Goal: Answer question/provide support: Share knowledge or assist other users

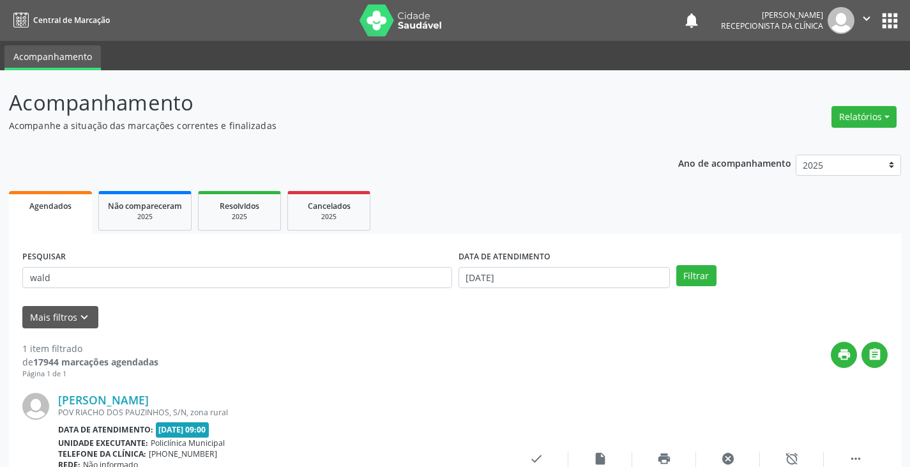
scroll to position [107, 0]
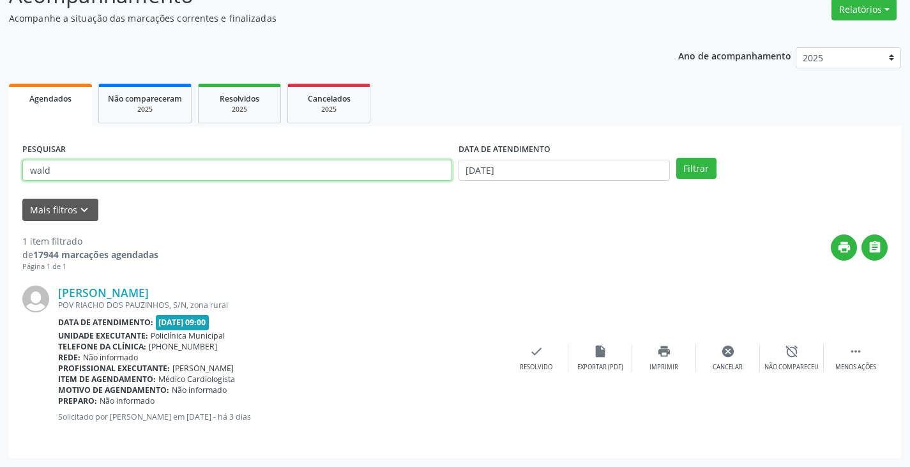
click at [409, 172] on input "wald" at bounding box center [237, 171] width 430 height 22
type input "w"
click at [676, 158] on button "Filtrar" at bounding box center [696, 169] width 40 height 22
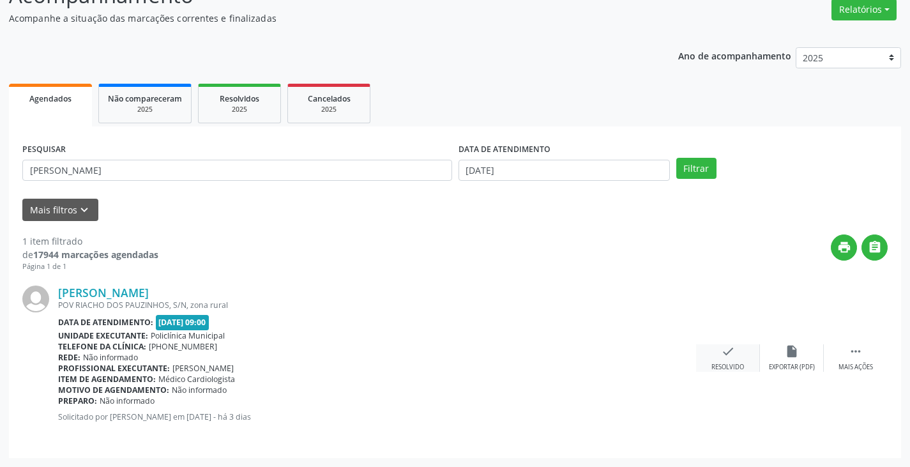
click at [729, 358] on icon "check" at bounding box center [728, 351] width 14 height 14
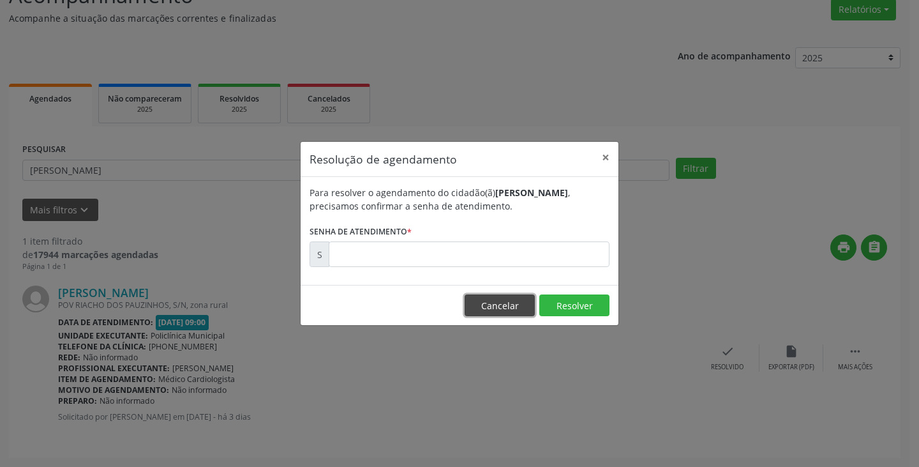
click at [489, 308] on button "Cancelar" at bounding box center [500, 305] width 70 height 22
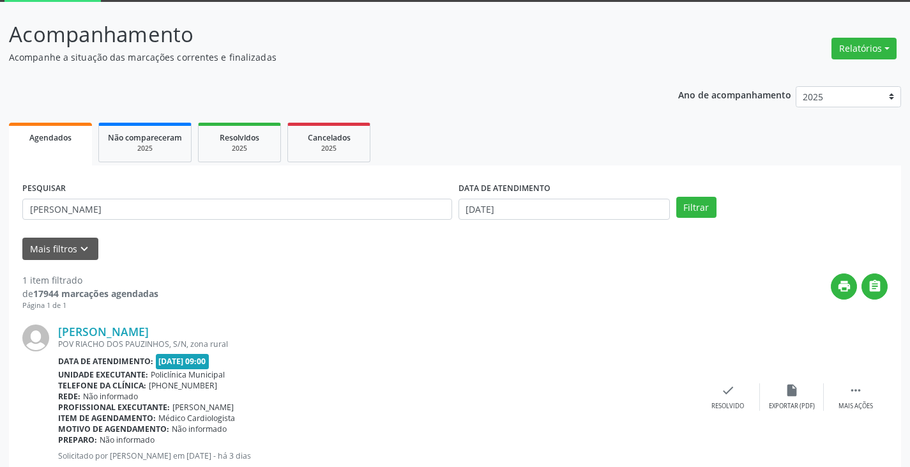
scroll to position [0, 0]
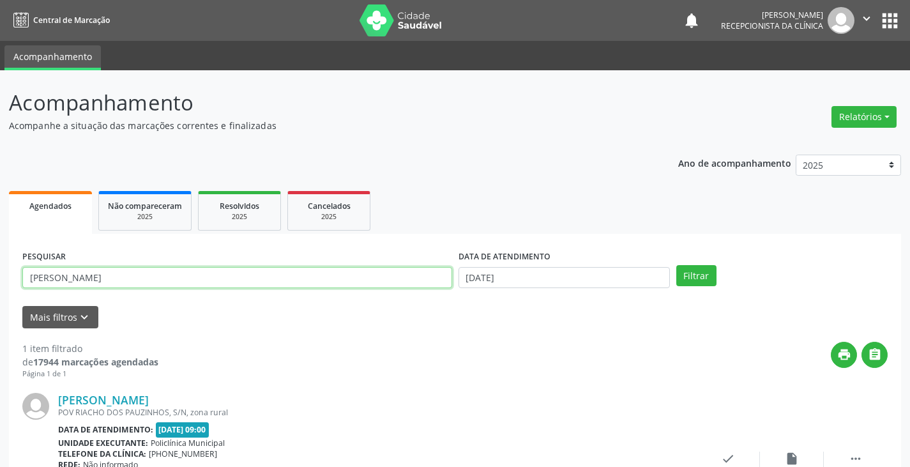
click at [282, 275] on input "[PERSON_NAME]" at bounding box center [237, 278] width 430 height 22
type input "a"
click at [676, 265] on button "Filtrar" at bounding box center [696, 276] width 40 height 22
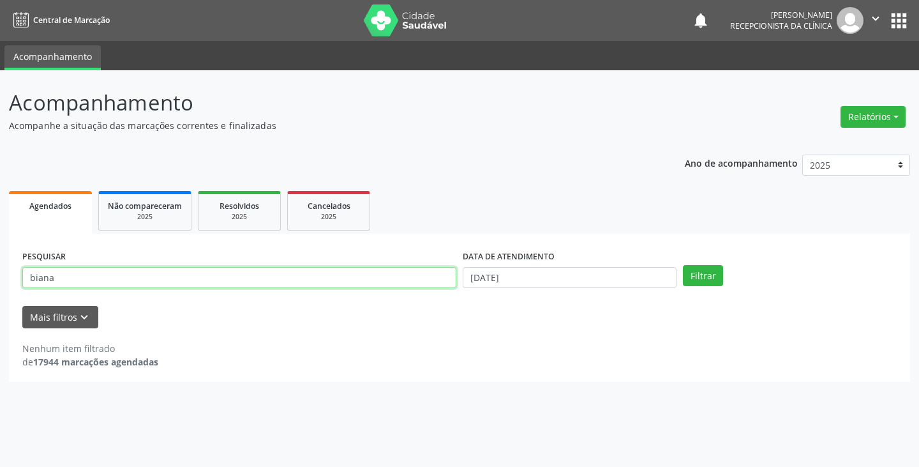
click at [283, 273] on input "biana" at bounding box center [239, 278] width 434 height 22
type input "bian"
click at [683, 265] on button "Filtrar" at bounding box center [703, 276] width 40 height 22
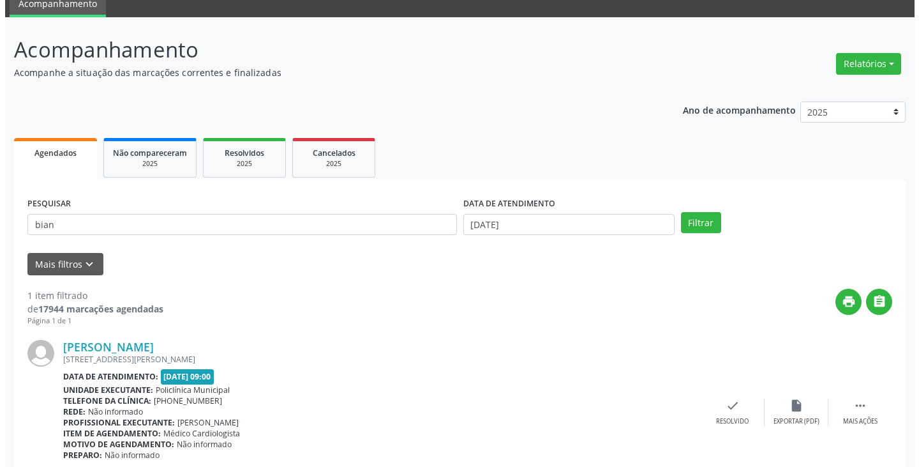
scroll to position [107, 0]
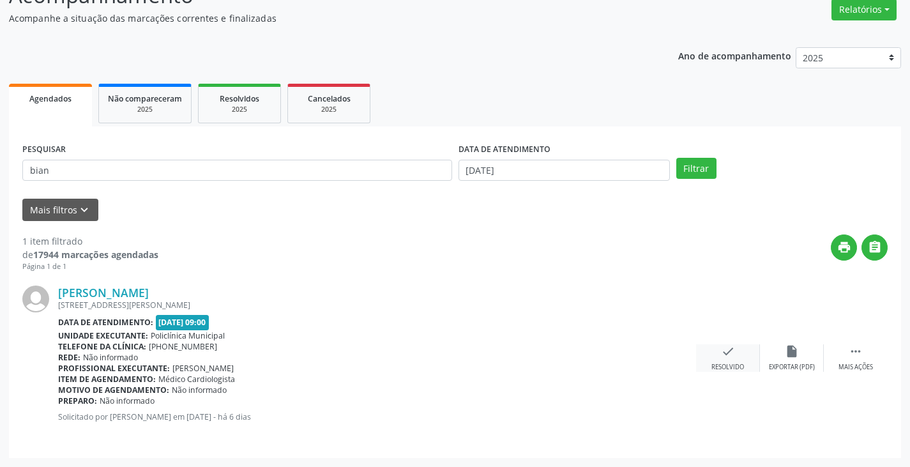
click at [730, 354] on icon "check" at bounding box center [728, 351] width 14 height 14
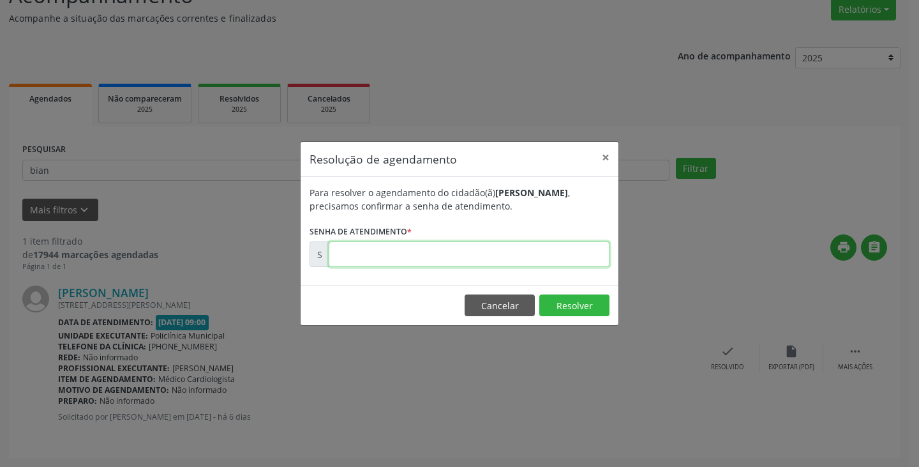
click at [465, 255] on input "text" at bounding box center [469, 254] width 281 height 26
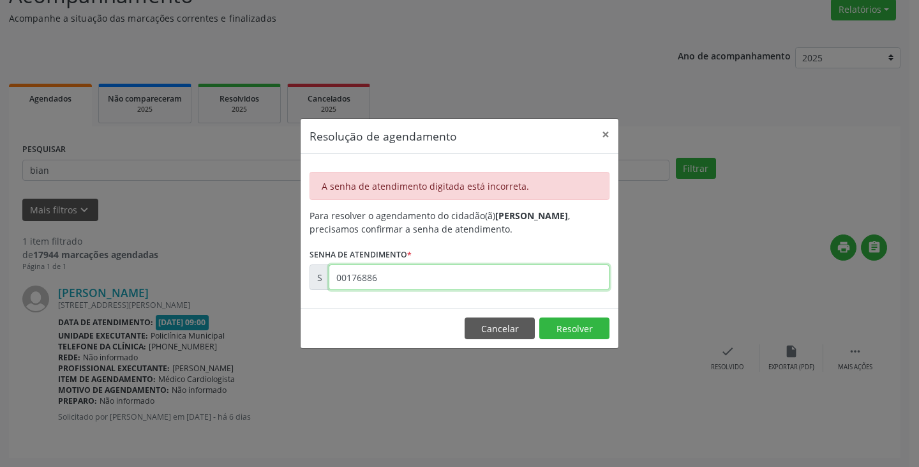
click at [450, 283] on input "00176886" at bounding box center [469, 277] width 281 height 26
type input "0"
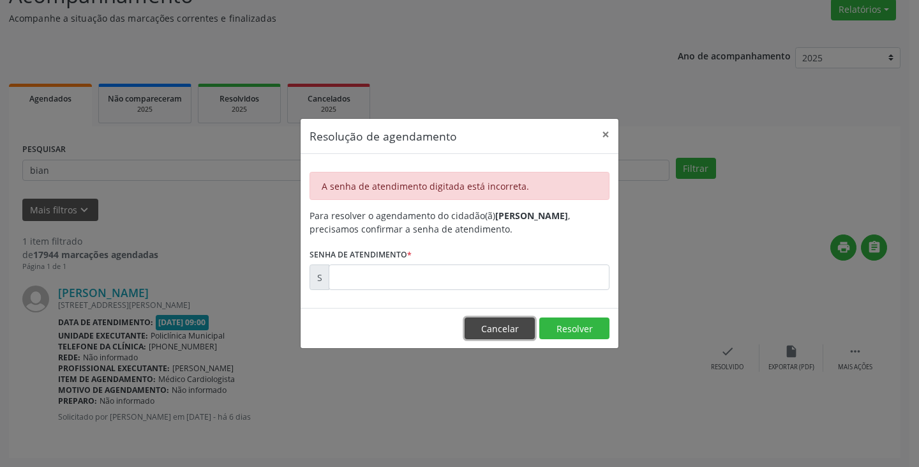
click at [487, 321] on button "Cancelar" at bounding box center [500, 328] width 70 height 22
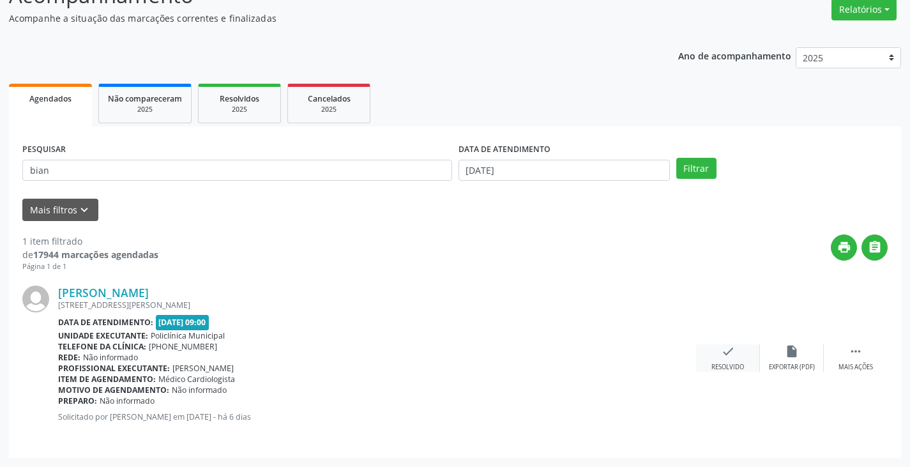
click at [728, 361] on div "check Resolvido" at bounding box center [728, 357] width 64 height 27
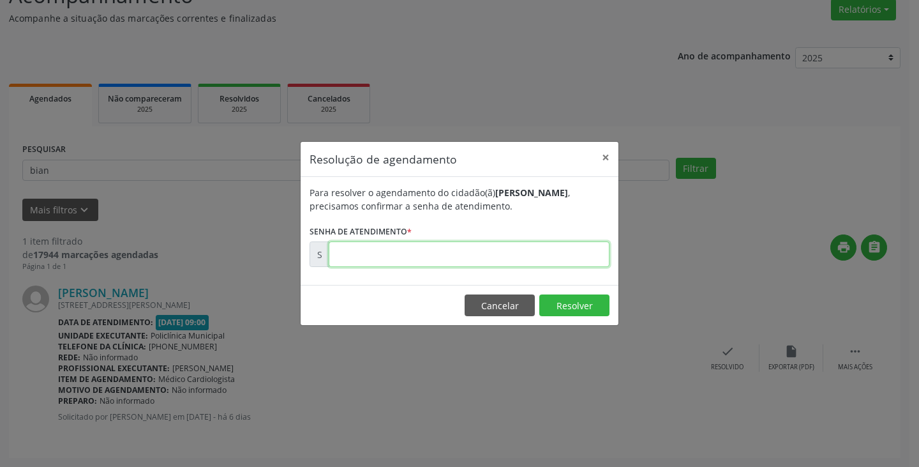
click at [520, 250] on input "text" at bounding box center [469, 254] width 281 height 26
type input "00176806"
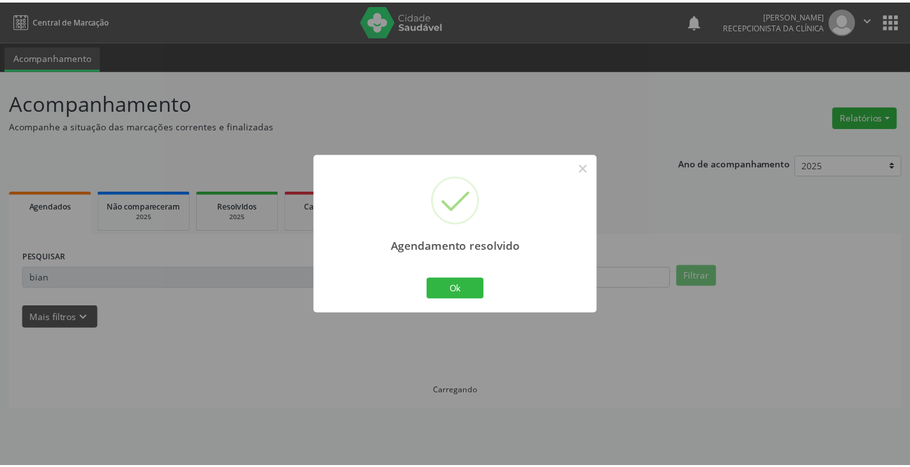
scroll to position [0, 0]
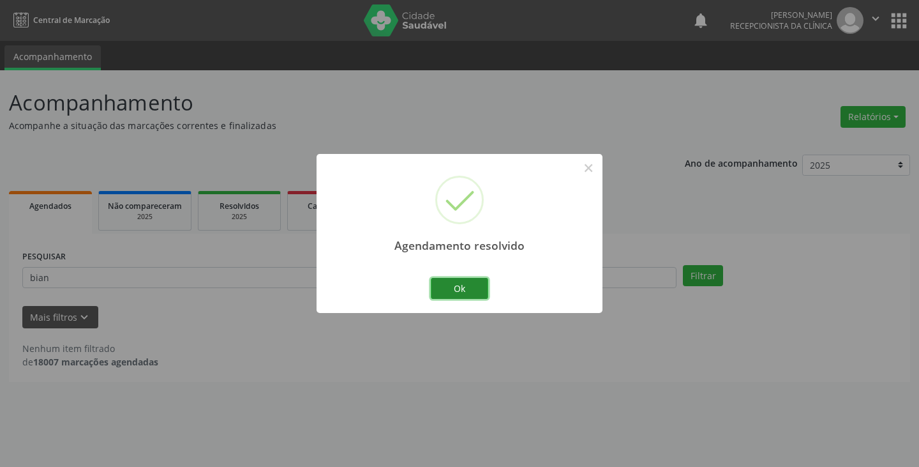
click at [442, 284] on button "Ok" at bounding box center [459, 289] width 57 height 22
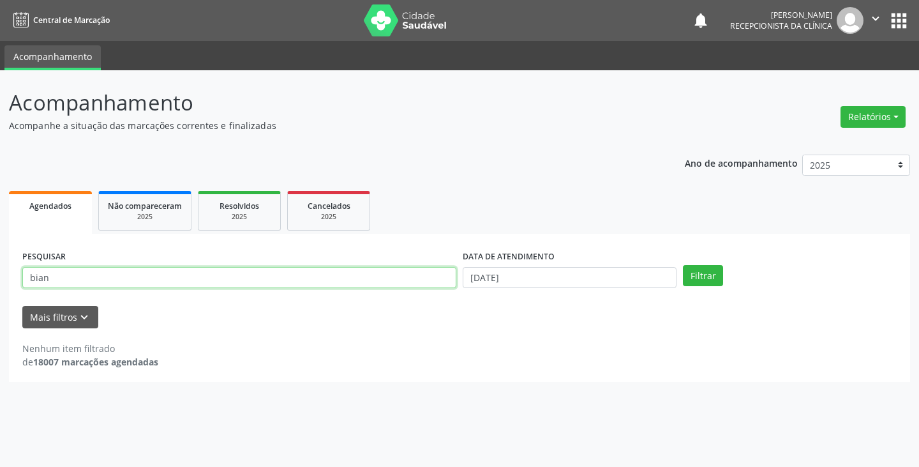
click at [410, 276] on input "bian" at bounding box center [239, 278] width 434 height 22
type input "b"
click at [410, 276] on input "text" at bounding box center [239, 278] width 434 height 22
click at [412, 280] on input "text" at bounding box center [239, 278] width 434 height 22
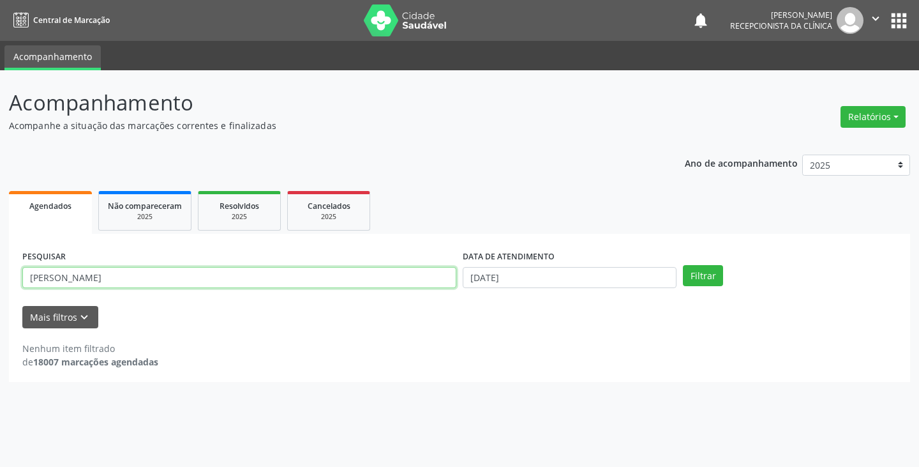
type input "[PERSON_NAME]"
click at [683, 265] on button "Filtrar" at bounding box center [703, 276] width 40 height 22
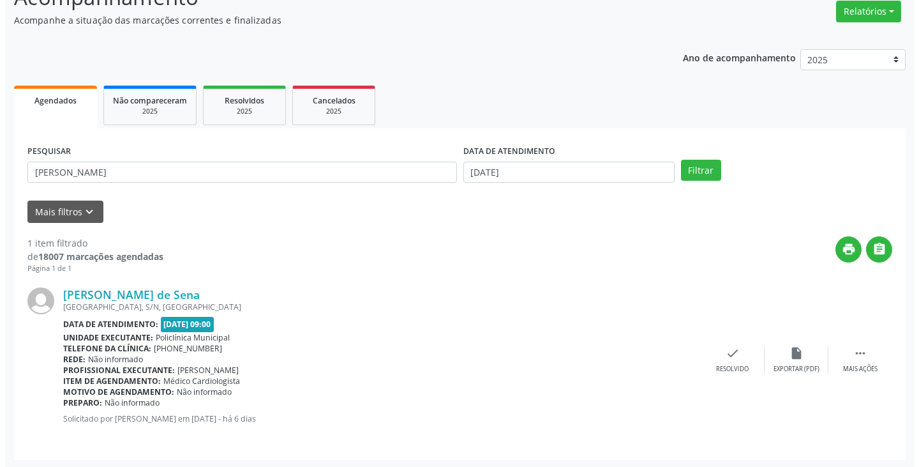
scroll to position [107, 0]
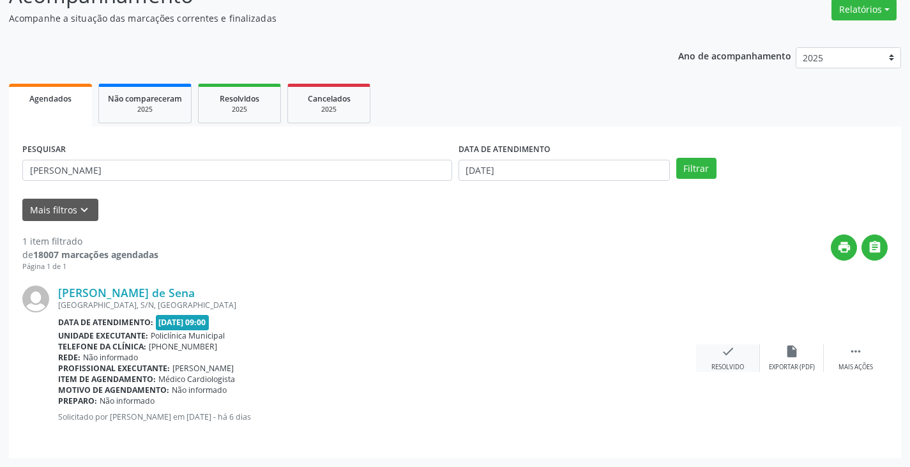
click at [718, 354] on div "check Resolvido" at bounding box center [728, 357] width 64 height 27
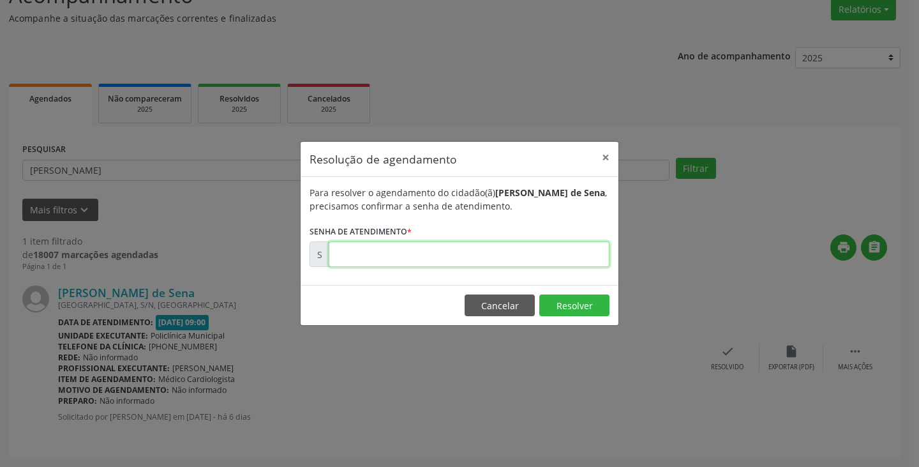
click at [557, 255] on input "text" at bounding box center [469, 254] width 281 height 26
type input "00176799"
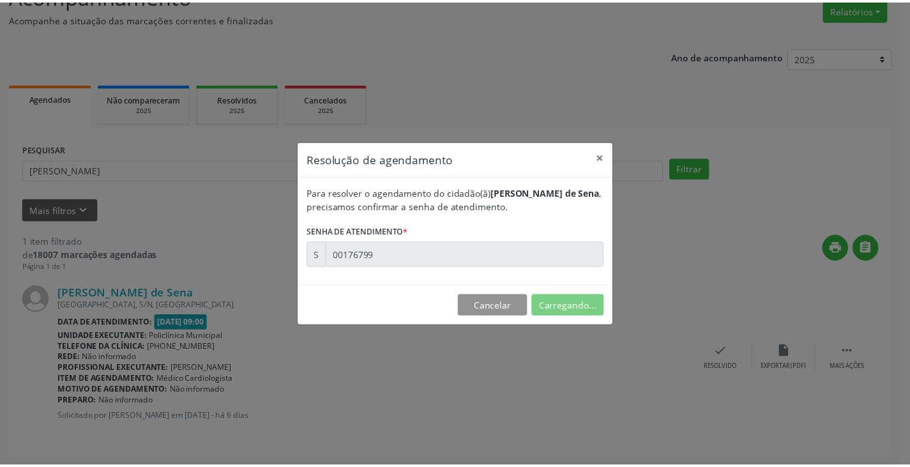
scroll to position [0, 0]
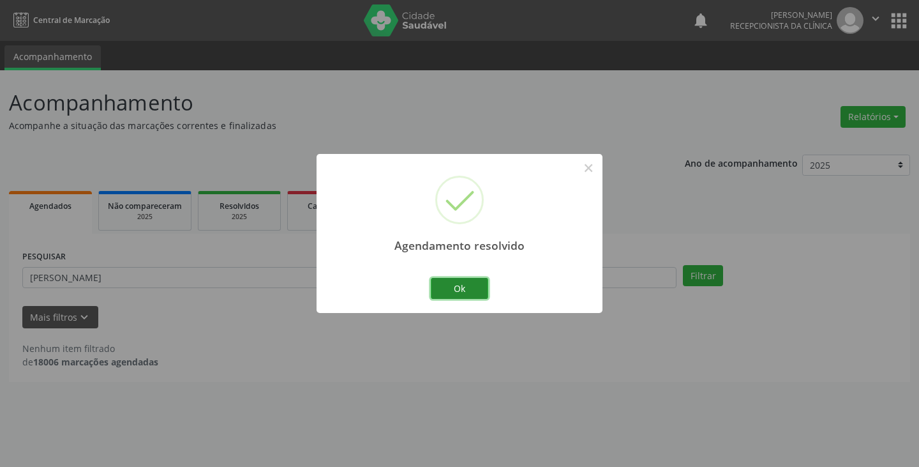
click at [467, 288] on button "Ok" at bounding box center [459, 289] width 57 height 22
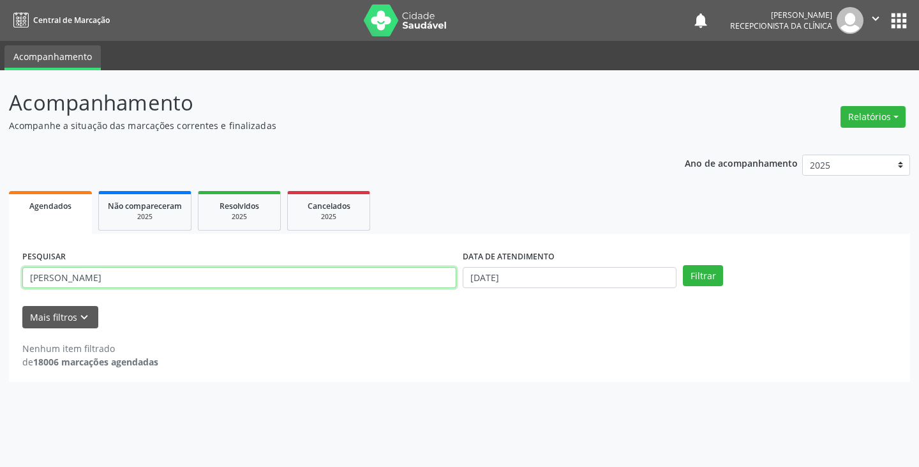
click at [341, 279] on input "[PERSON_NAME]" at bounding box center [239, 278] width 434 height 22
type input "a"
click at [341, 279] on input "text" at bounding box center [239, 278] width 434 height 22
type input "alb"
click at [683, 265] on button "Filtrar" at bounding box center [703, 276] width 40 height 22
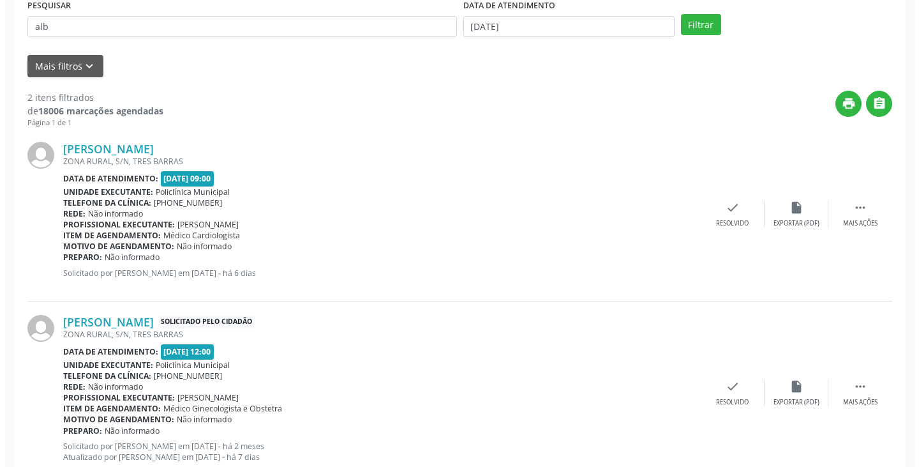
scroll to position [255, 0]
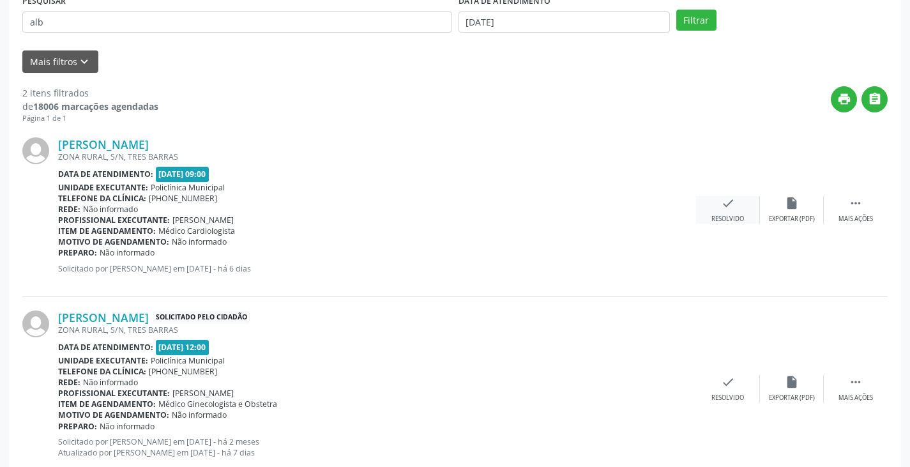
click at [718, 211] on div "check Resolvido" at bounding box center [728, 209] width 64 height 27
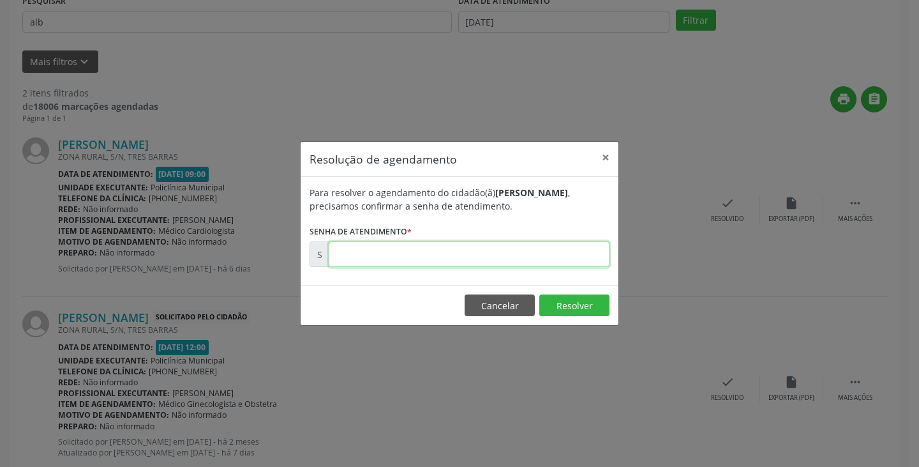
click at [577, 255] on input "text" at bounding box center [469, 254] width 281 height 26
type input "00176805"
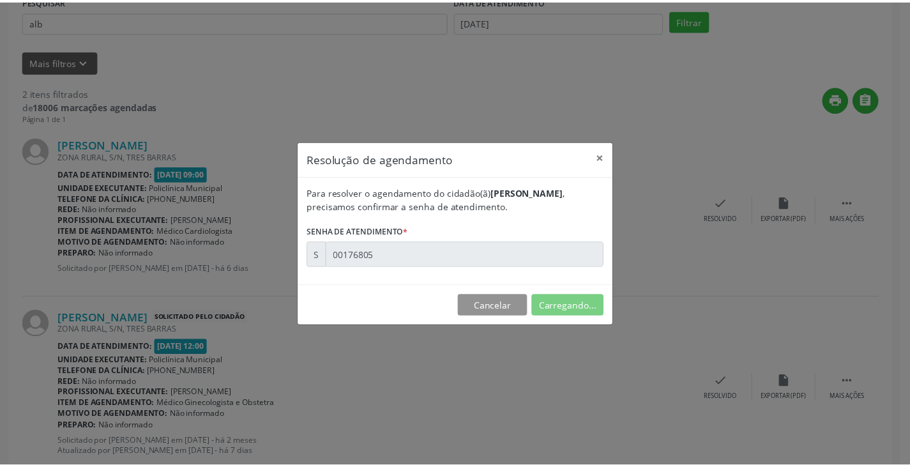
scroll to position [0, 0]
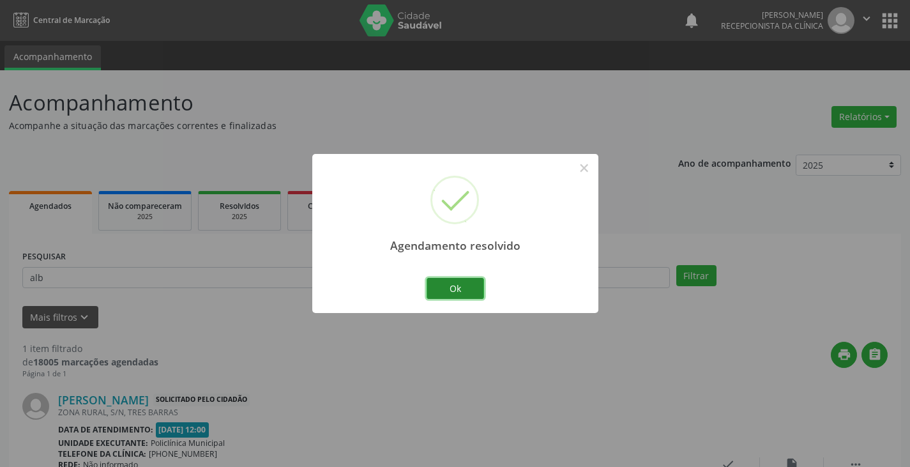
click at [457, 292] on button "Ok" at bounding box center [455, 289] width 57 height 22
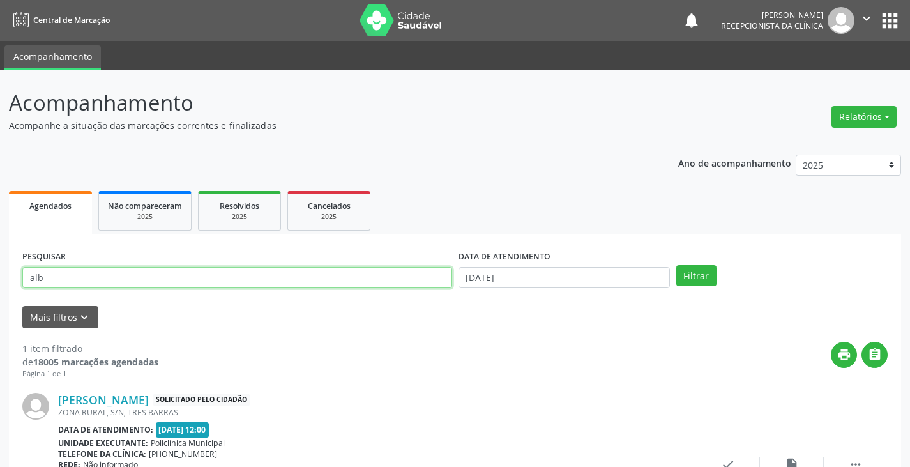
click at [424, 278] on input "alb" at bounding box center [237, 278] width 430 height 22
type input "a"
type input "l"
type input "joao"
click at [676, 265] on button "Filtrar" at bounding box center [696, 276] width 40 height 22
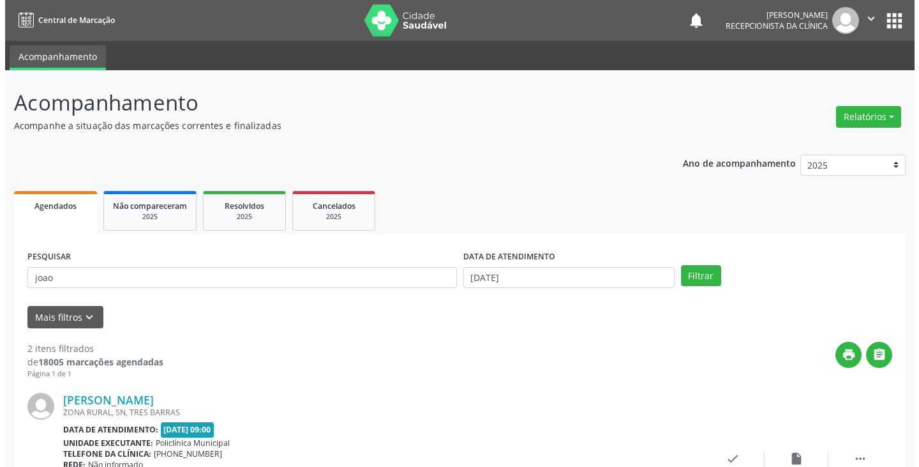
scroll to position [128, 0]
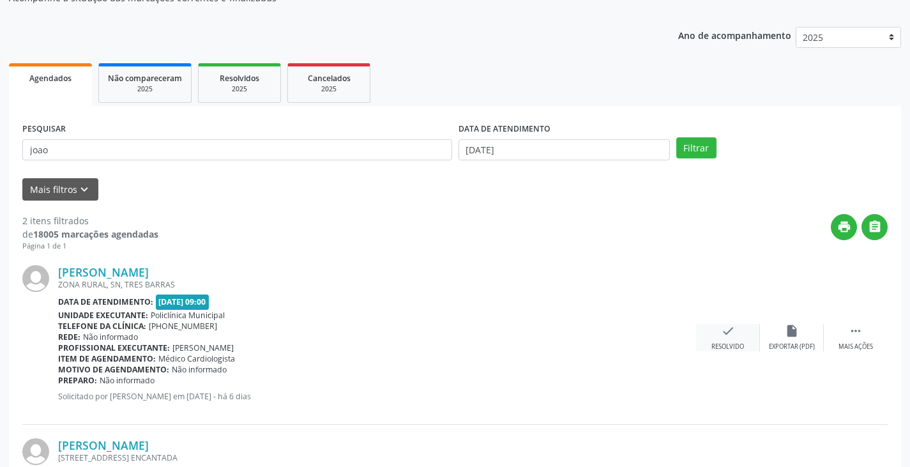
click at [723, 334] on icon "check" at bounding box center [728, 331] width 14 height 14
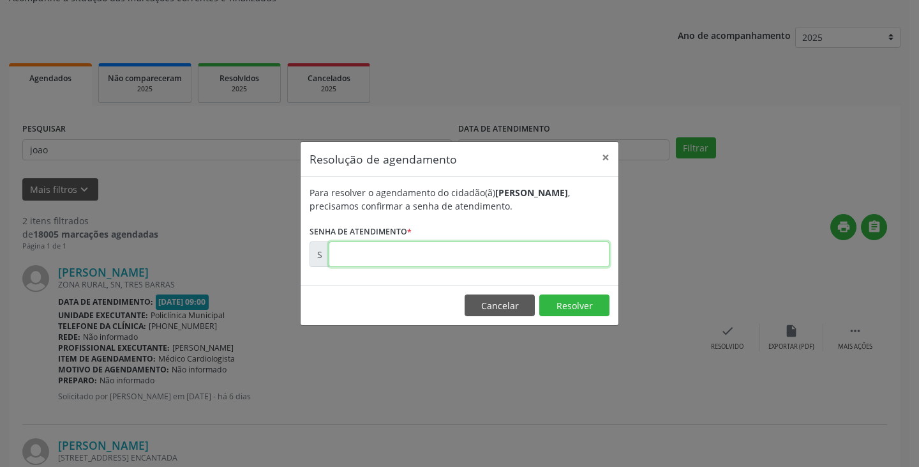
click at [550, 253] on input "text" at bounding box center [469, 254] width 281 height 26
type input "00176803"
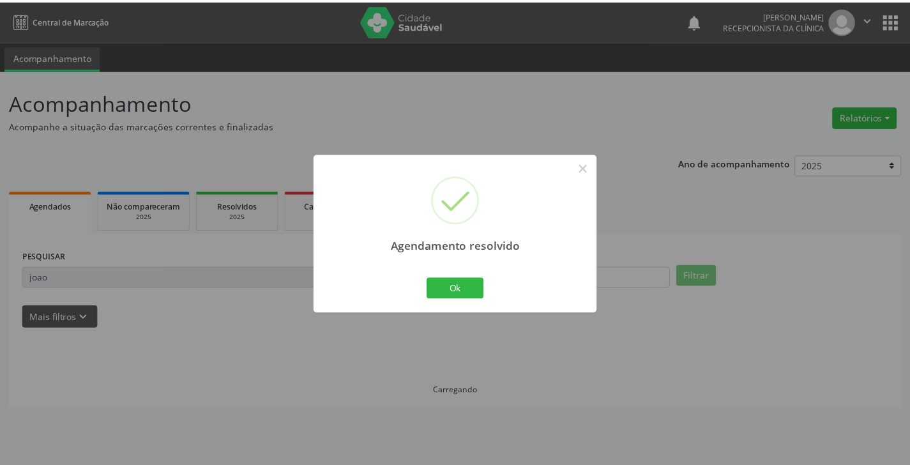
scroll to position [0, 0]
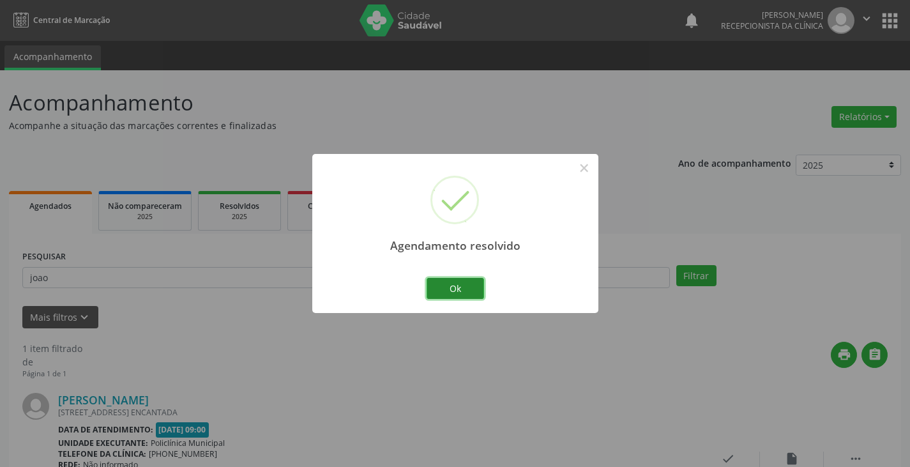
click at [469, 283] on button "Ok" at bounding box center [455, 289] width 57 height 22
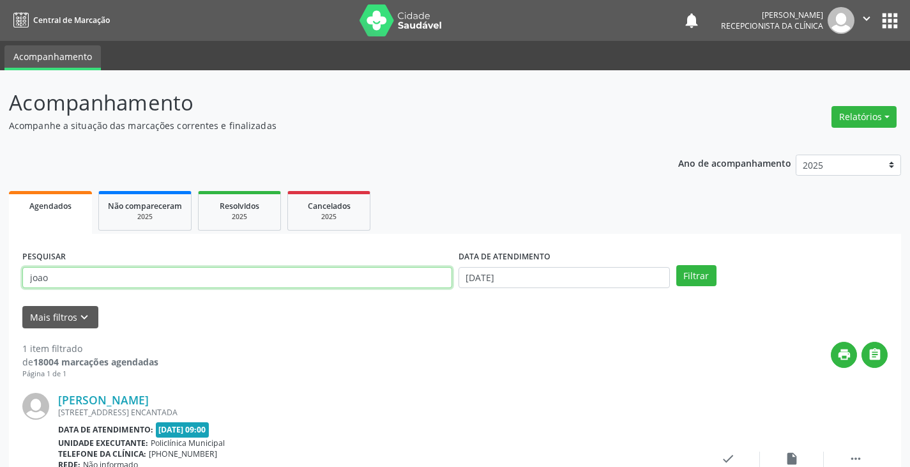
click at [441, 278] on input "joao" at bounding box center [237, 278] width 430 height 22
type input "j"
type input "ob"
click at [676, 265] on button "Filtrar" at bounding box center [696, 276] width 40 height 22
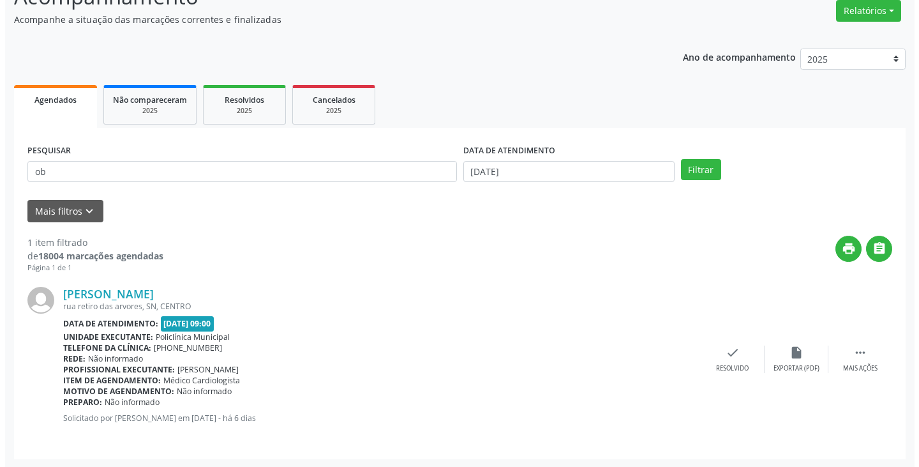
scroll to position [107, 0]
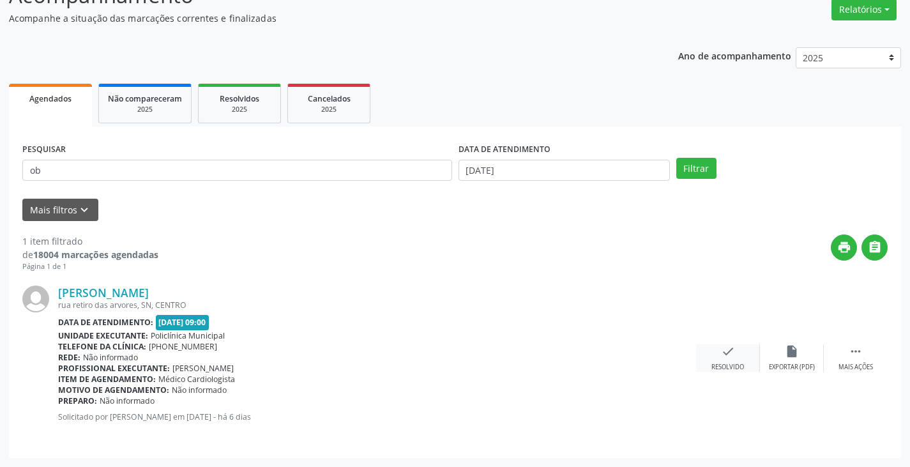
click at [727, 350] on icon "check" at bounding box center [728, 351] width 14 height 14
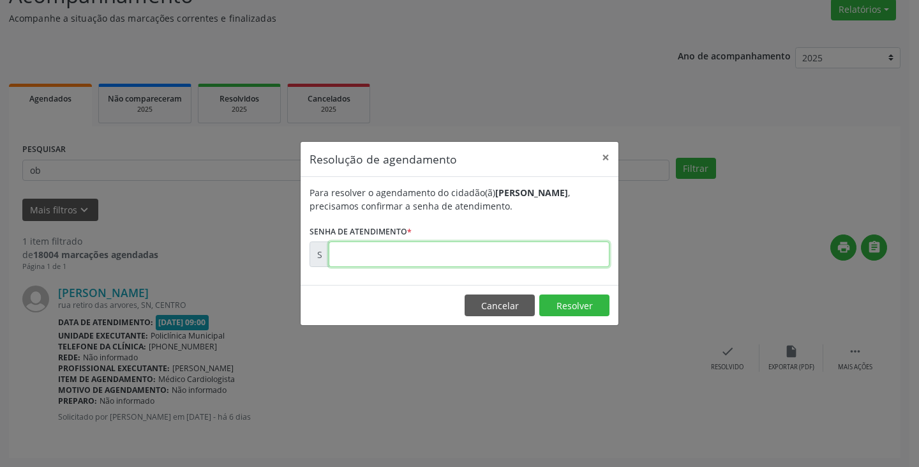
click at [545, 256] on input "text" at bounding box center [469, 254] width 281 height 26
type input "00176802"
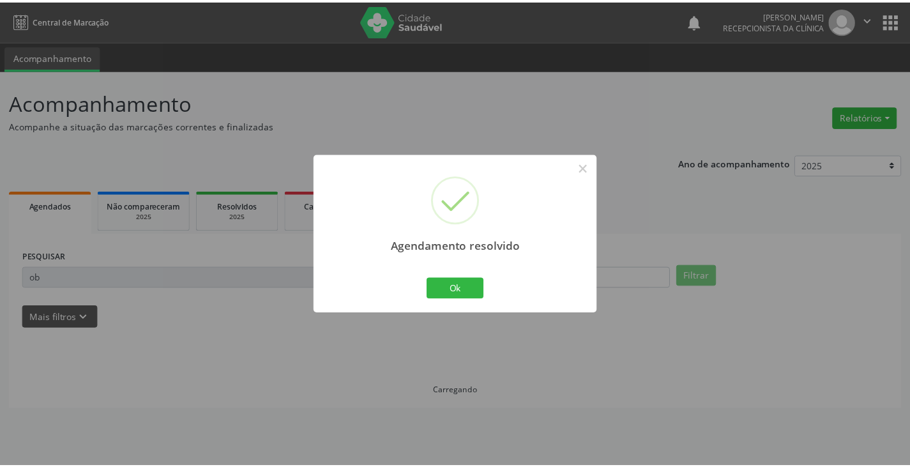
scroll to position [0, 0]
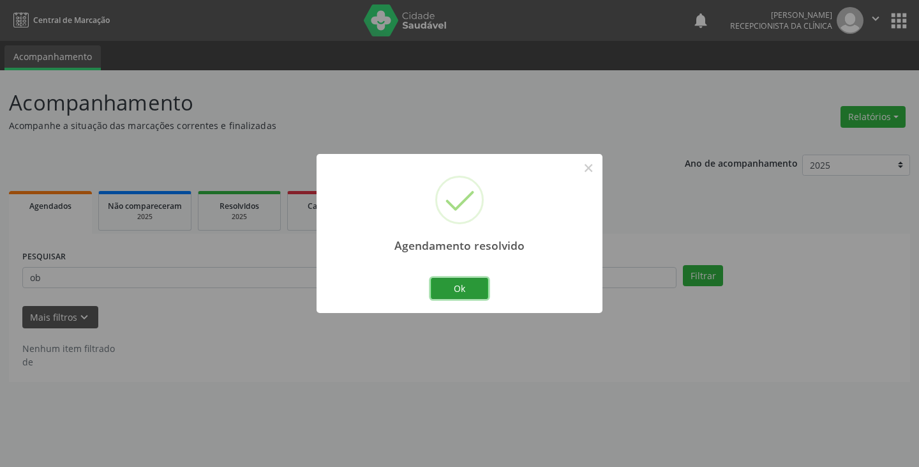
drag, startPoint x: 483, startPoint y: 290, endPoint x: 450, endPoint y: 292, distance: 33.3
click at [475, 292] on button "Ok" at bounding box center [459, 289] width 57 height 22
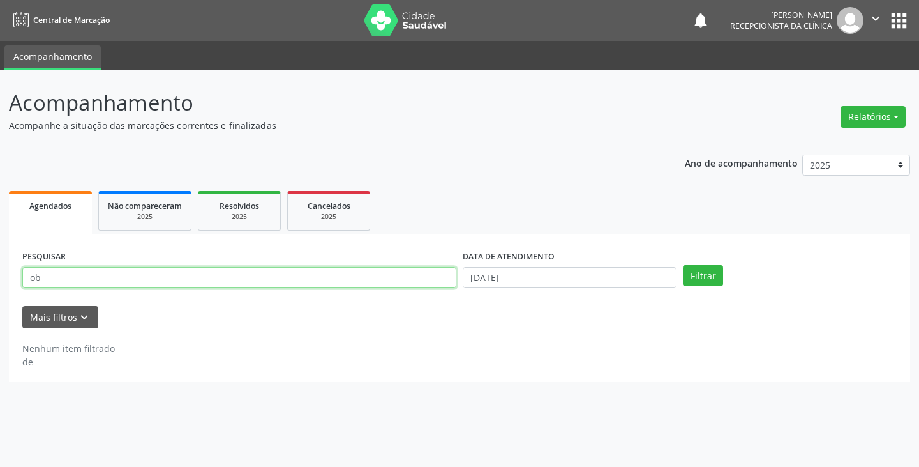
click at [420, 286] on input "ob" at bounding box center [239, 278] width 434 height 22
type input "o"
click at [683, 265] on button "Filtrar" at bounding box center [703, 276] width 40 height 22
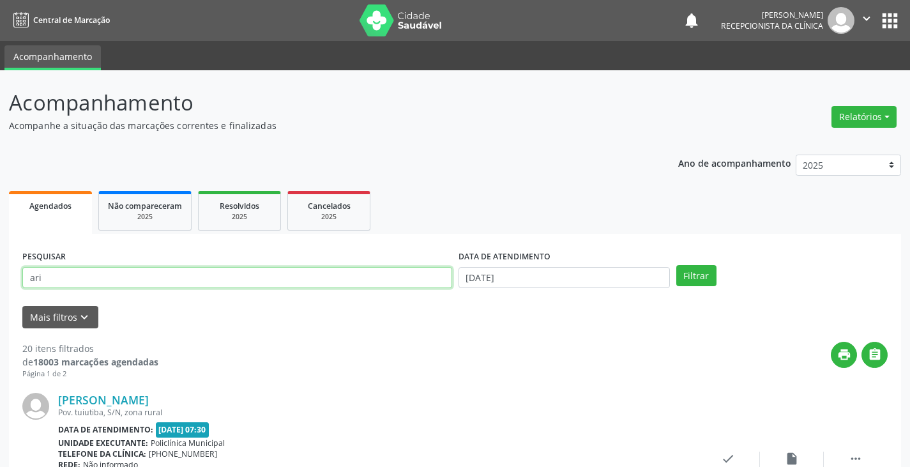
click at [187, 278] on input "ari" at bounding box center [237, 278] width 430 height 22
click at [676, 265] on button "Filtrar" at bounding box center [696, 276] width 40 height 22
click at [193, 278] on input "aris" at bounding box center [237, 278] width 430 height 22
type input "arism"
click at [676, 265] on button "Filtrar" at bounding box center [696, 276] width 40 height 22
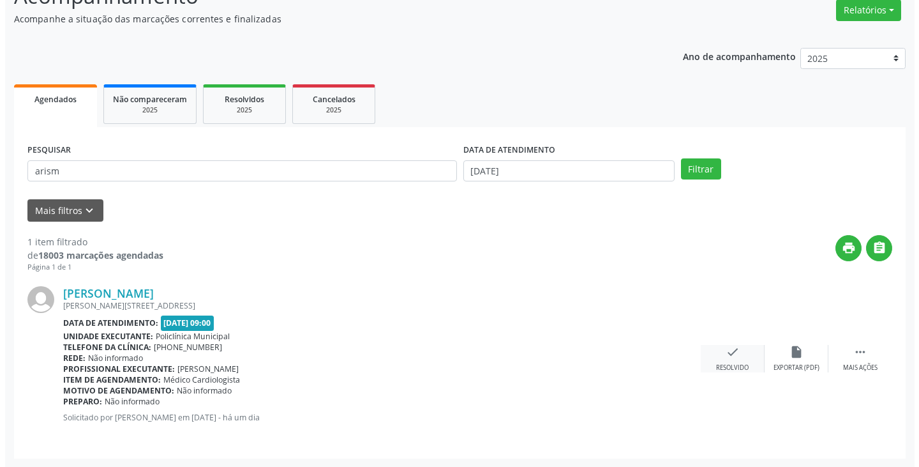
scroll to position [107, 0]
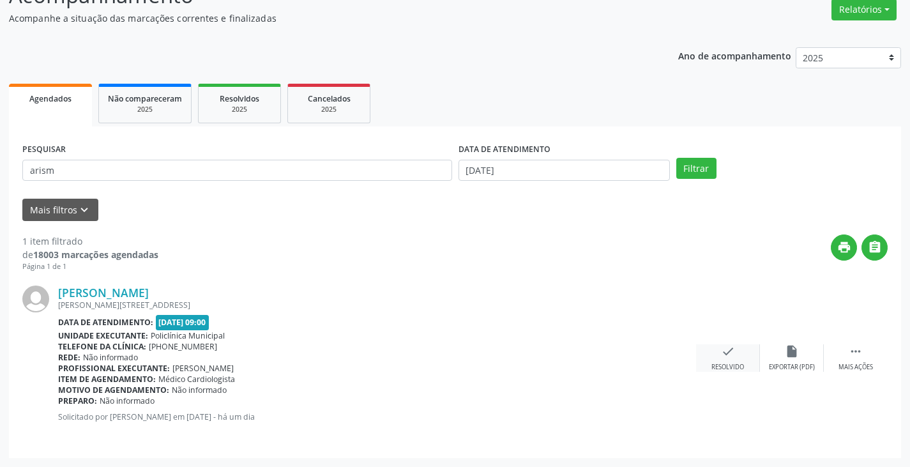
click at [730, 354] on icon "check" at bounding box center [728, 351] width 14 height 14
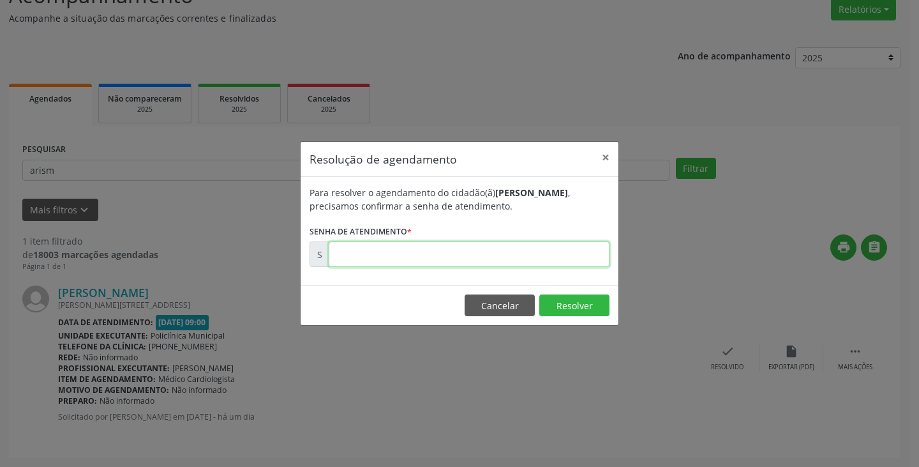
click at [559, 261] on input "text" at bounding box center [469, 254] width 281 height 26
type input "00177289"
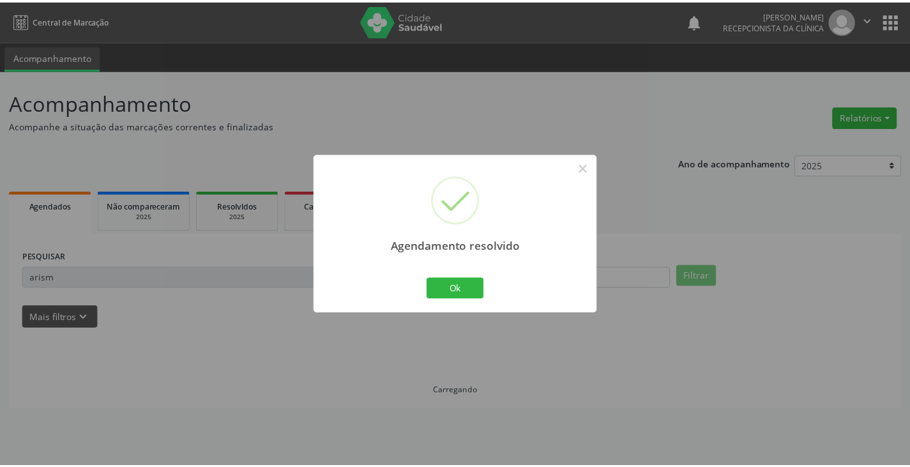
scroll to position [0, 0]
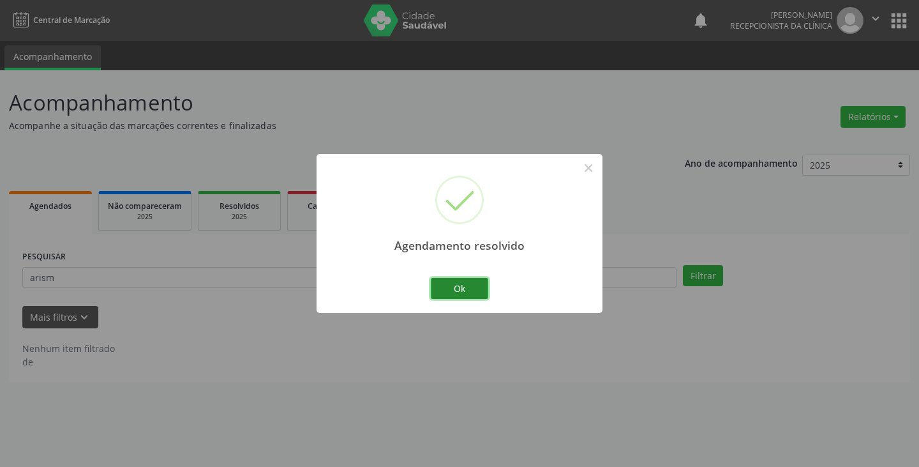
click at [469, 284] on button "Ok" at bounding box center [459, 289] width 57 height 22
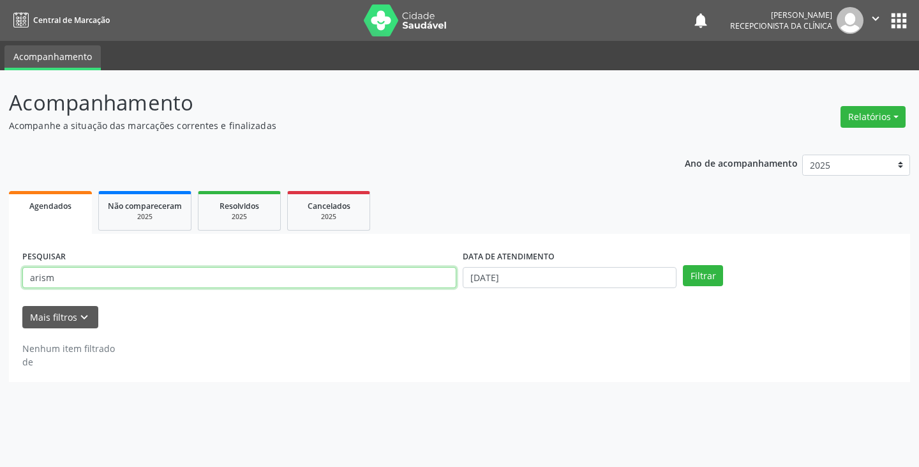
click at [433, 278] on input "arism" at bounding box center [239, 278] width 434 height 22
type input "a"
type input "denize"
click at [683, 265] on button "Filtrar" at bounding box center [703, 276] width 40 height 22
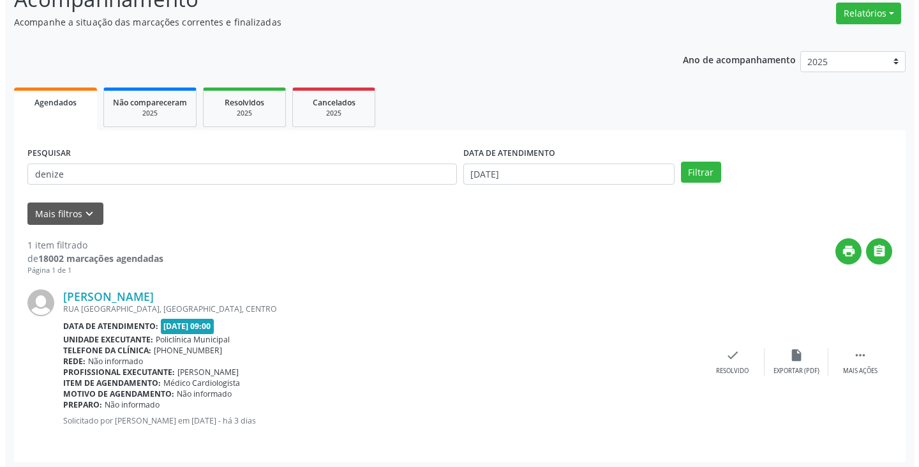
scroll to position [107, 0]
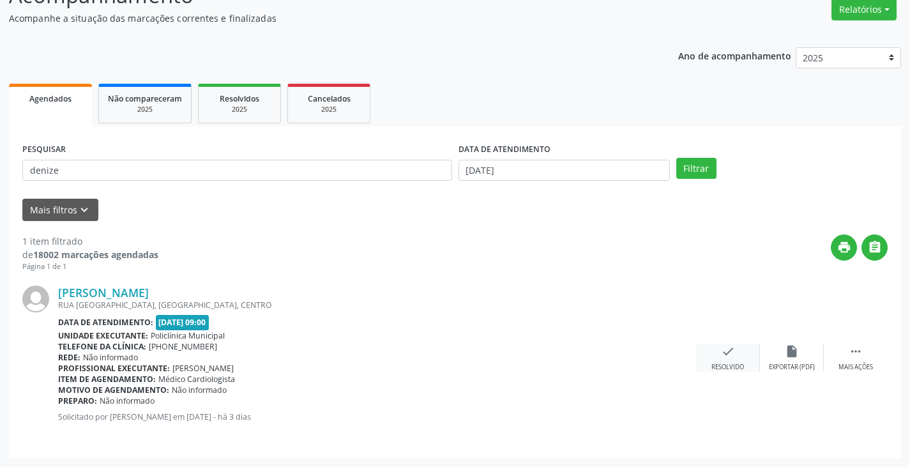
click at [730, 350] on icon "check" at bounding box center [728, 351] width 14 height 14
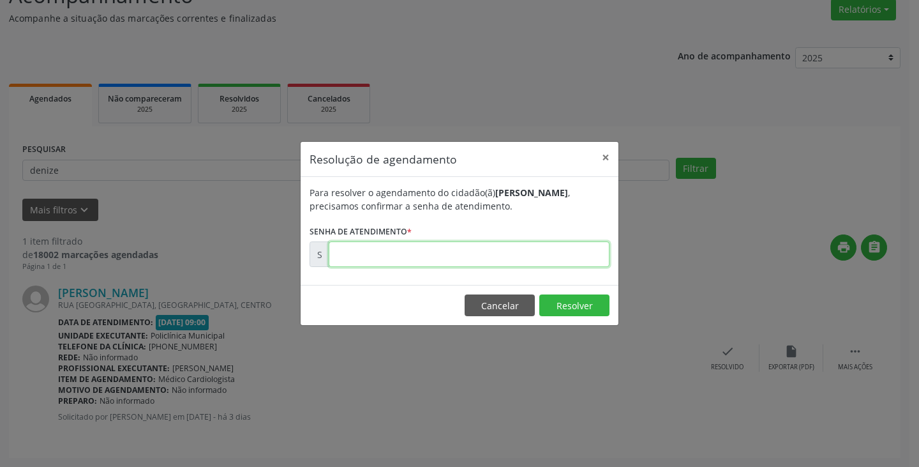
click at [582, 249] on input "text" at bounding box center [469, 254] width 281 height 26
type input "00176929"
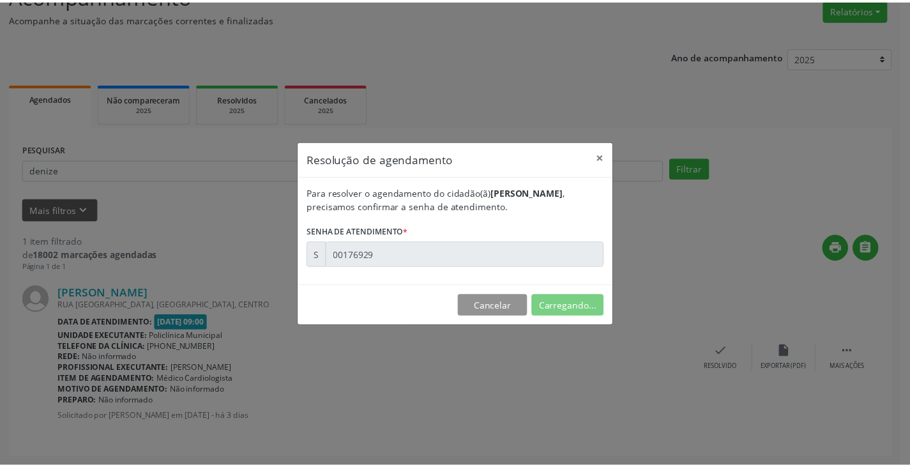
scroll to position [0, 0]
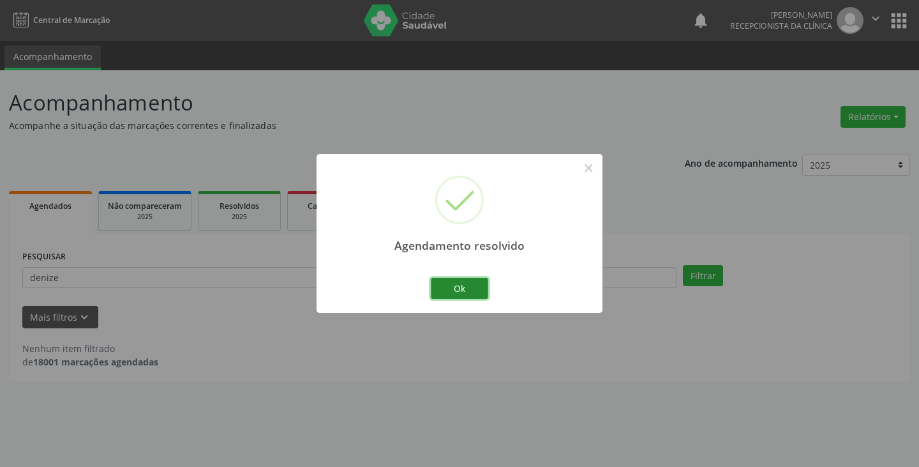
click at [472, 296] on button "Ok" at bounding box center [459, 289] width 57 height 22
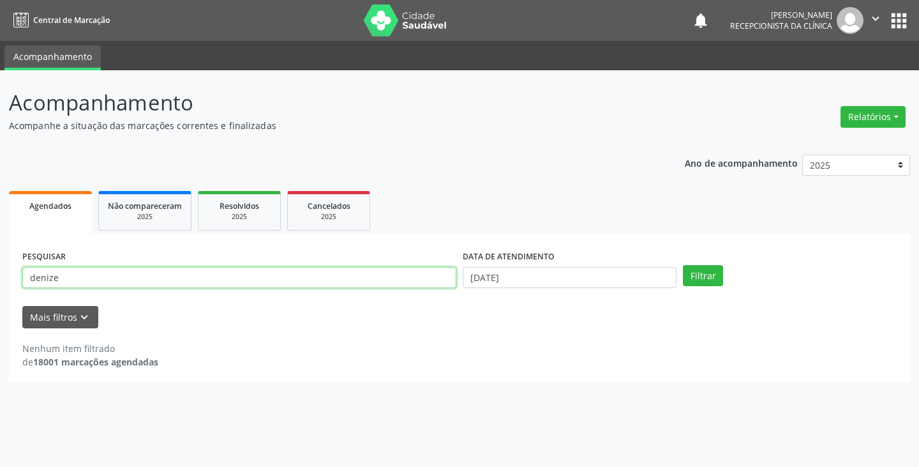
click at [441, 280] on input "denize" at bounding box center [239, 278] width 434 height 22
type input "d"
type input "eliz"
click at [683, 265] on button "Filtrar" at bounding box center [703, 276] width 40 height 22
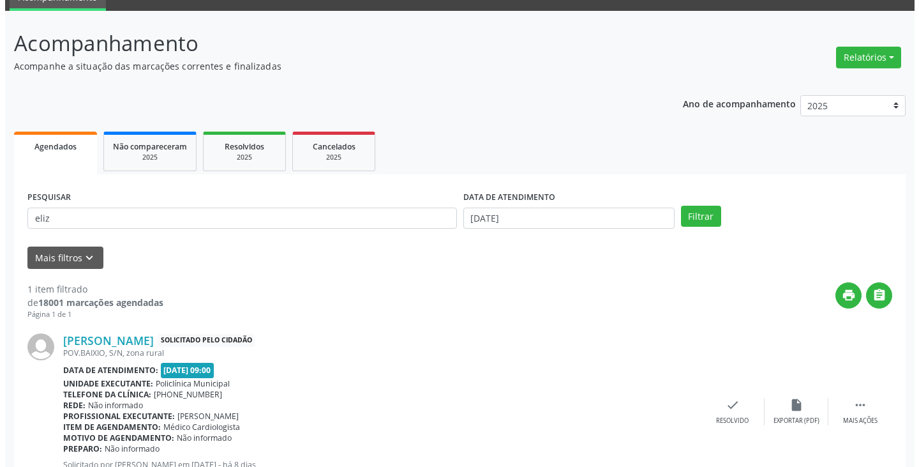
scroll to position [118, 0]
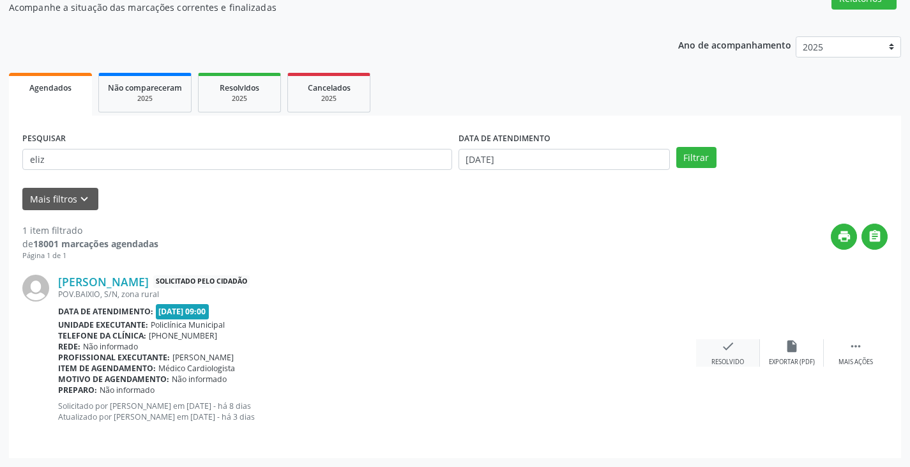
click at [725, 339] on icon "check" at bounding box center [728, 346] width 14 height 14
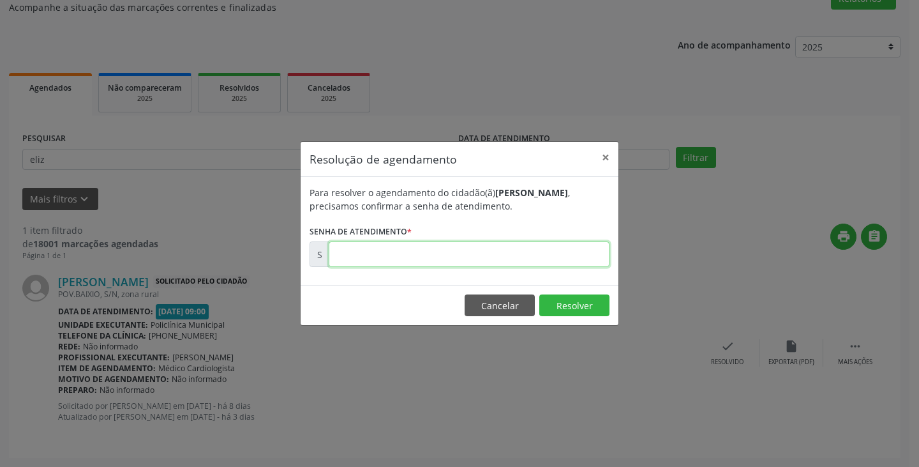
click at [582, 257] on input "text" at bounding box center [469, 254] width 281 height 26
type input "00176145"
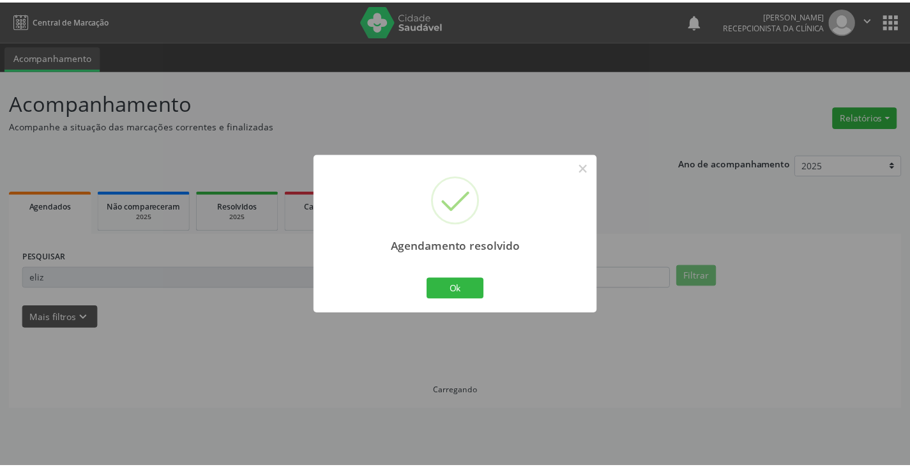
scroll to position [0, 0]
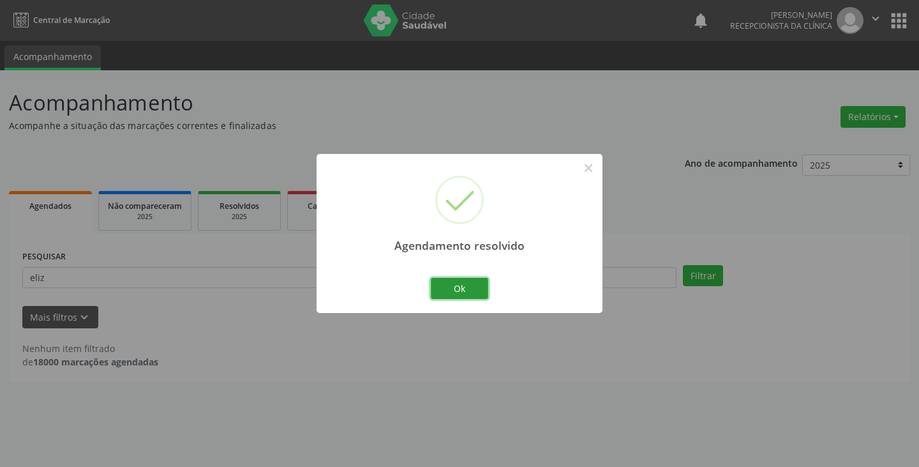
drag, startPoint x: 478, startPoint y: 290, endPoint x: 416, endPoint y: 285, distance: 61.5
click at [458, 287] on button "Ok" at bounding box center [459, 289] width 57 height 22
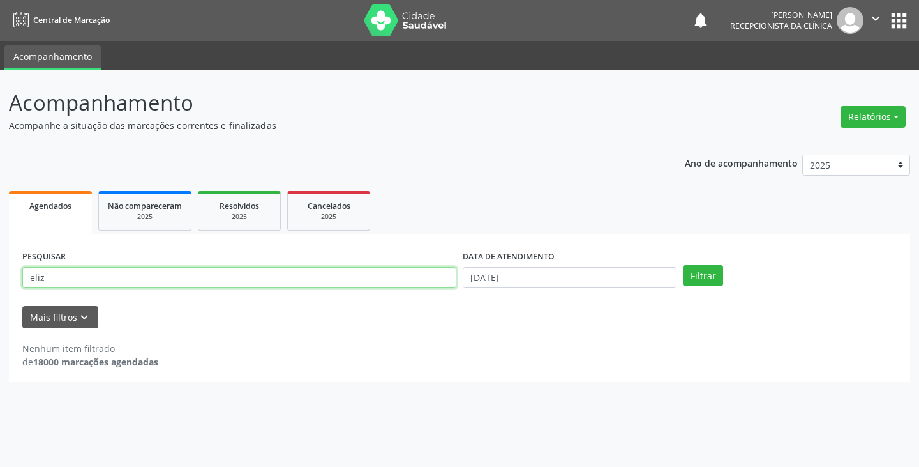
click at [412, 283] on input "eliz" at bounding box center [239, 278] width 434 height 22
type input "e"
type input "joao"
click at [683, 265] on button "Filtrar" at bounding box center [703, 276] width 40 height 22
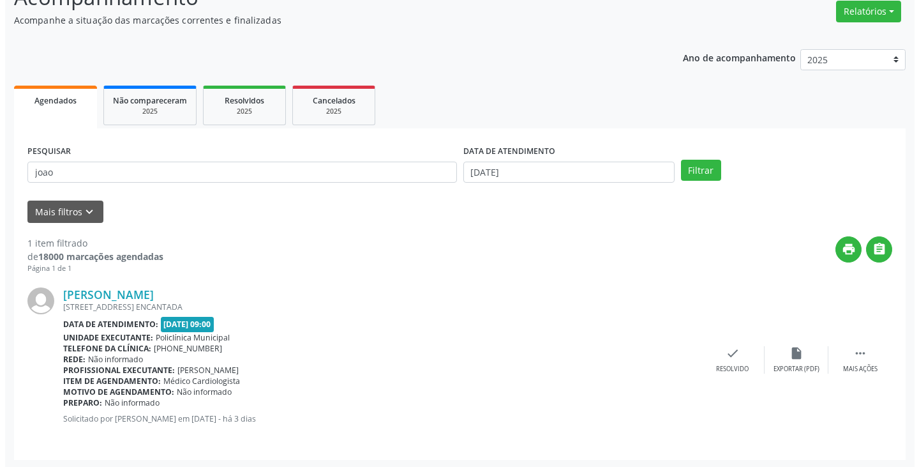
scroll to position [107, 0]
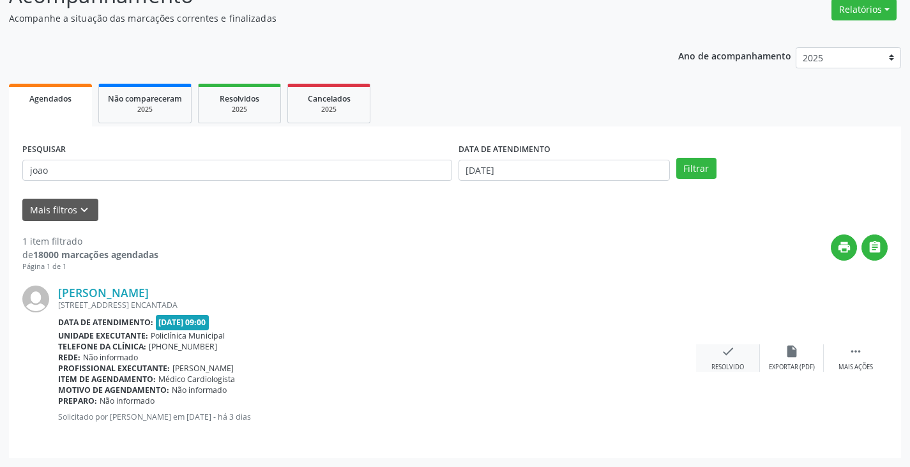
click at [723, 357] on icon "check" at bounding box center [728, 351] width 14 height 14
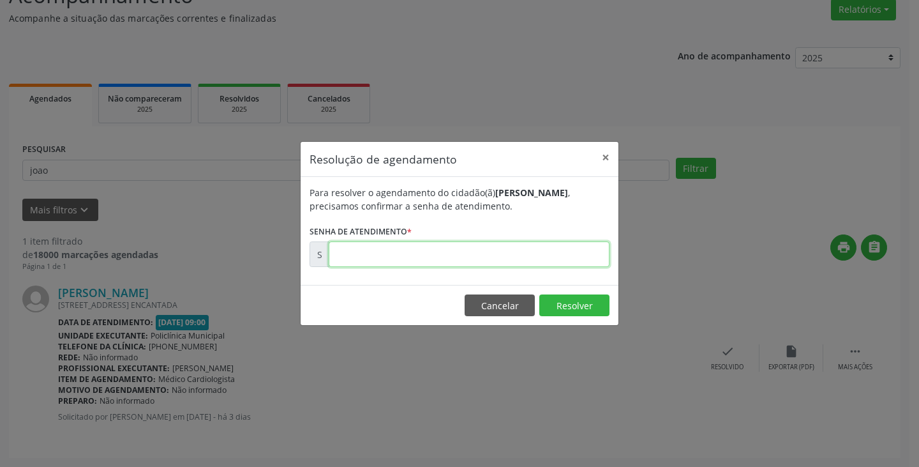
click at [533, 259] on input "text" at bounding box center [469, 254] width 281 height 26
type input "00176911"
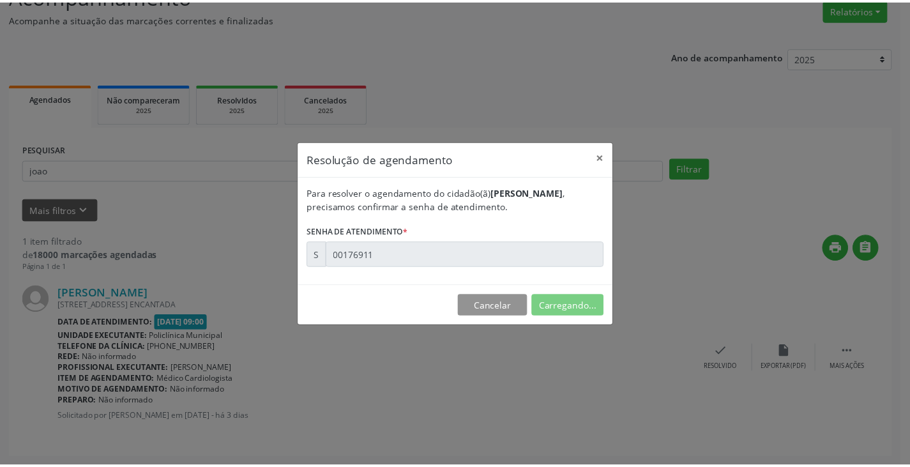
scroll to position [0, 0]
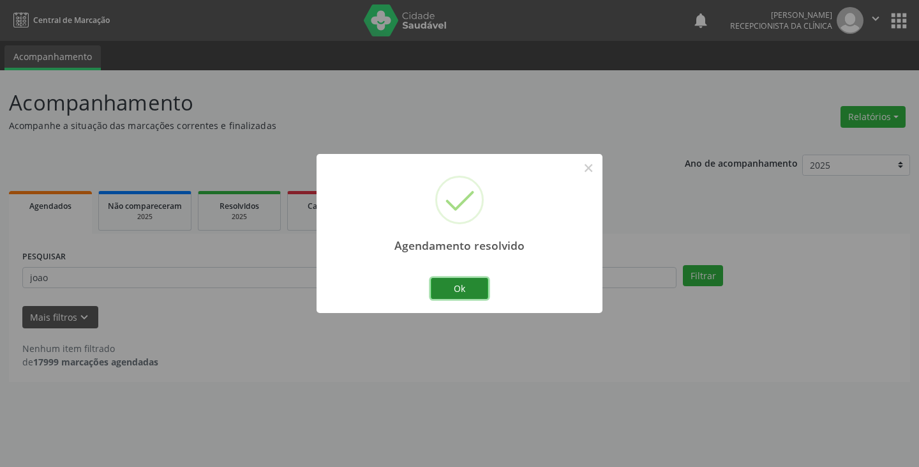
drag, startPoint x: 461, startPoint y: 291, endPoint x: 411, endPoint y: 276, distance: 52.4
click at [460, 291] on button "Ok" at bounding box center [459, 289] width 57 height 22
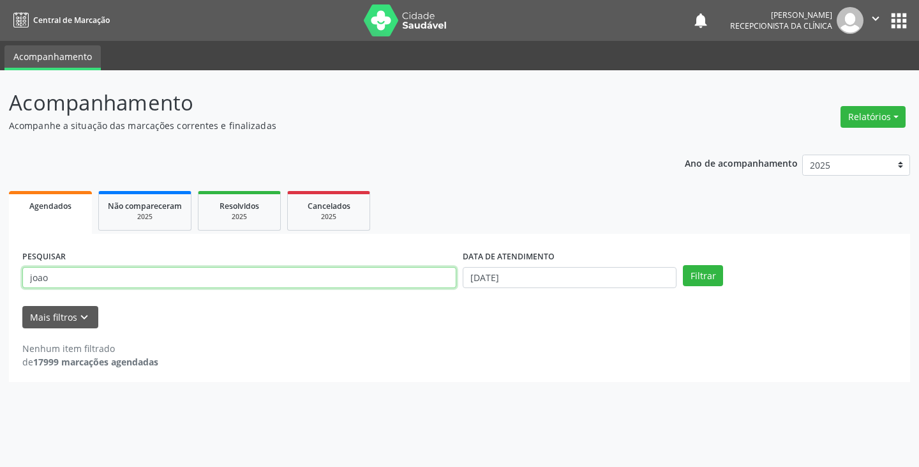
click at [411, 276] on input "joao" at bounding box center [239, 278] width 434 height 22
type input "j"
click at [683, 265] on button "Filtrar" at bounding box center [703, 276] width 40 height 22
click at [379, 278] on input "wla" at bounding box center [239, 278] width 434 height 22
type input "wal"
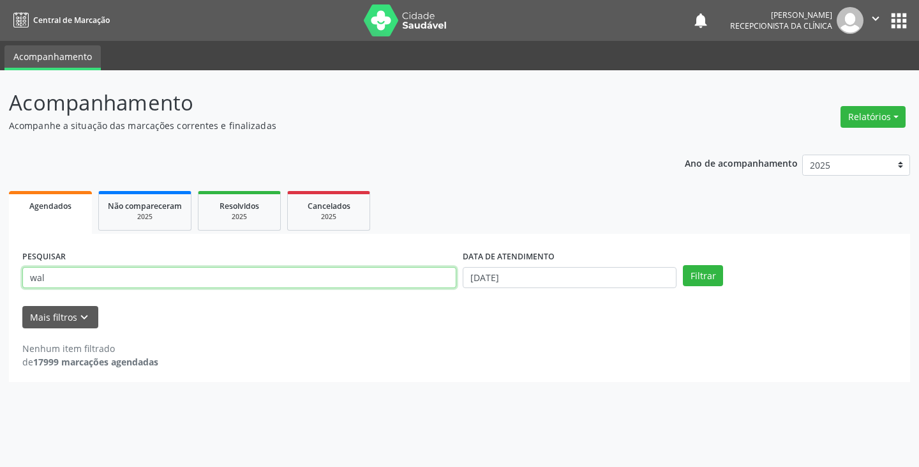
click at [683, 265] on button "Filtrar" at bounding box center [703, 276] width 40 height 22
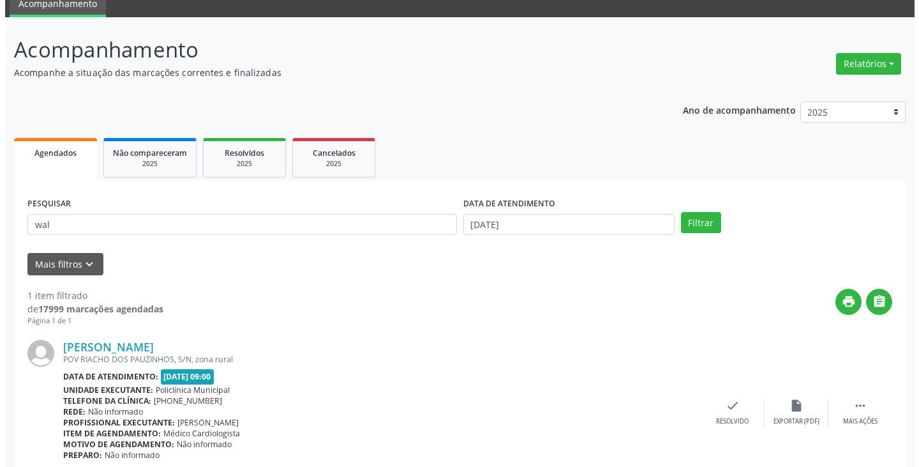
scroll to position [107, 0]
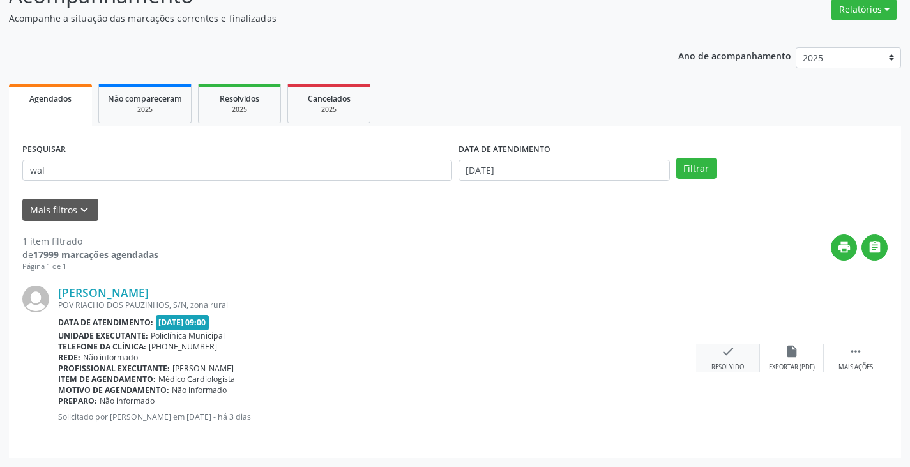
click at [730, 352] on icon "check" at bounding box center [728, 351] width 14 height 14
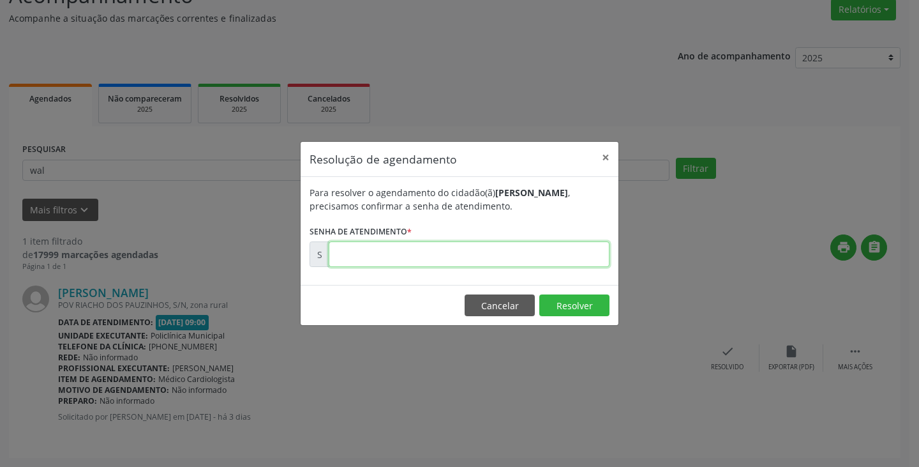
click at [551, 253] on input "text" at bounding box center [469, 254] width 281 height 26
type input "00176905"
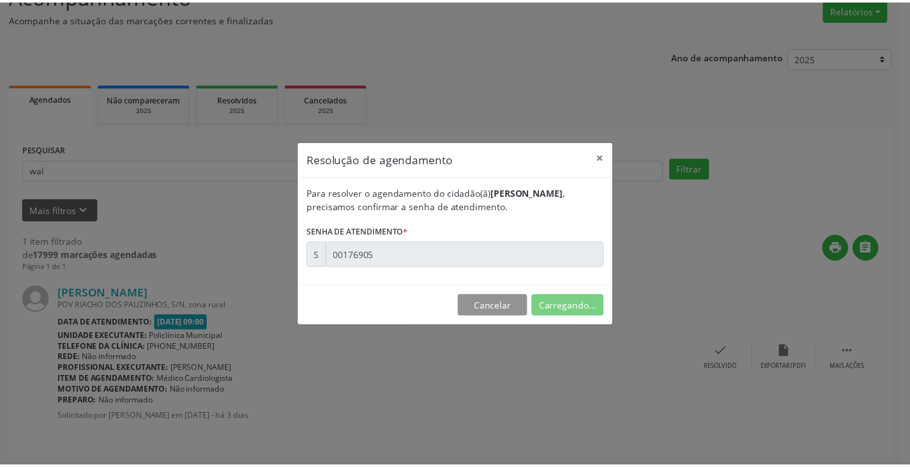
scroll to position [0, 0]
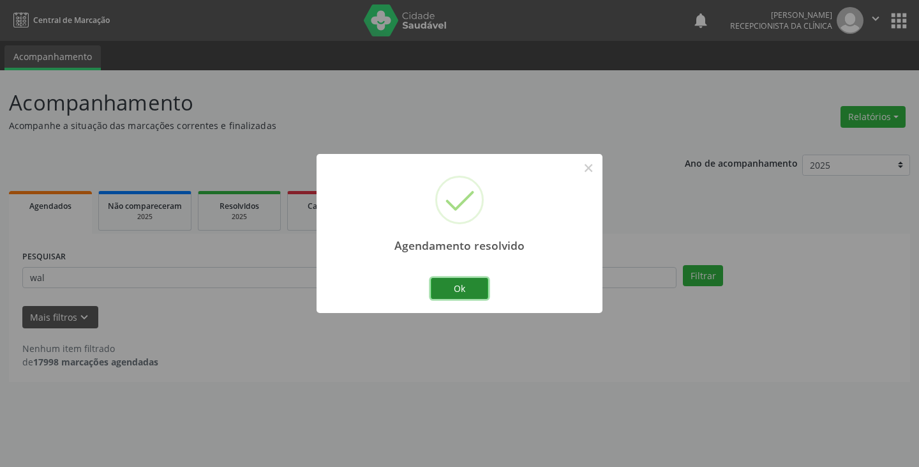
click at [441, 278] on button "Ok" at bounding box center [459, 289] width 57 height 22
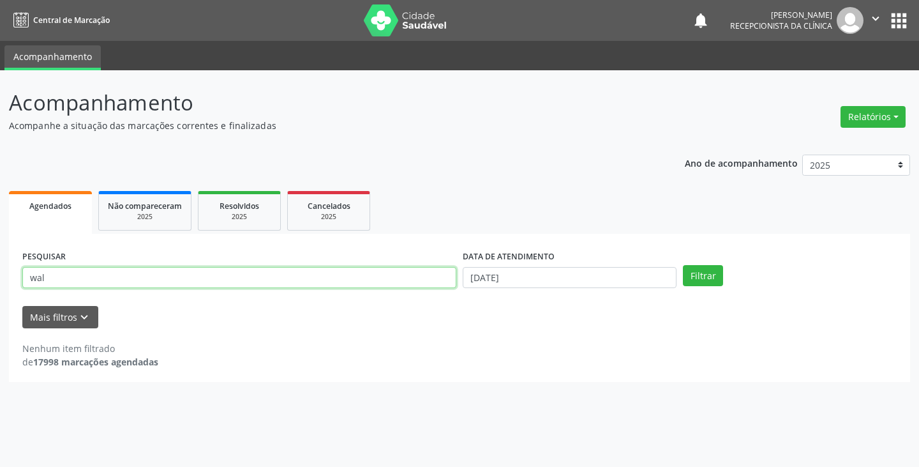
click at [441, 278] on input "wal" at bounding box center [239, 278] width 434 height 22
type input "clau"
click at [683, 265] on button "Filtrar" at bounding box center [703, 276] width 40 height 22
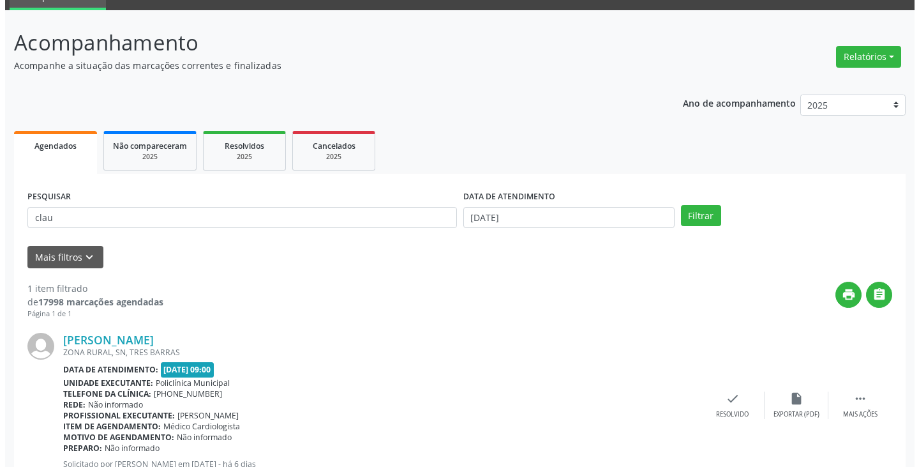
scroll to position [107, 0]
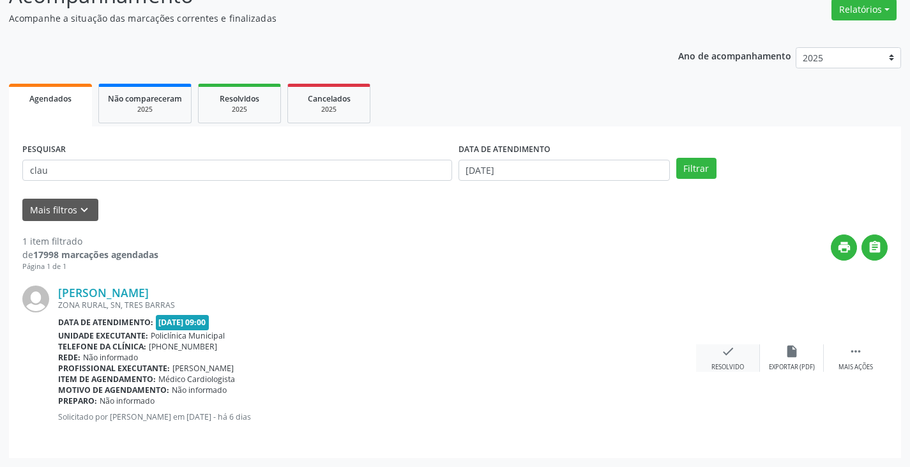
click at [721, 355] on icon "check" at bounding box center [728, 351] width 14 height 14
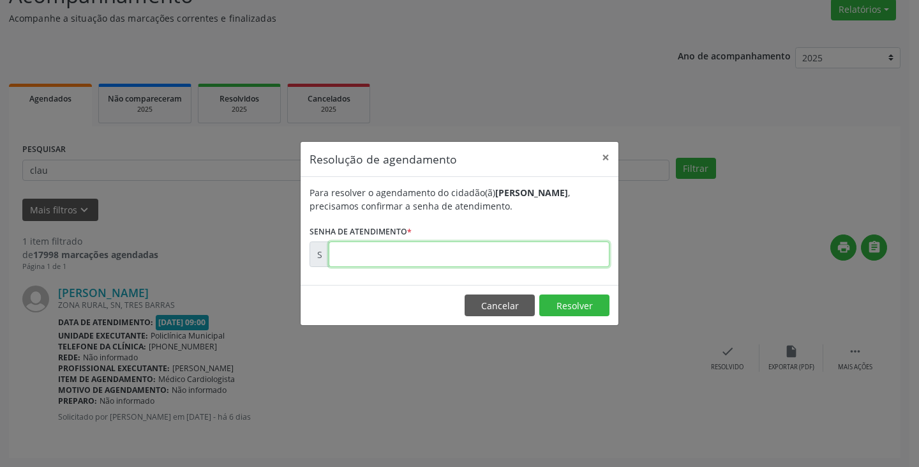
click at [572, 252] on input "text" at bounding box center [469, 254] width 281 height 26
type input "00176808"
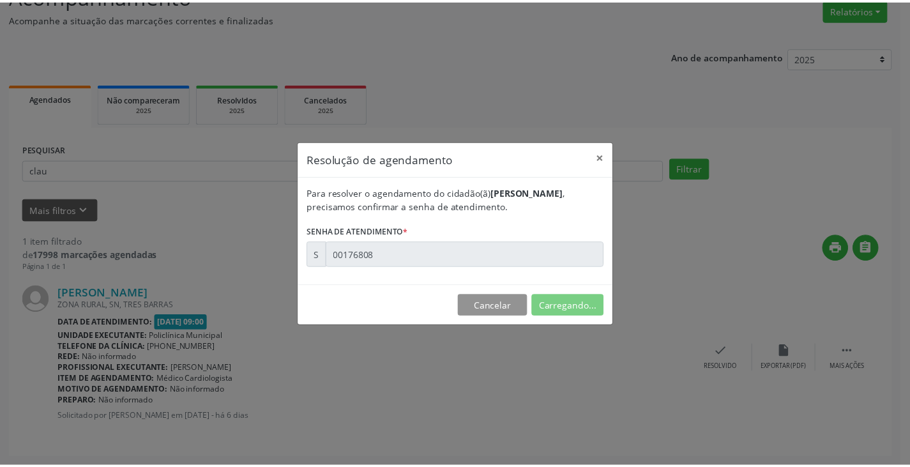
scroll to position [0, 0]
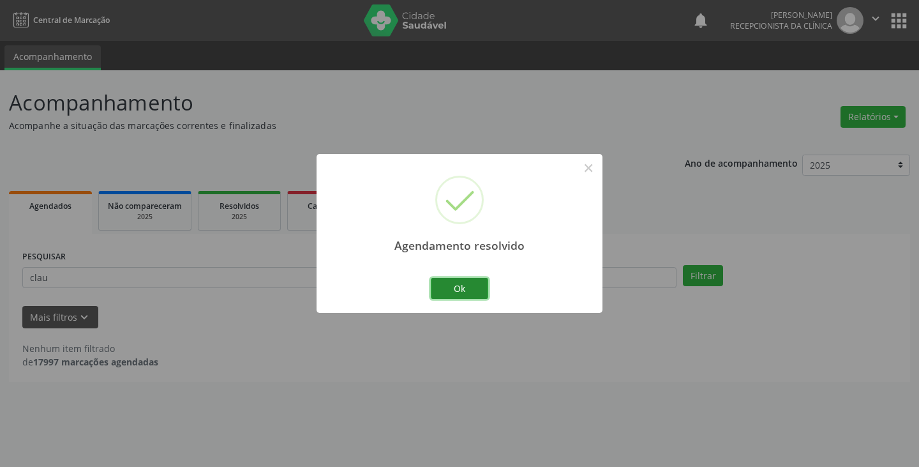
click at [458, 279] on button "Ok" at bounding box center [459, 289] width 57 height 22
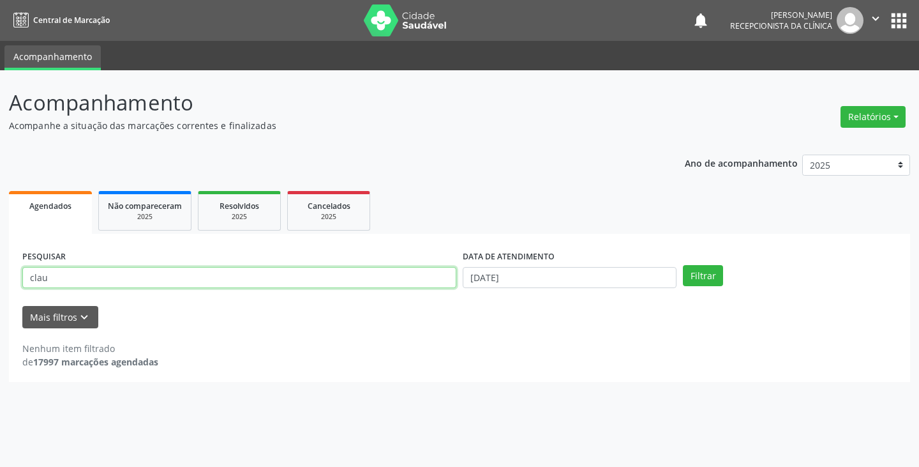
click at [405, 275] on input "clau" at bounding box center [239, 278] width 434 height 22
type input "c"
type input "[PERSON_NAME]"
click at [683, 265] on button "Filtrar" at bounding box center [703, 276] width 40 height 22
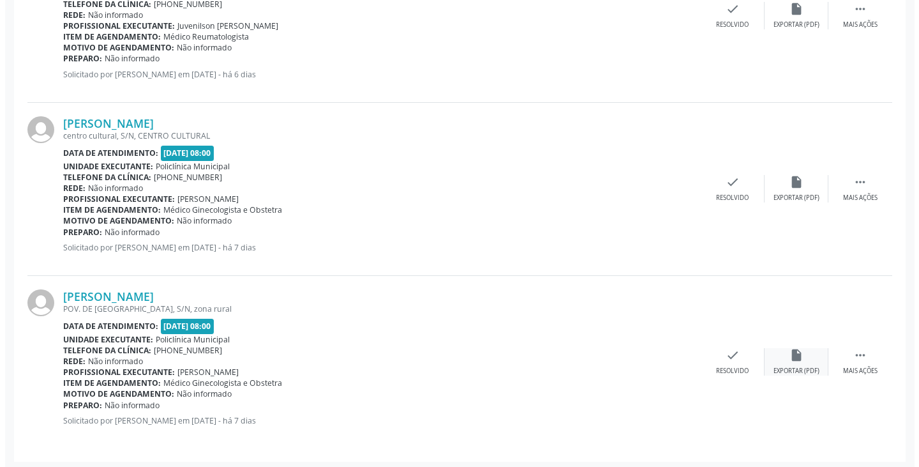
scroll to position [453, 0]
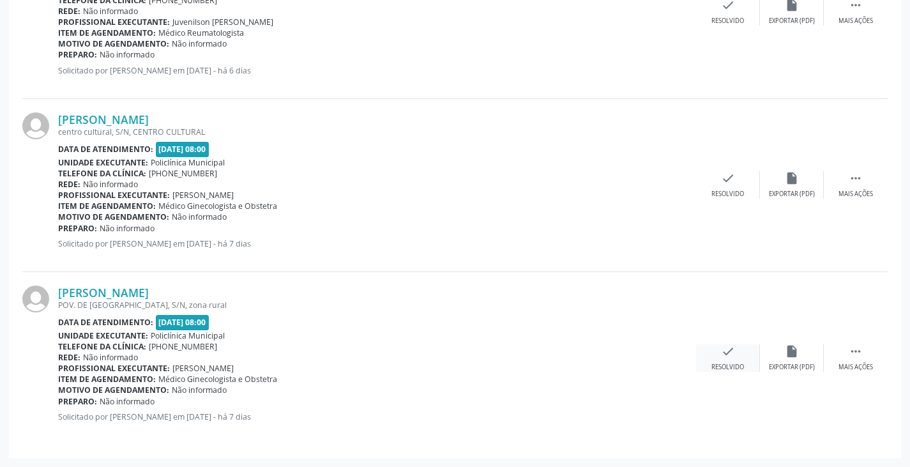
click at [730, 356] on icon "check" at bounding box center [728, 351] width 14 height 14
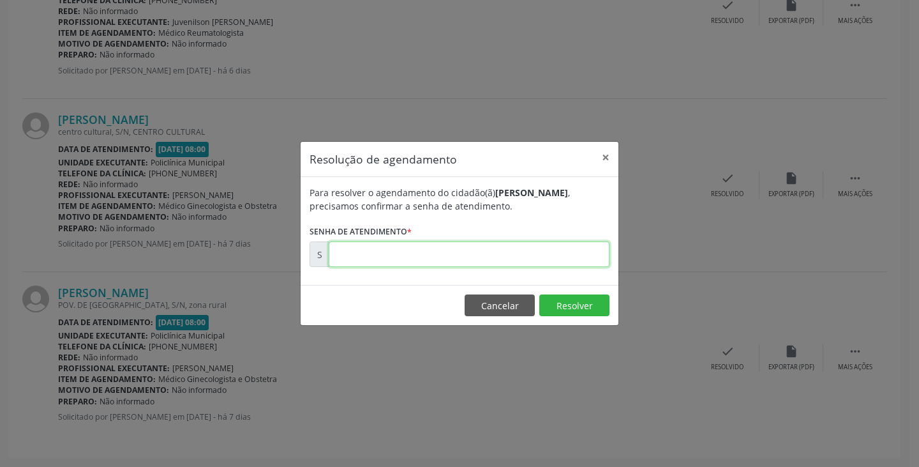
click at [513, 251] on input "text" at bounding box center [469, 254] width 281 height 26
type input "00176512"
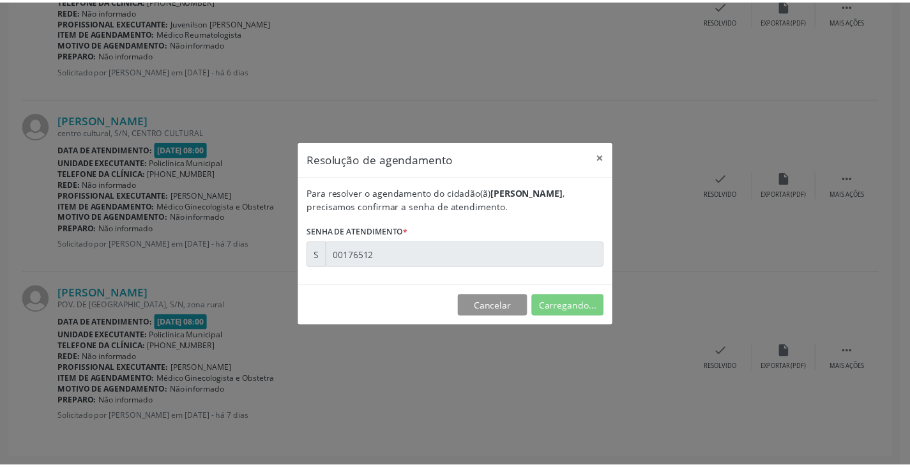
scroll to position [0, 0]
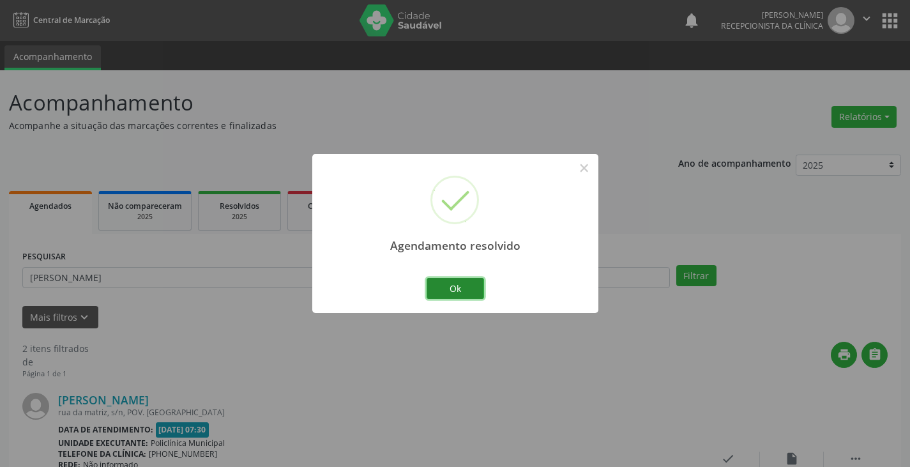
drag, startPoint x: 455, startPoint y: 288, endPoint x: 444, endPoint y: 289, distance: 10.9
click at [455, 289] on button "Ok" at bounding box center [455, 289] width 57 height 22
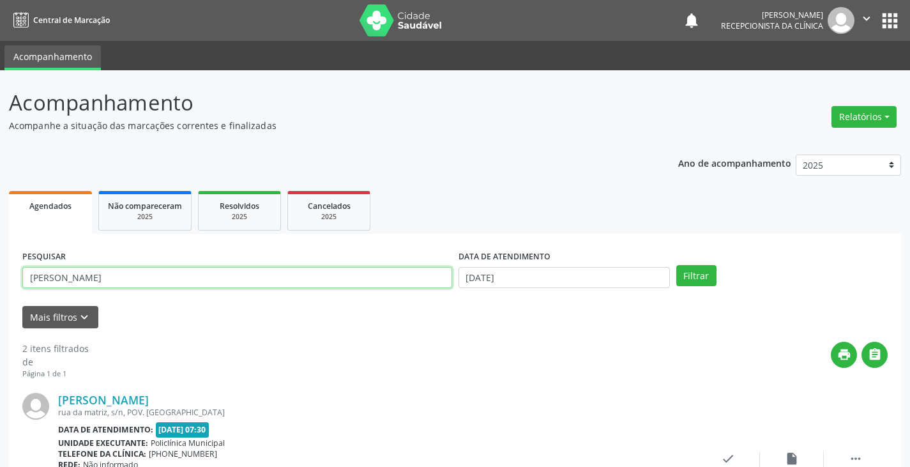
click at [421, 278] on input "[PERSON_NAME]" at bounding box center [237, 278] width 430 height 22
type input "a"
type input "emill"
click at [676, 265] on button "Filtrar" at bounding box center [696, 276] width 40 height 22
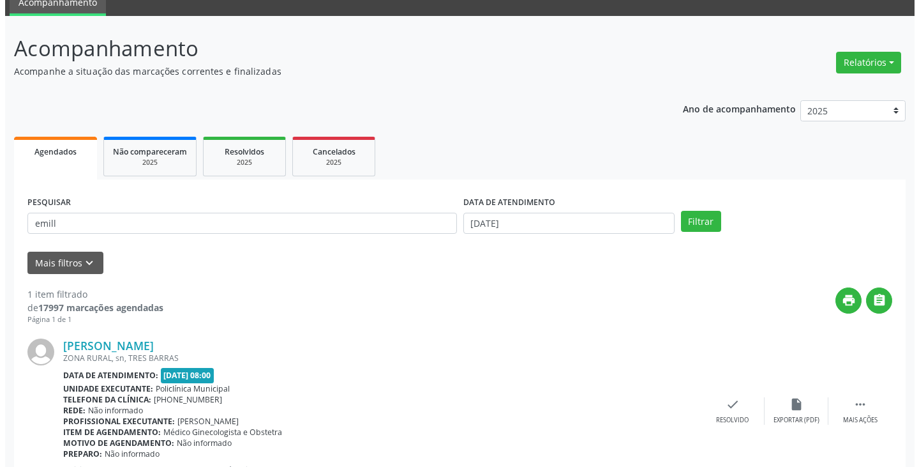
scroll to position [107, 0]
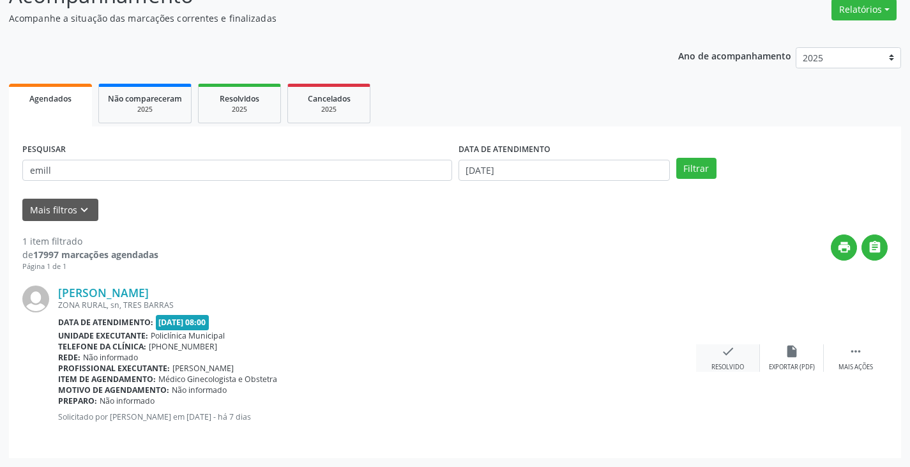
click at [727, 353] on icon "check" at bounding box center [728, 351] width 14 height 14
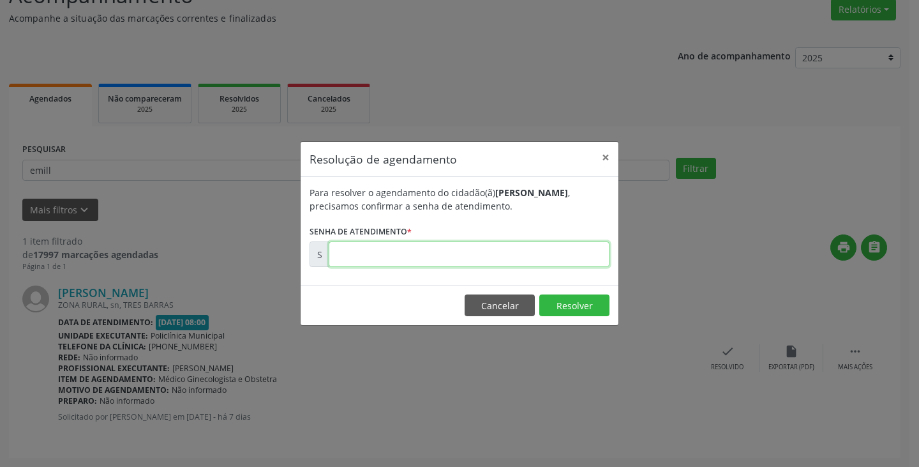
click at [562, 259] on input "text" at bounding box center [469, 254] width 281 height 26
type input "00176557"
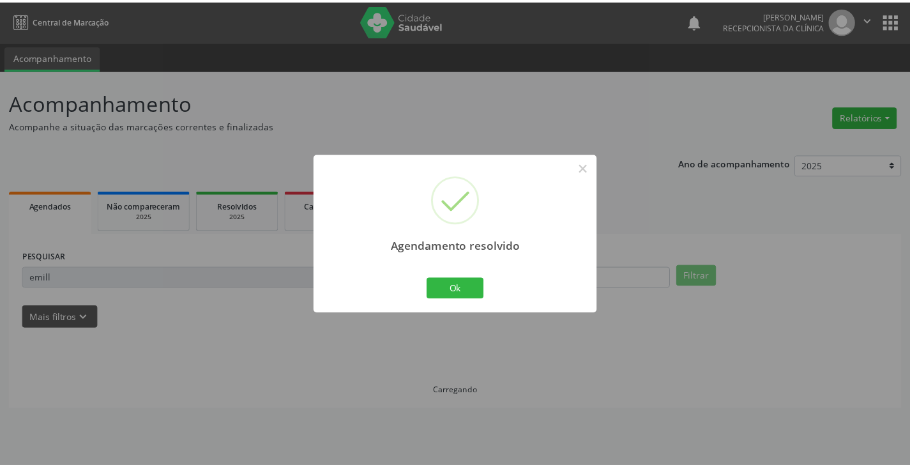
scroll to position [0, 0]
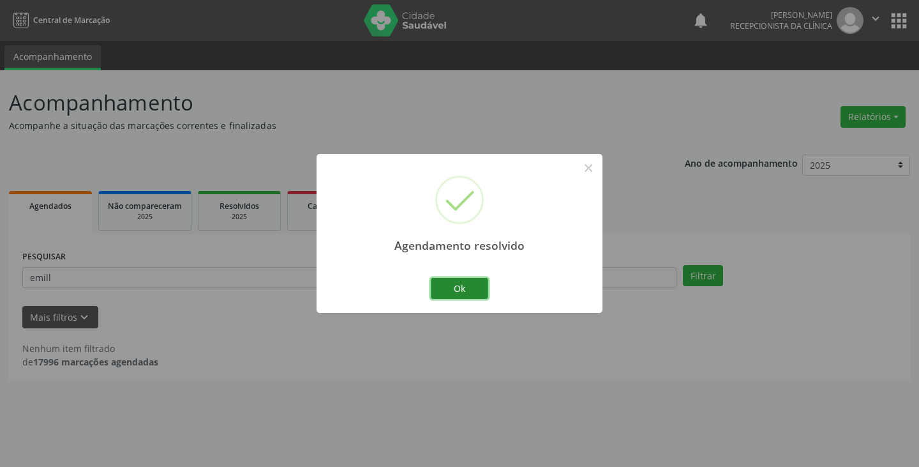
click at [470, 289] on button "Ok" at bounding box center [459, 289] width 57 height 22
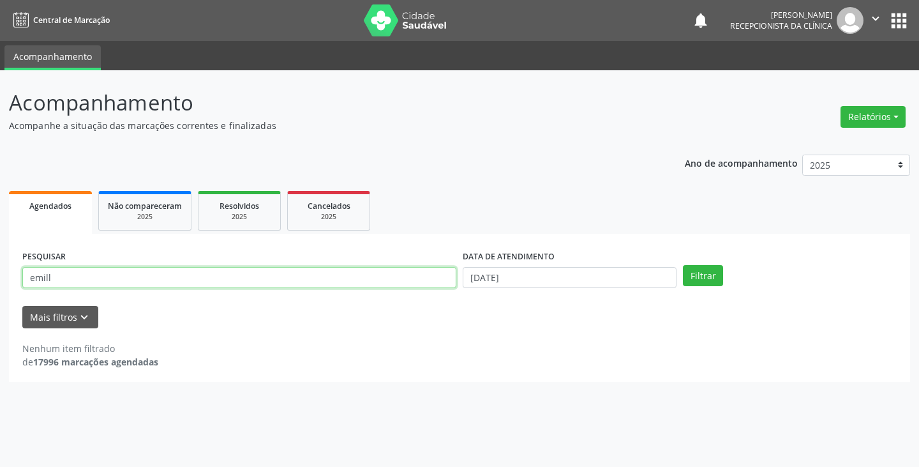
click at [419, 282] on input "emill" at bounding box center [239, 278] width 434 height 22
type input "e"
type input "tais"
click at [683, 265] on button "Filtrar" at bounding box center [703, 276] width 40 height 22
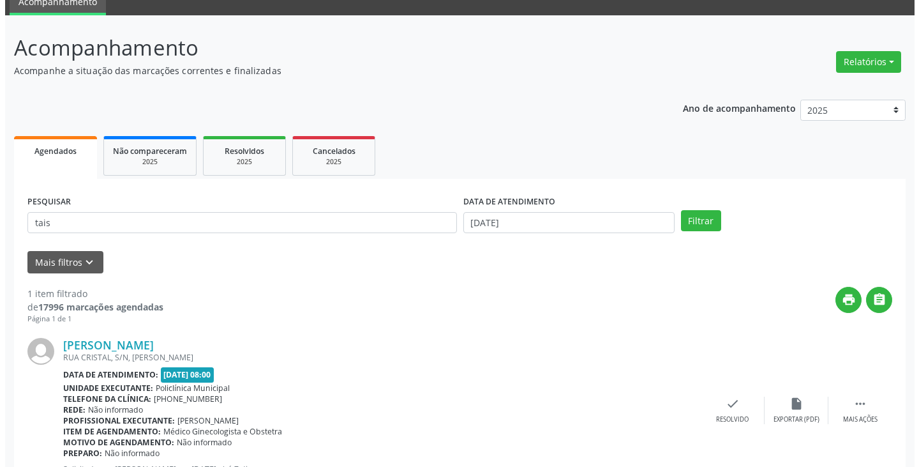
scroll to position [107, 0]
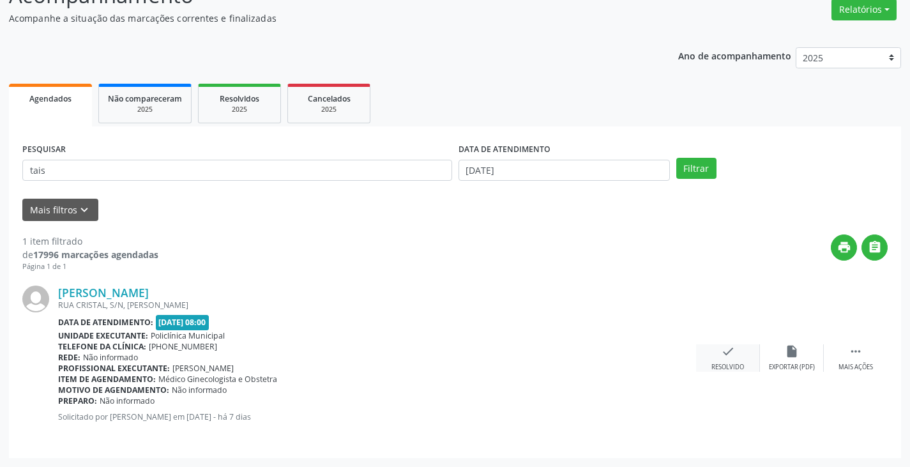
click at [733, 368] on div "Resolvido" at bounding box center [727, 367] width 33 height 9
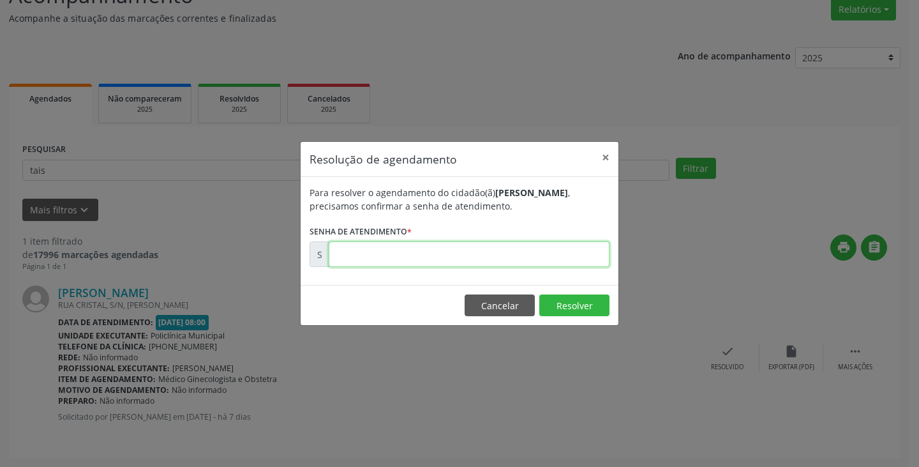
click at [578, 253] on input "text" at bounding box center [469, 254] width 281 height 26
type input "00176383"
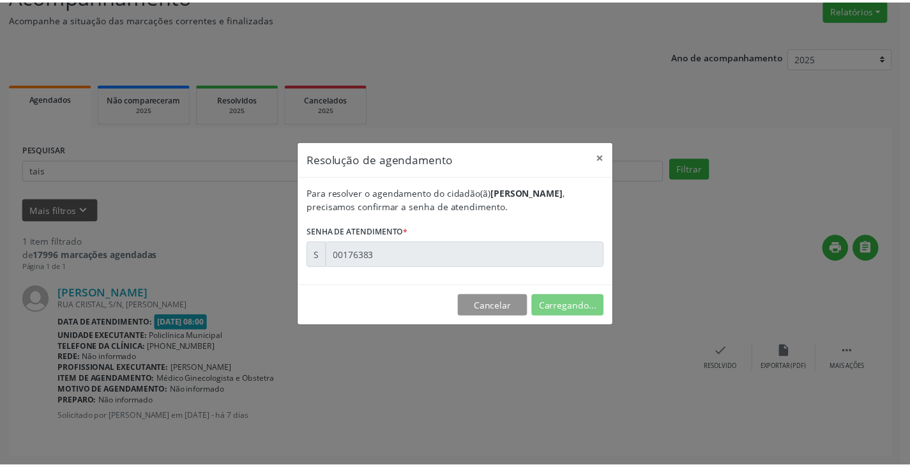
scroll to position [0, 0]
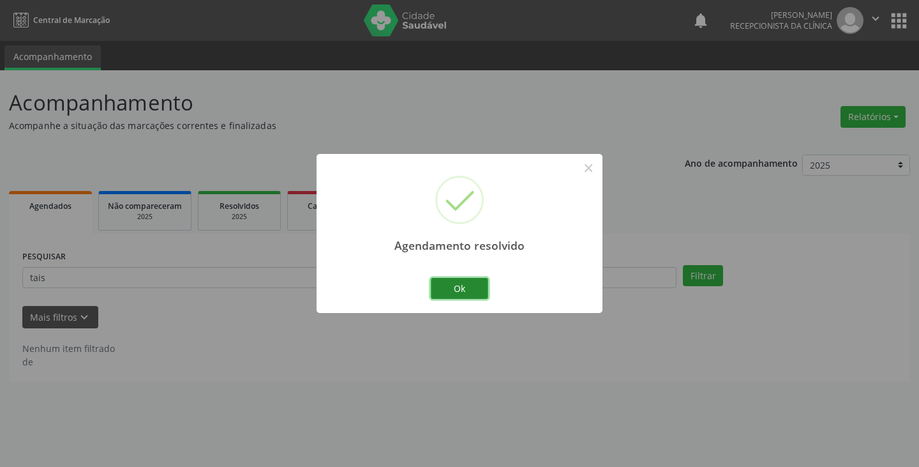
click at [481, 291] on button "Ok" at bounding box center [459, 289] width 57 height 22
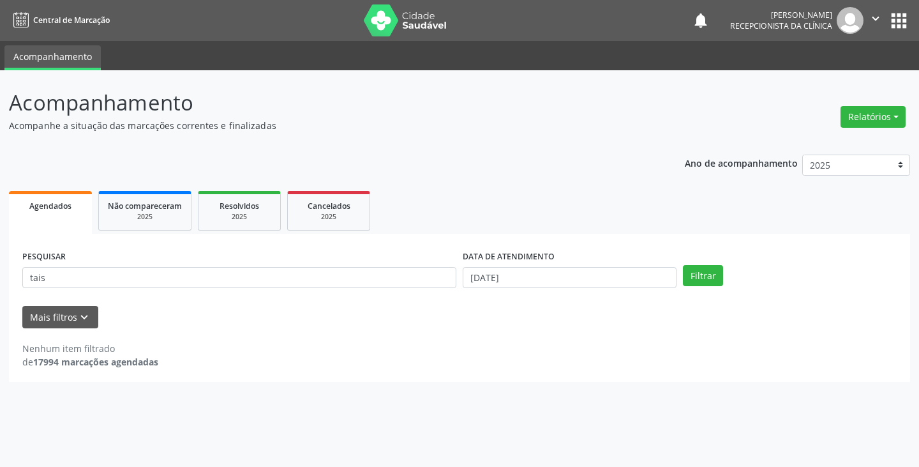
click at [456, 292] on div "PESQUISAR tais" at bounding box center [239, 272] width 441 height 50
click at [439, 286] on input "tais" at bounding box center [239, 278] width 434 height 22
type input "t"
click at [683, 265] on button "Filtrar" at bounding box center [703, 276] width 40 height 22
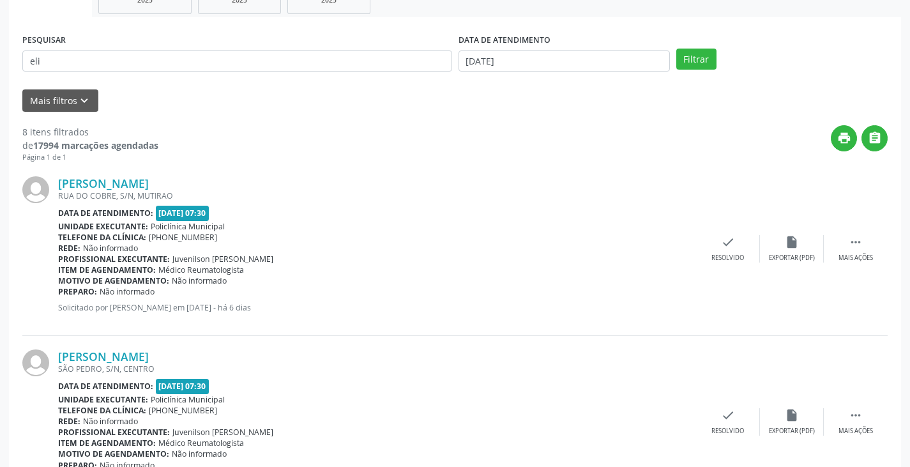
scroll to position [64, 0]
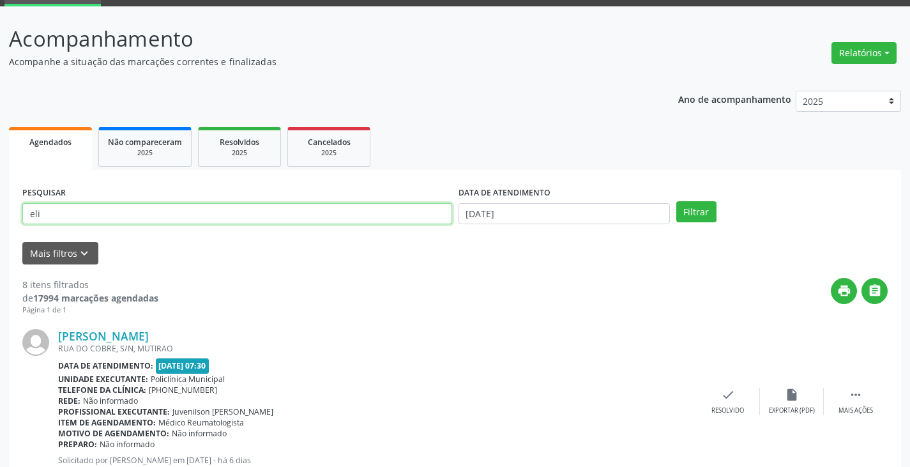
click at [174, 213] on input "eli" at bounding box center [237, 214] width 430 height 22
type input "eliet"
click at [676, 201] on button "Filtrar" at bounding box center [696, 212] width 40 height 22
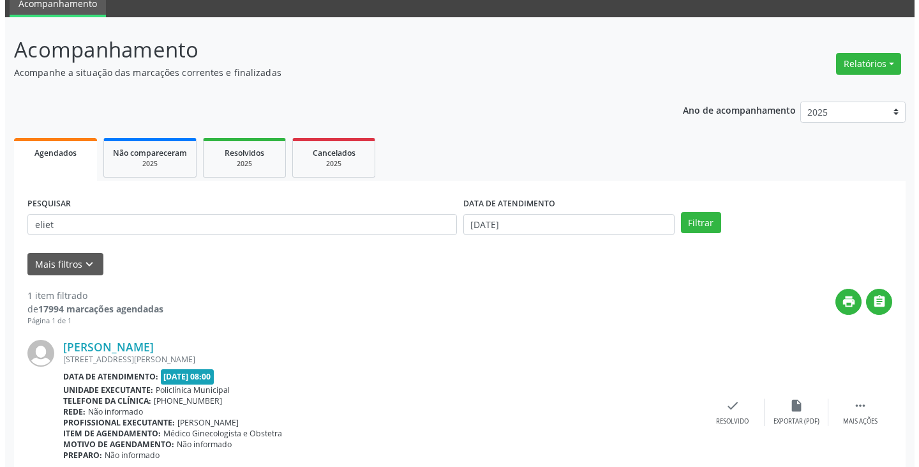
scroll to position [107, 0]
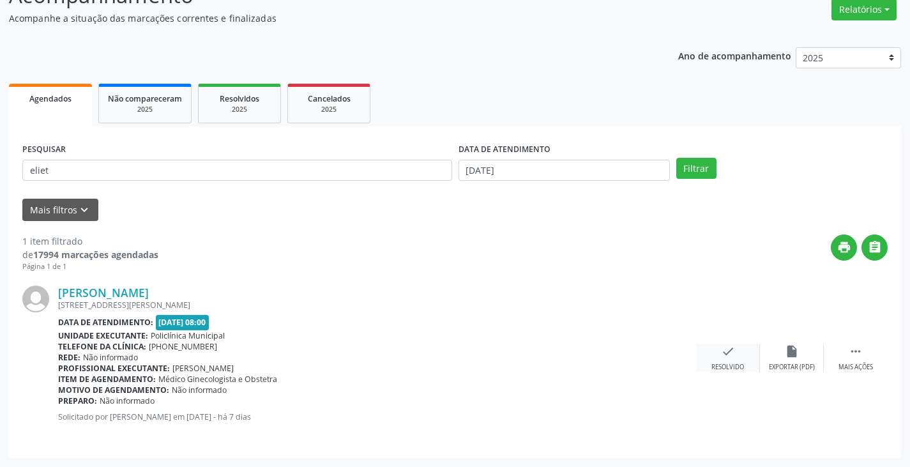
click at [727, 354] on icon "check" at bounding box center [728, 351] width 14 height 14
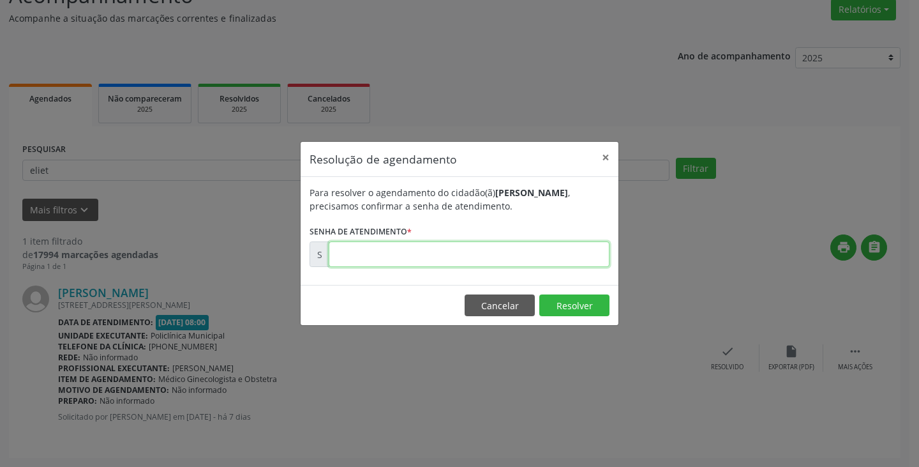
click at [586, 258] on input "text" at bounding box center [469, 254] width 281 height 26
type input "00176530"
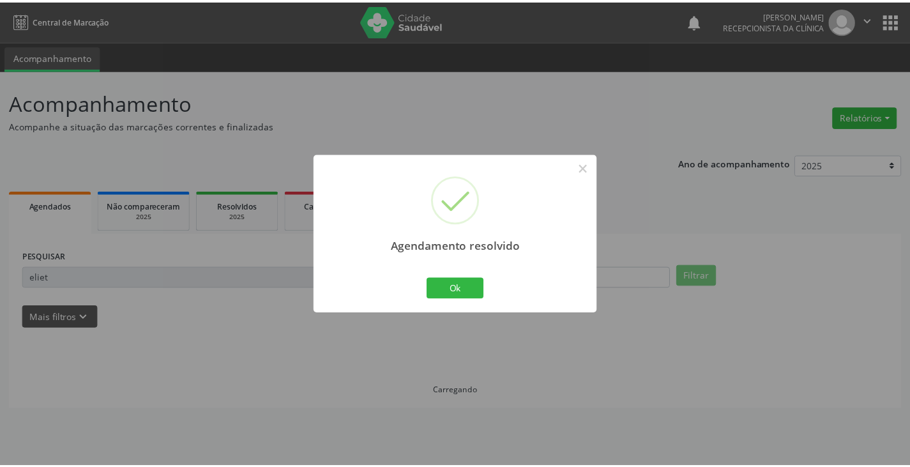
scroll to position [0, 0]
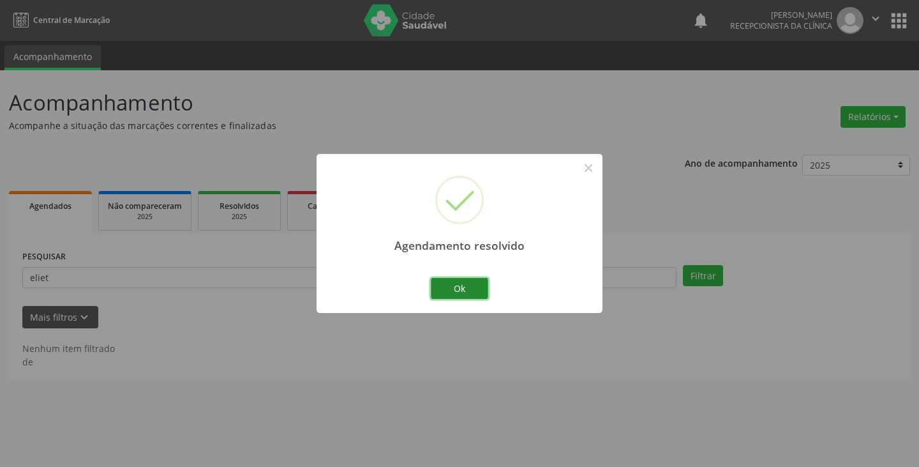
drag, startPoint x: 477, startPoint y: 288, endPoint x: 458, endPoint y: 289, distance: 18.5
click at [472, 289] on button "Ok" at bounding box center [459, 289] width 57 height 22
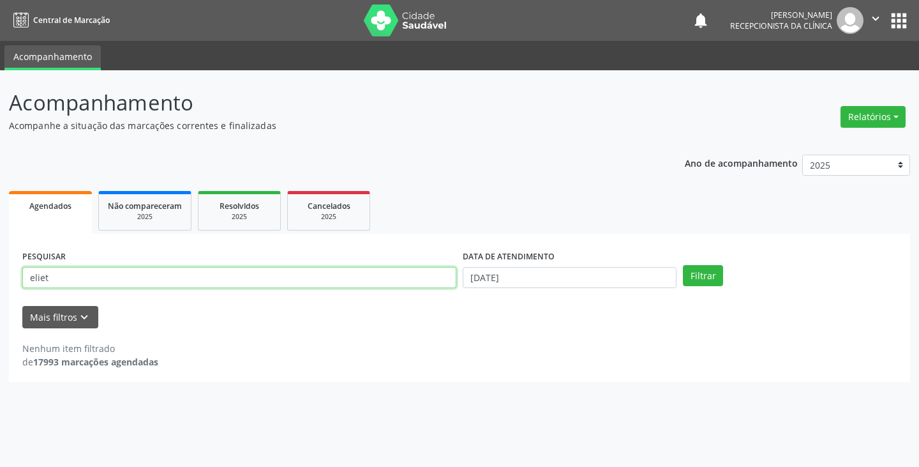
click at [418, 284] on input "eliet" at bounding box center [239, 278] width 434 height 22
type input "e"
type input "rani"
click at [683, 265] on button "Filtrar" at bounding box center [703, 276] width 40 height 22
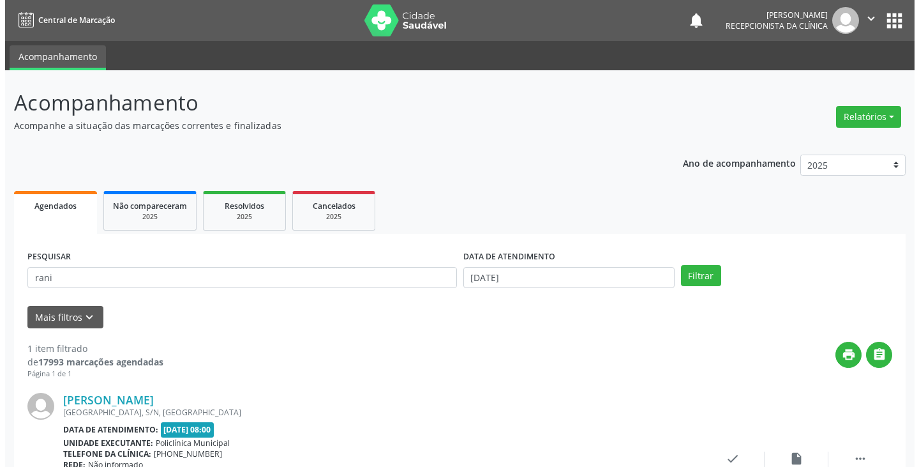
scroll to position [107, 0]
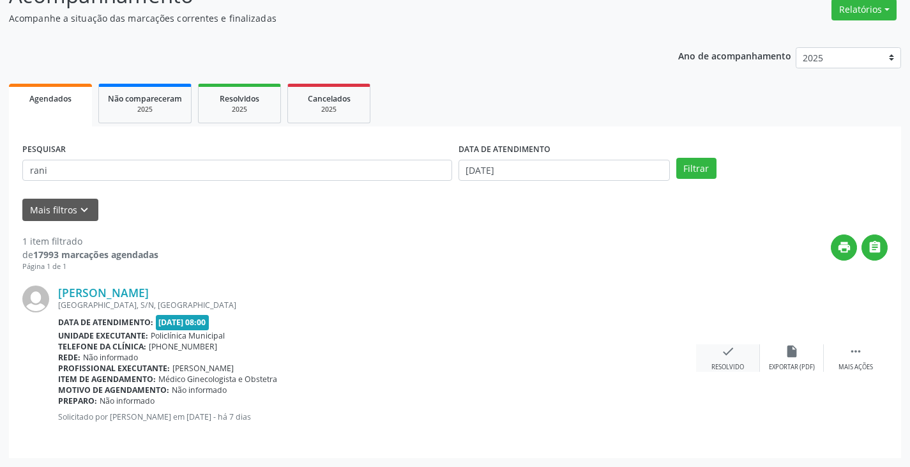
click at [730, 355] on icon "check" at bounding box center [728, 351] width 14 height 14
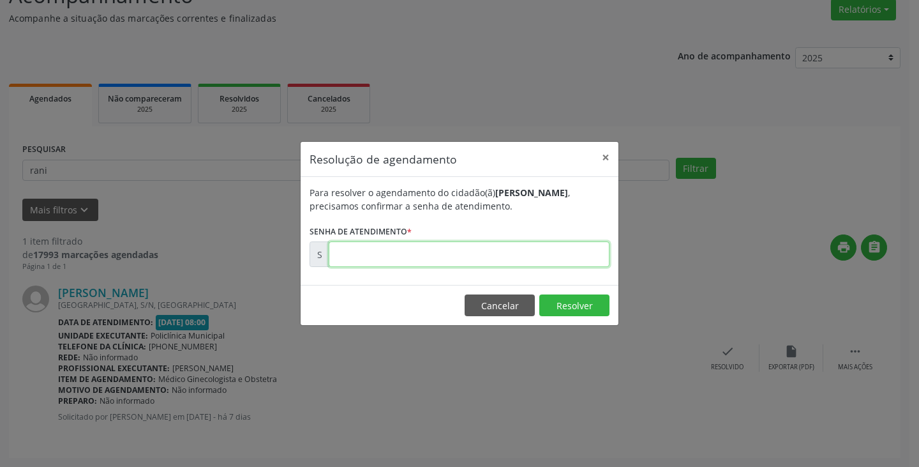
click at [561, 258] on input "text" at bounding box center [469, 254] width 281 height 26
type input "00176308"
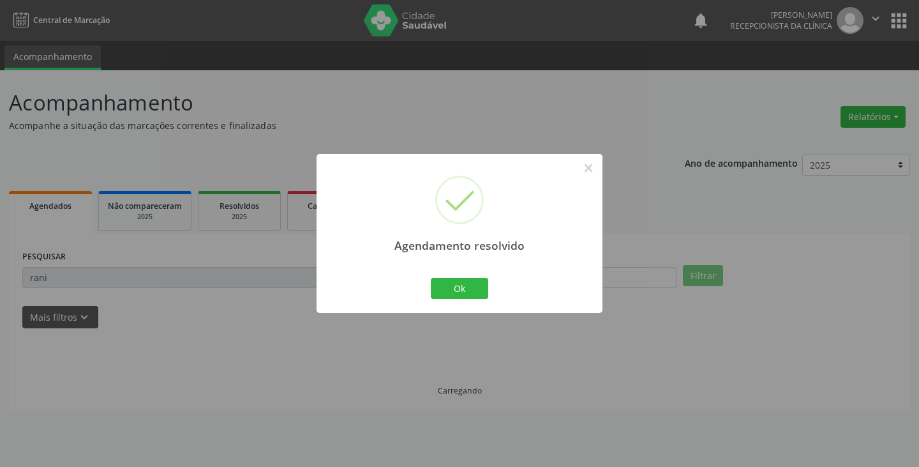
scroll to position [0, 0]
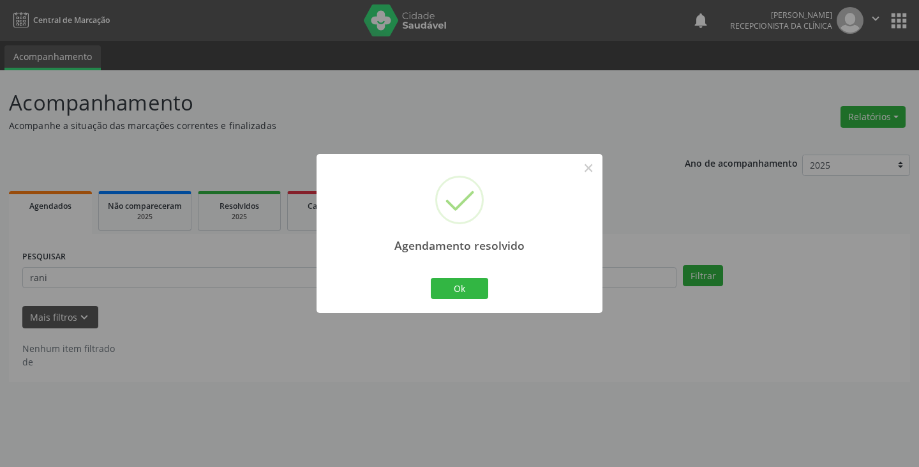
click at [428, 297] on div "Ok Cancel" at bounding box center [459, 288] width 63 height 27
click at [446, 290] on button "Ok" at bounding box center [459, 289] width 57 height 22
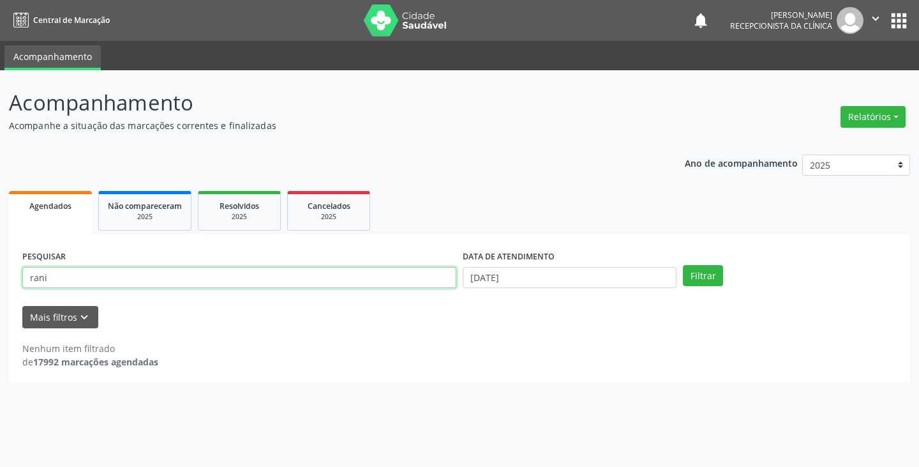
click at [421, 282] on input "rani" at bounding box center [239, 278] width 434 height 22
type input "r"
type input "cass"
click at [683, 265] on button "Filtrar" at bounding box center [703, 276] width 40 height 22
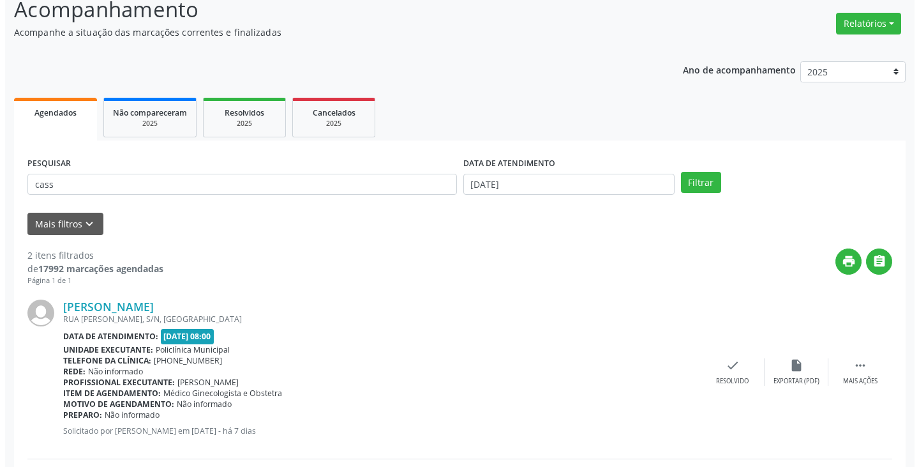
scroll to position [192, 0]
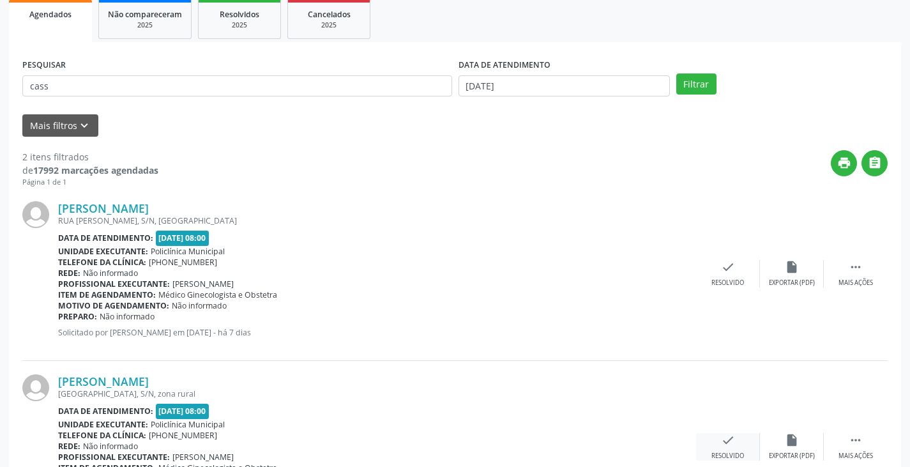
click at [722, 440] on icon "check" at bounding box center [728, 440] width 14 height 14
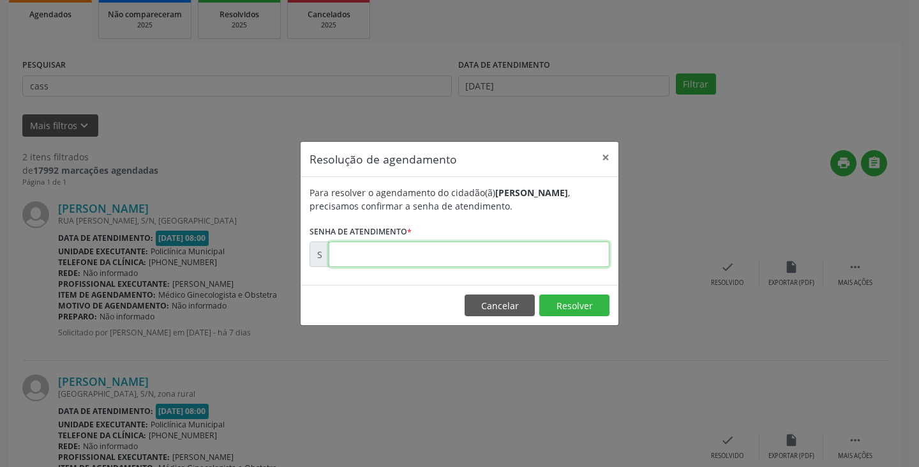
click at [565, 252] on input "text" at bounding box center [469, 254] width 281 height 26
type input "00176841"
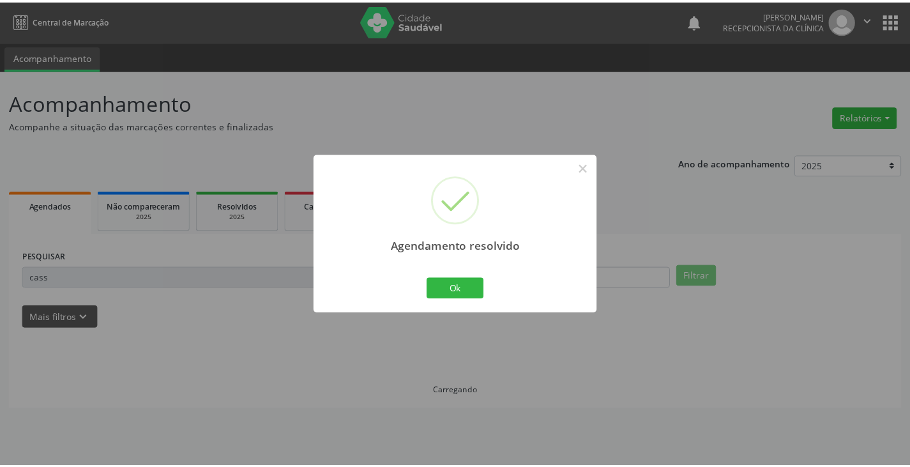
scroll to position [0, 0]
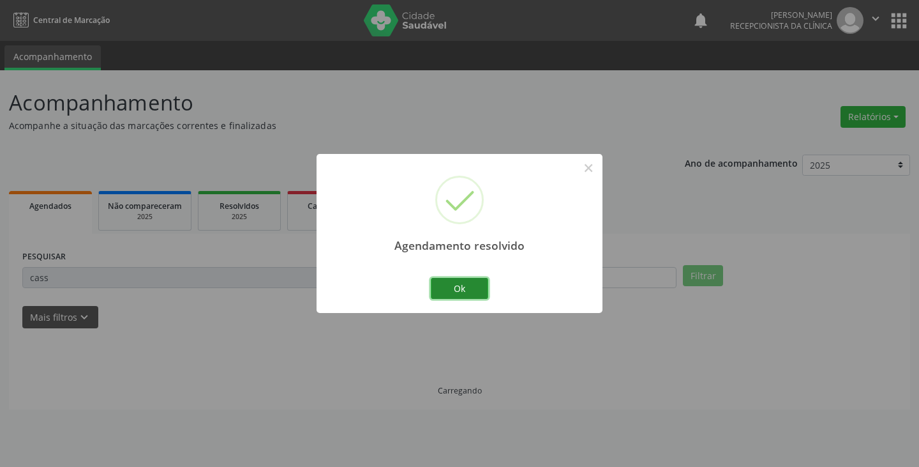
click at [474, 287] on button "Ok" at bounding box center [459, 289] width 57 height 22
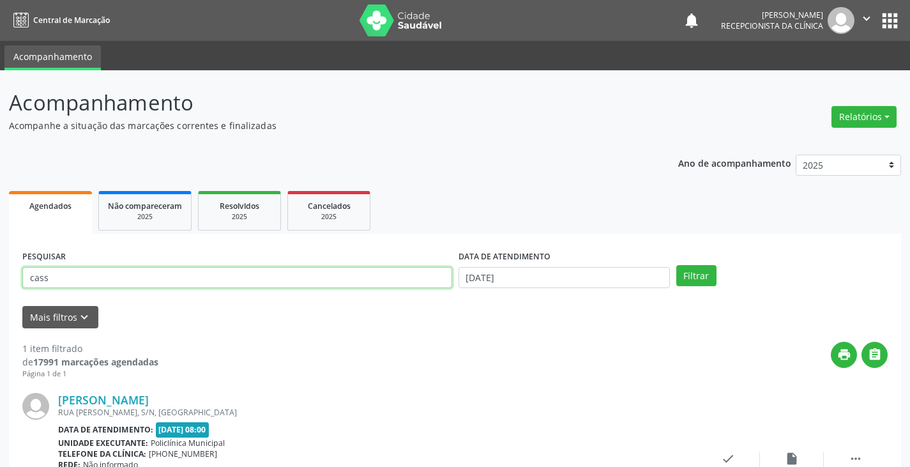
click at [444, 281] on input "cass" at bounding box center [237, 278] width 430 height 22
type input "c"
type input "ana ca"
click at [676, 265] on button "Filtrar" at bounding box center [696, 276] width 40 height 22
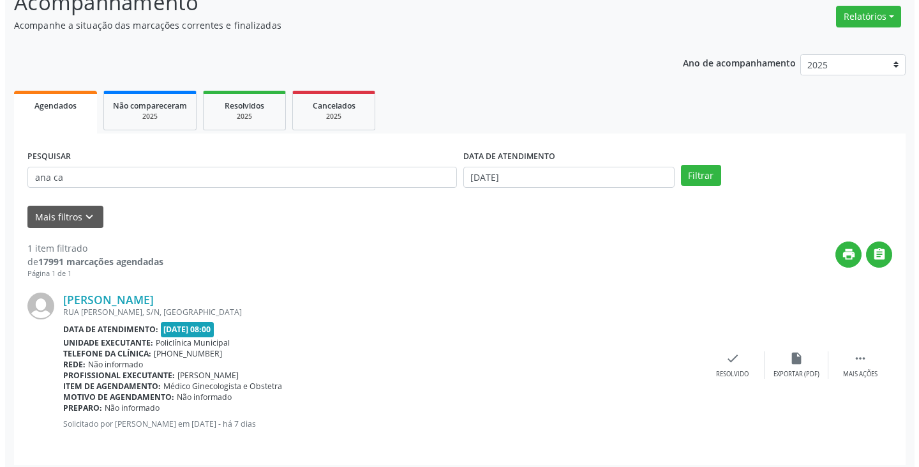
scroll to position [107, 0]
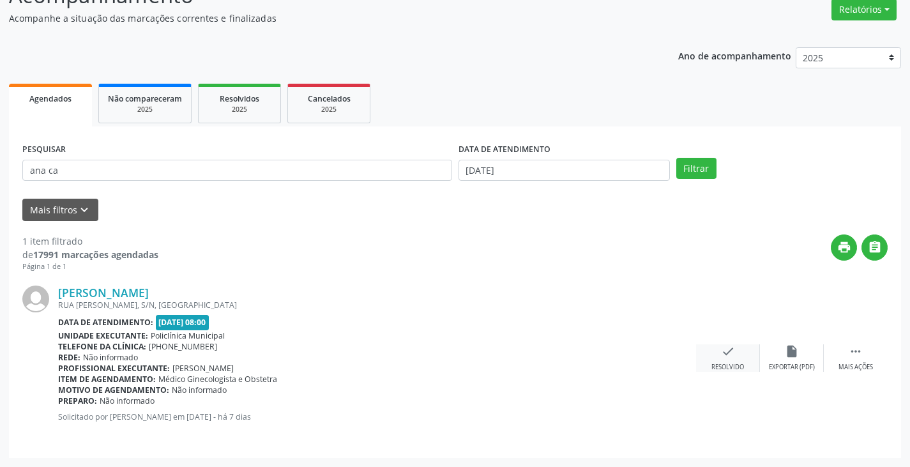
click at [725, 354] on icon "check" at bounding box center [728, 351] width 14 height 14
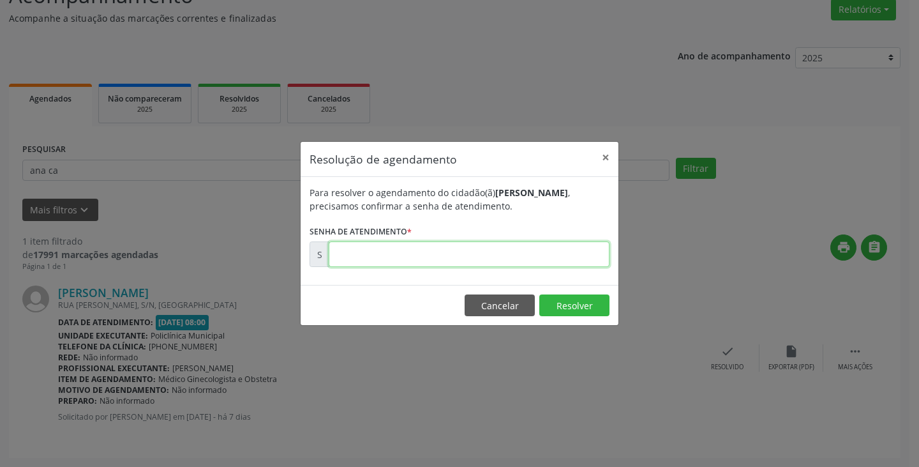
click at [596, 249] on input "text" at bounding box center [469, 254] width 281 height 26
type input "00176453"
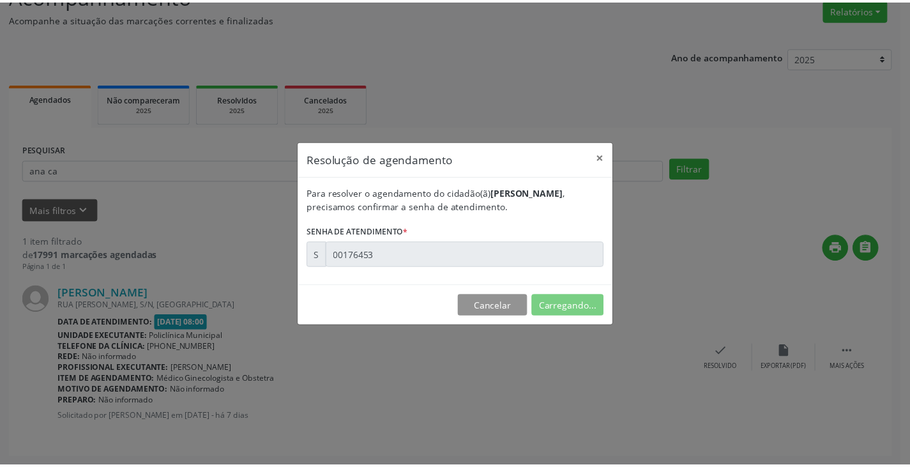
scroll to position [0, 0]
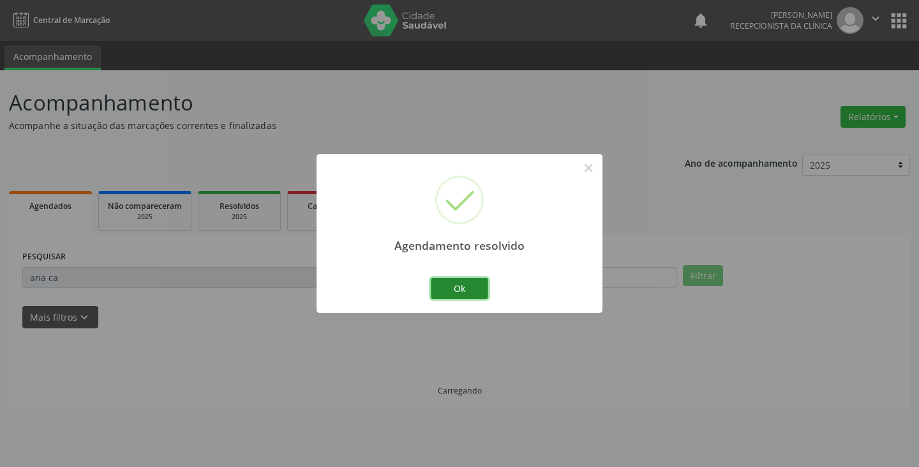
click at [460, 289] on button "Ok" at bounding box center [459, 289] width 57 height 22
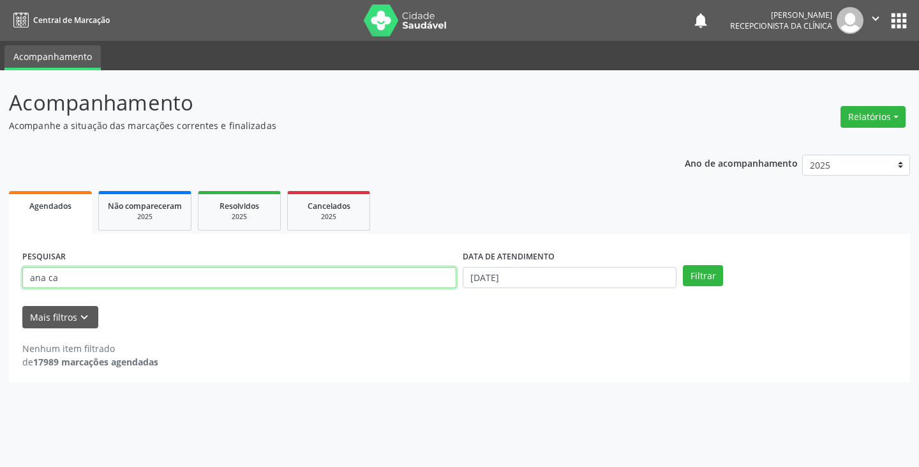
click at [427, 282] on input "ana ca" at bounding box center [239, 278] width 434 height 22
type input "a"
type input "[PERSON_NAME]"
click at [683, 265] on button "Filtrar" at bounding box center [703, 276] width 40 height 22
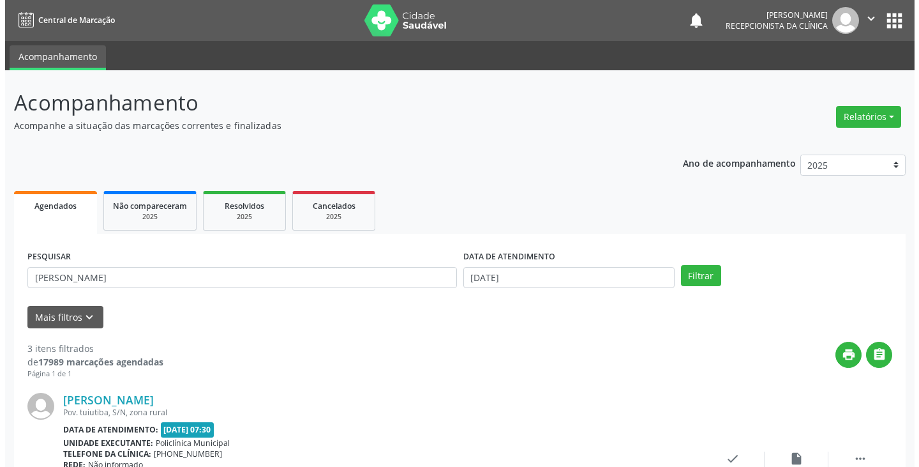
scroll to position [255, 0]
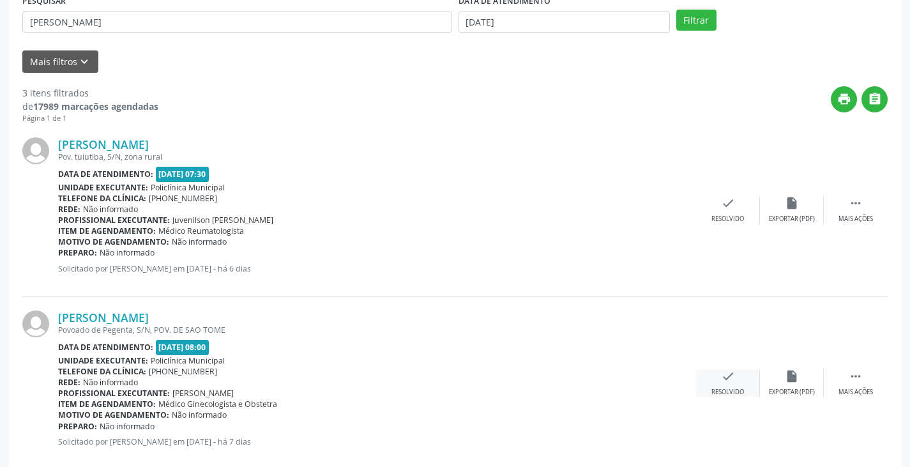
click at [727, 381] on icon "check" at bounding box center [728, 376] width 14 height 14
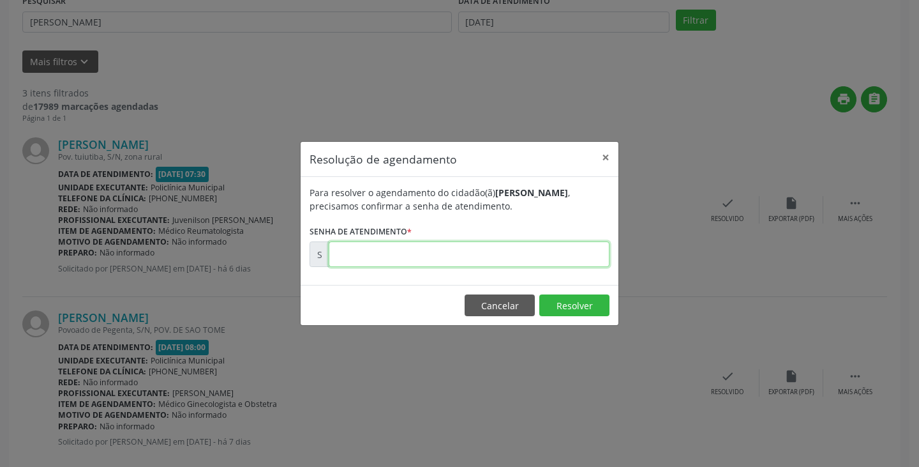
click at [564, 255] on input "text" at bounding box center [469, 254] width 281 height 26
type input "00176420"
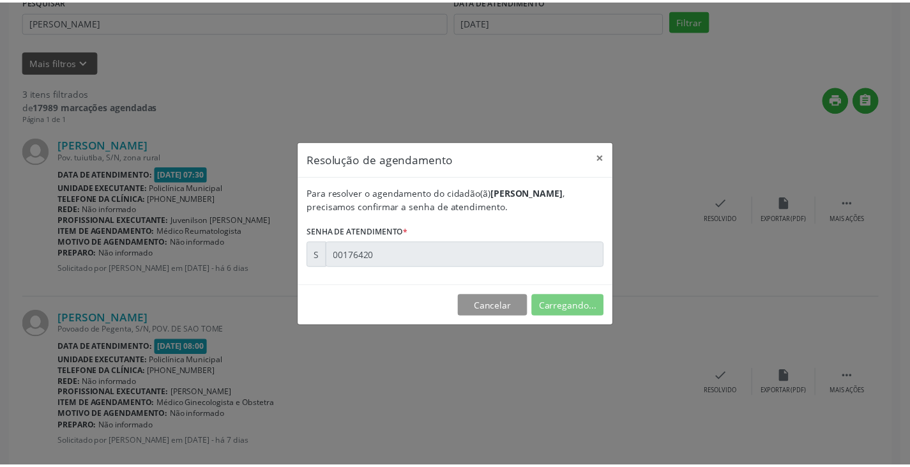
scroll to position [0, 0]
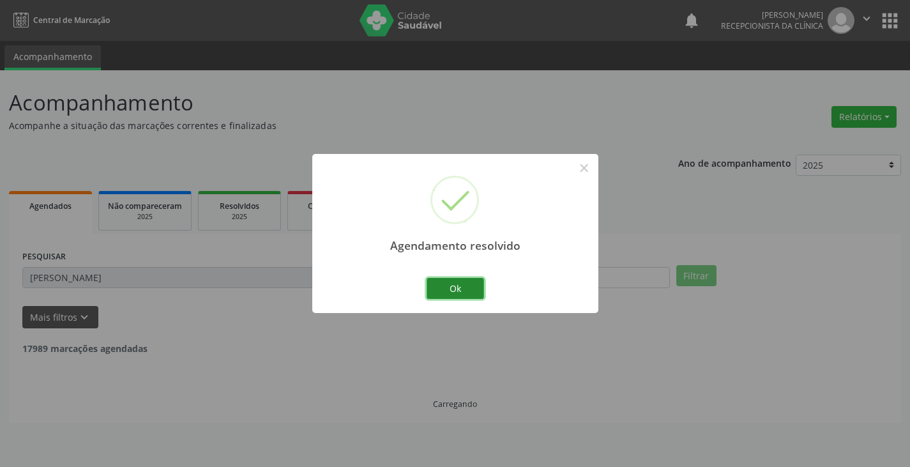
click at [466, 289] on button "Ok" at bounding box center [455, 289] width 57 height 22
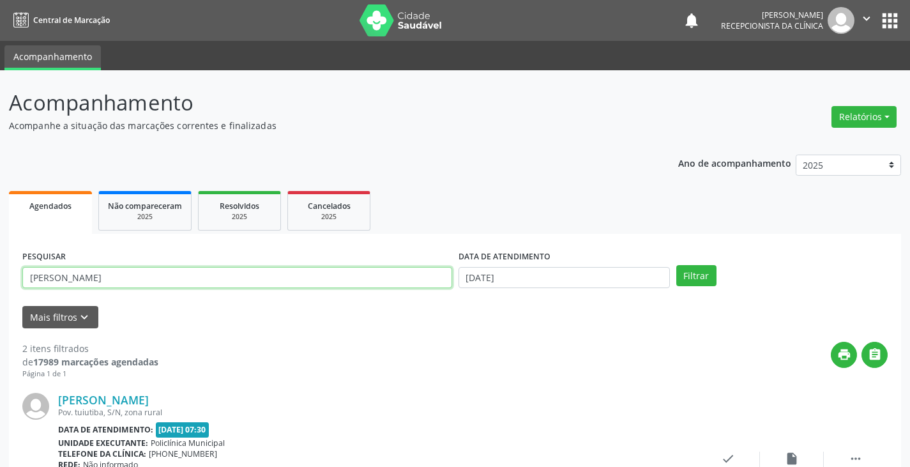
click at [430, 273] on input "[PERSON_NAME]" at bounding box center [237, 278] width 430 height 22
type input "m"
type input "lar"
click at [676, 265] on button "Filtrar" at bounding box center [696, 276] width 40 height 22
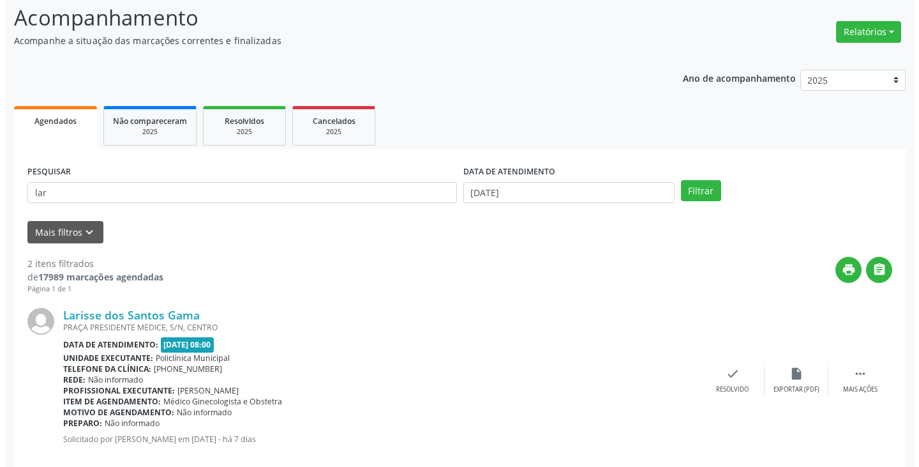
scroll to position [255, 0]
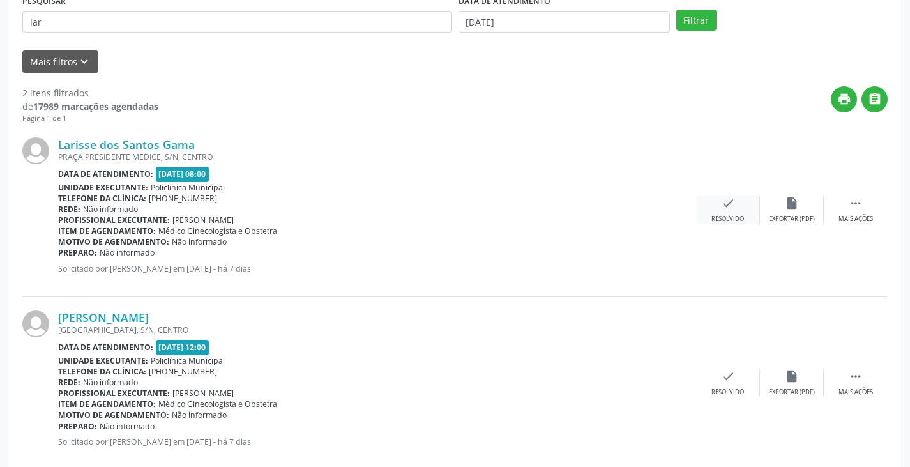
click at [727, 209] on icon "check" at bounding box center [728, 203] width 14 height 14
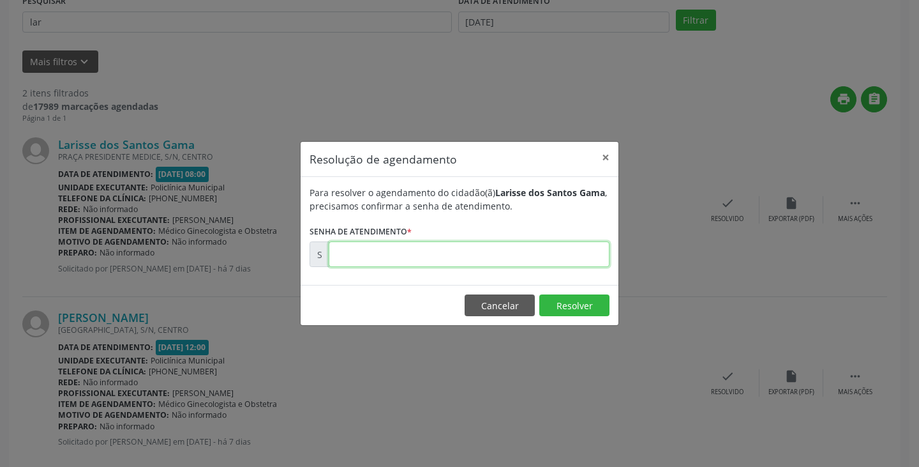
click at [555, 261] on input "text" at bounding box center [469, 254] width 281 height 26
type input "00176551"
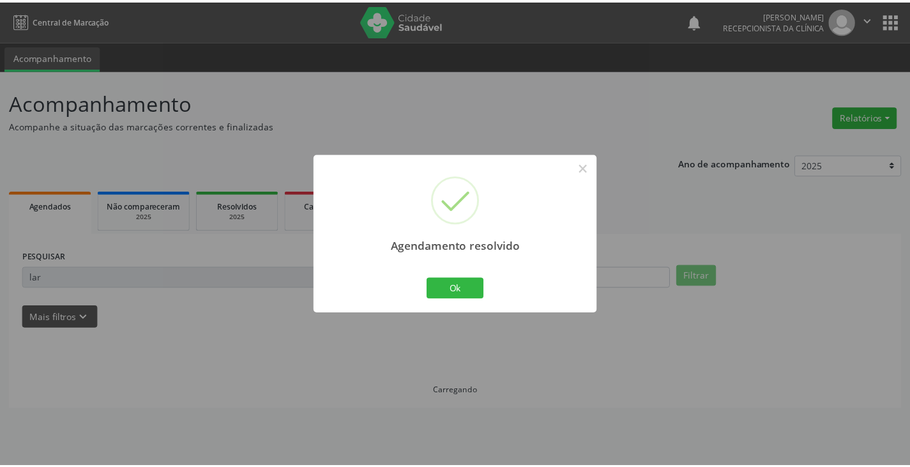
scroll to position [0, 0]
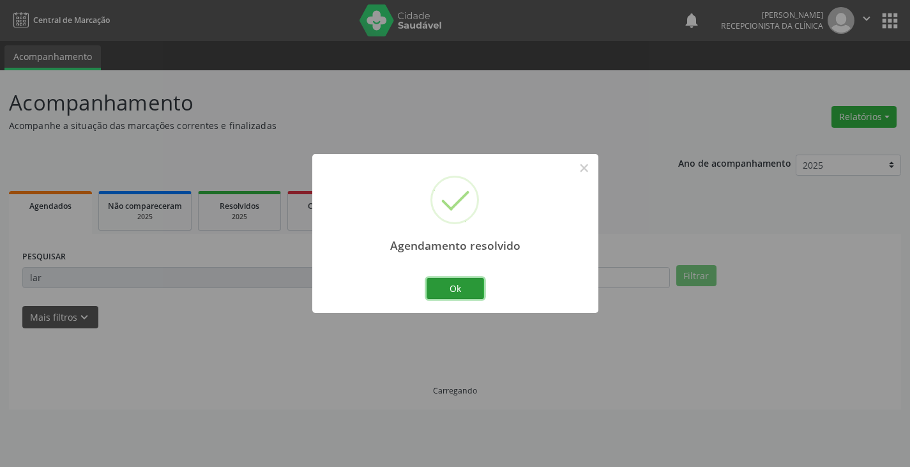
drag, startPoint x: 461, startPoint y: 293, endPoint x: 394, endPoint y: 282, distance: 68.0
click at [452, 292] on button "Ok" at bounding box center [455, 289] width 57 height 22
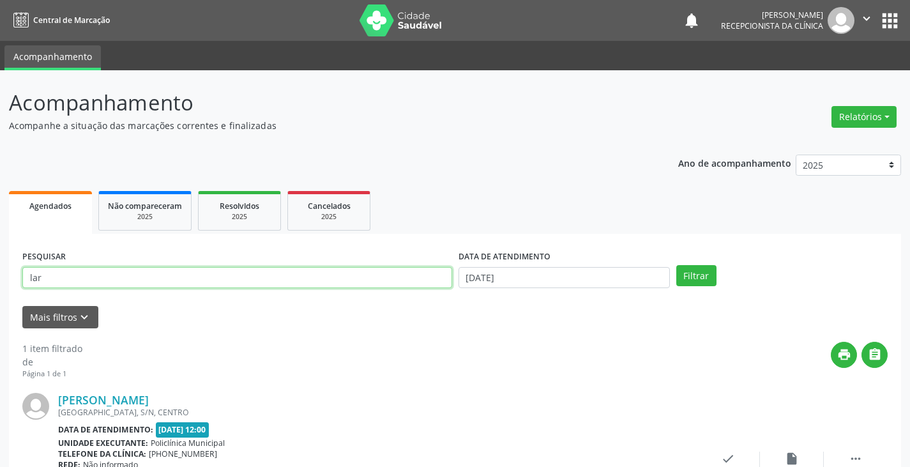
click at [393, 281] on input "lar" at bounding box center [237, 278] width 430 height 22
type input "l"
type input "jaq"
click at [676, 265] on button "Filtrar" at bounding box center [696, 276] width 40 height 22
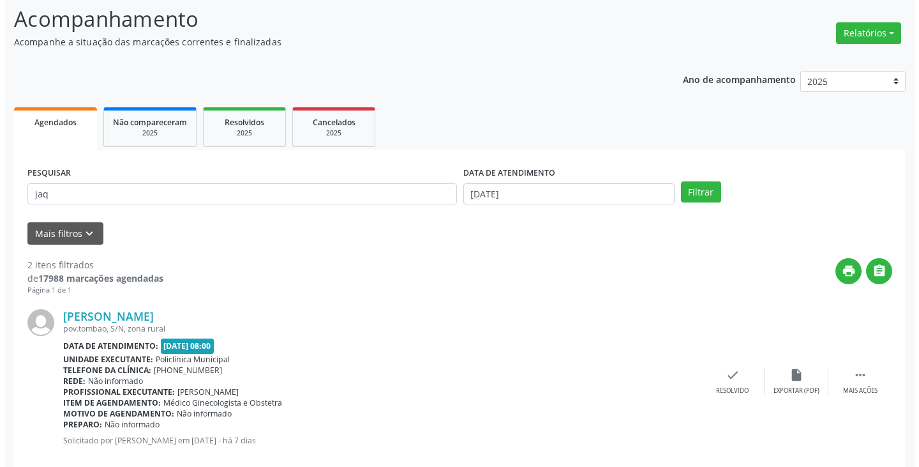
scroll to position [255, 0]
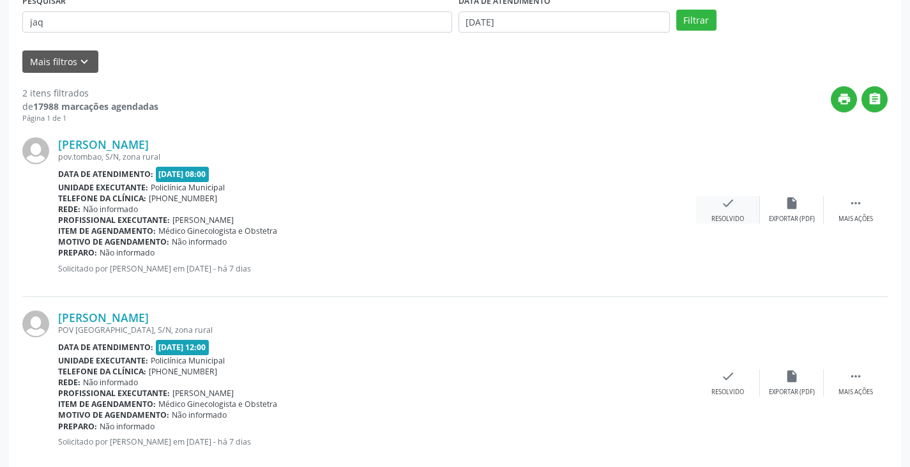
click at [720, 208] on div "check Resolvido" at bounding box center [728, 209] width 64 height 27
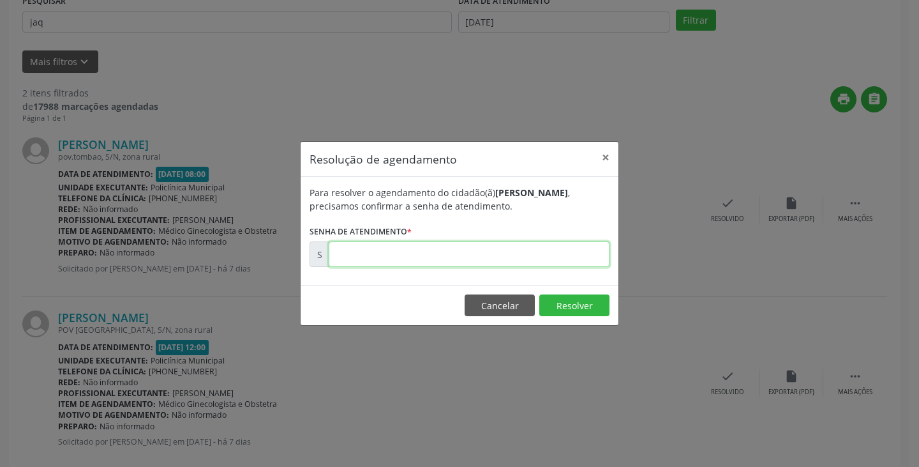
click at [563, 257] on input "text" at bounding box center [469, 254] width 281 height 26
type input "00176434"
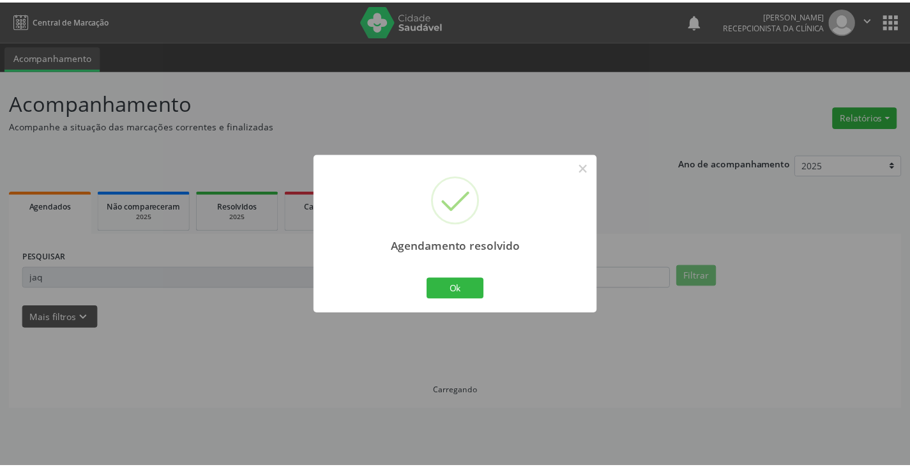
scroll to position [0, 0]
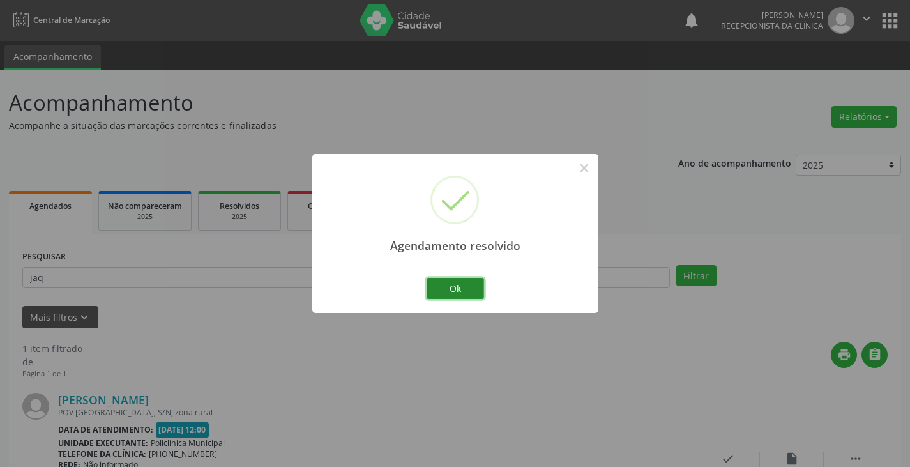
click at [462, 284] on button "Ok" at bounding box center [455, 289] width 57 height 22
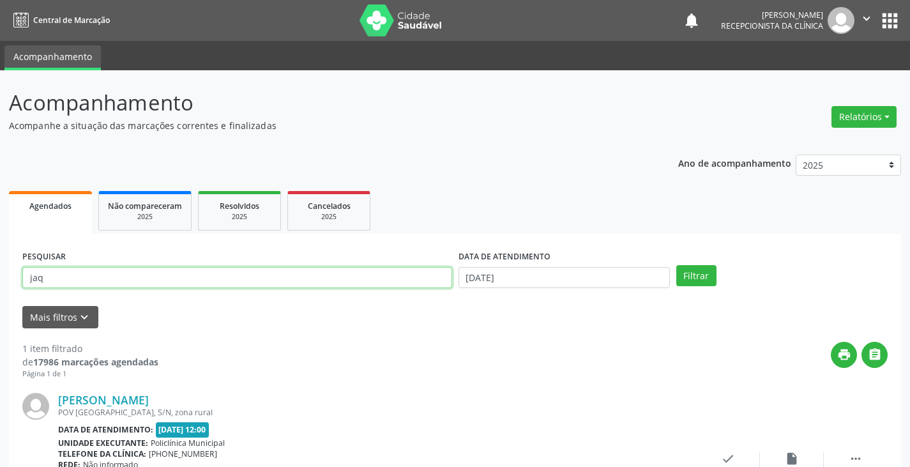
click at [440, 280] on input "jaq" at bounding box center [237, 278] width 430 height 22
type input "j"
type input "sol"
click at [676, 265] on button "Filtrar" at bounding box center [696, 276] width 40 height 22
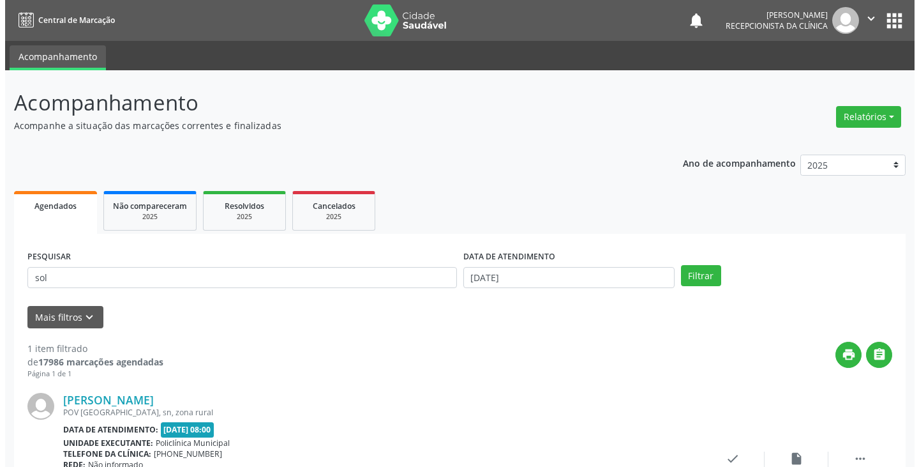
scroll to position [64, 0]
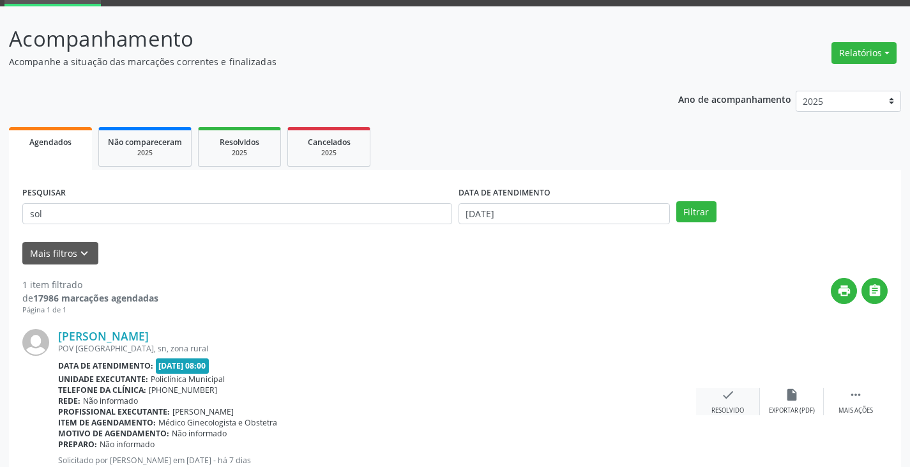
drag, startPoint x: 727, startPoint y: 397, endPoint x: 721, endPoint y: 388, distance: 11.5
click at [721, 388] on icon "check" at bounding box center [728, 395] width 14 height 14
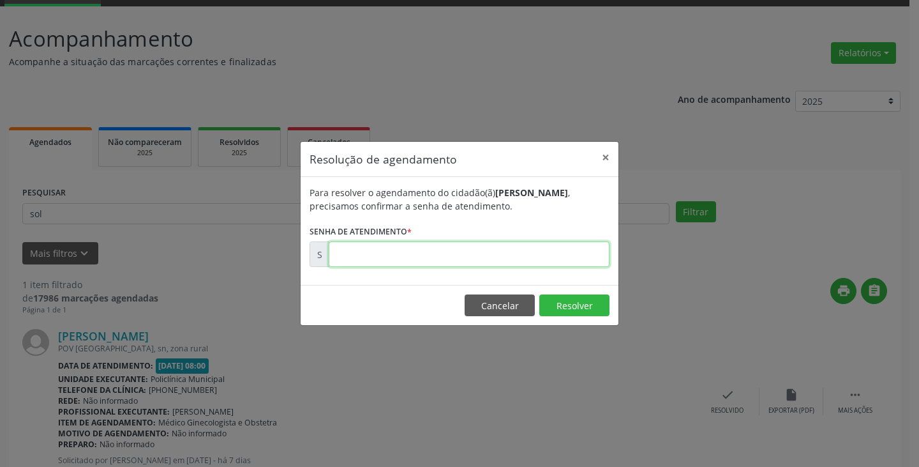
click at [513, 250] on input "text" at bounding box center [469, 254] width 281 height 26
type input "00176418"
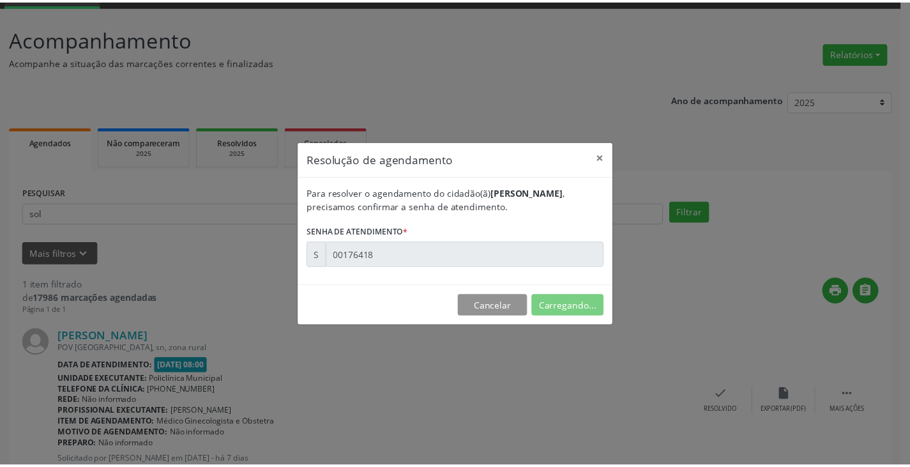
scroll to position [0, 0]
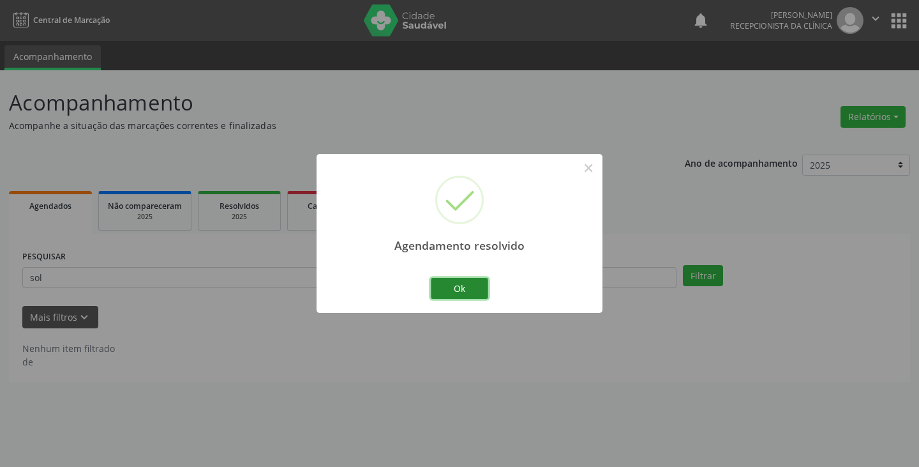
click at [441, 288] on button "Ok" at bounding box center [459, 289] width 57 height 22
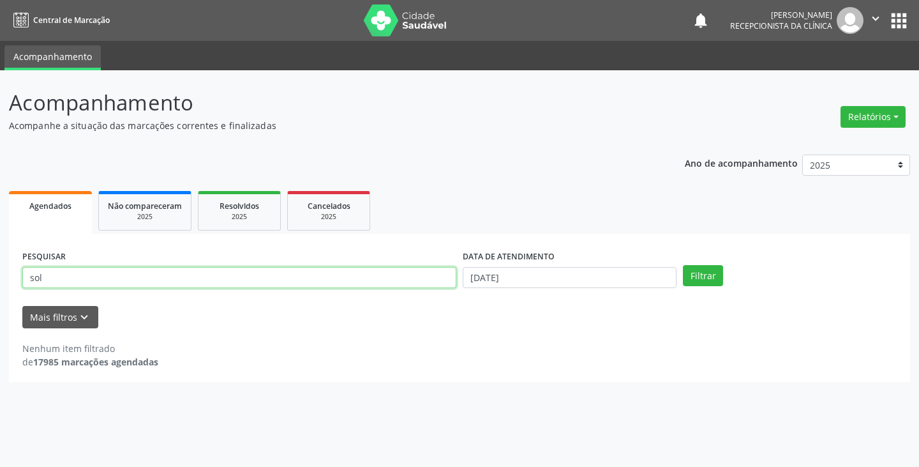
click at [418, 279] on input "sol" at bounding box center [239, 278] width 434 height 22
type input "s"
type input "elai"
click at [683, 265] on button "Filtrar" at bounding box center [703, 276] width 40 height 22
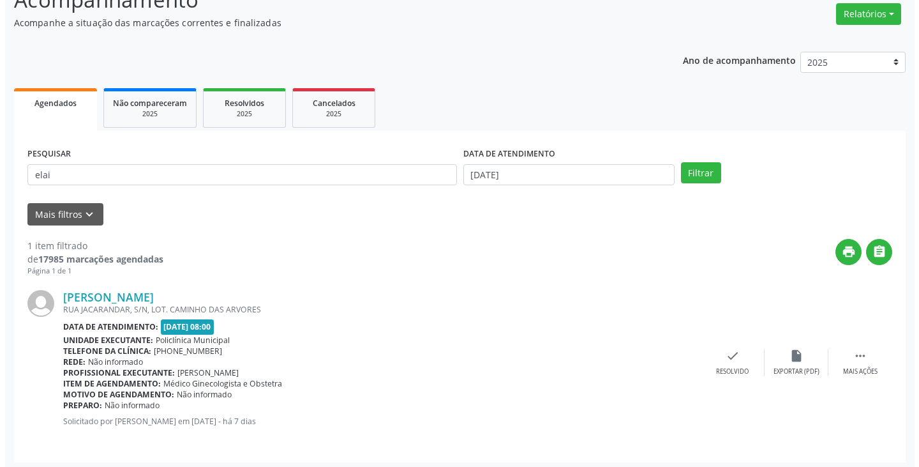
scroll to position [107, 0]
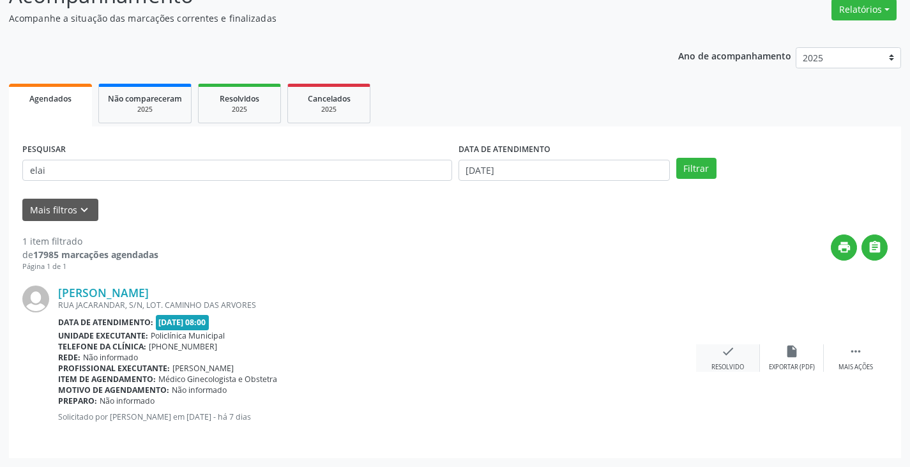
drag, startPoint x: 730, startPoint y: 356, endPoint x: 723, endPoint y: 351, distance: 8.7
click at [723, 351] on icon "check" at bounding box center [728, 351] width 14 height 14
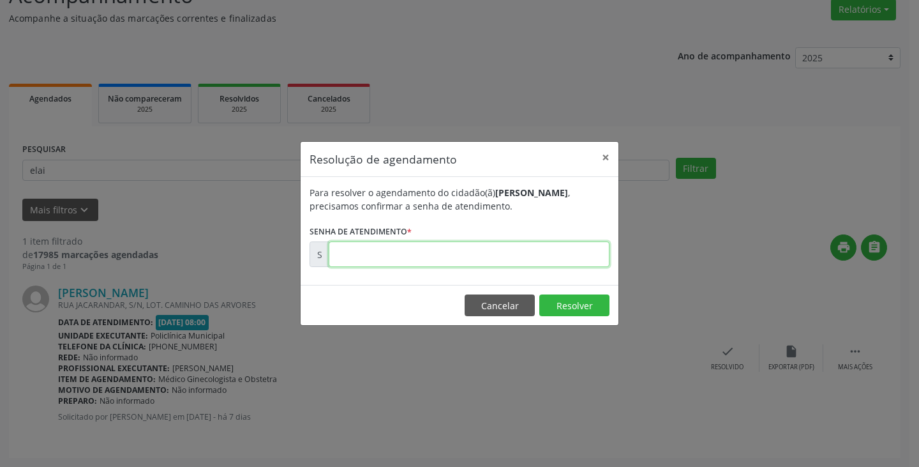
click at [538, 257] on input "text" at bounding box center [469, 254] width 281 height 26
type input "00176583"
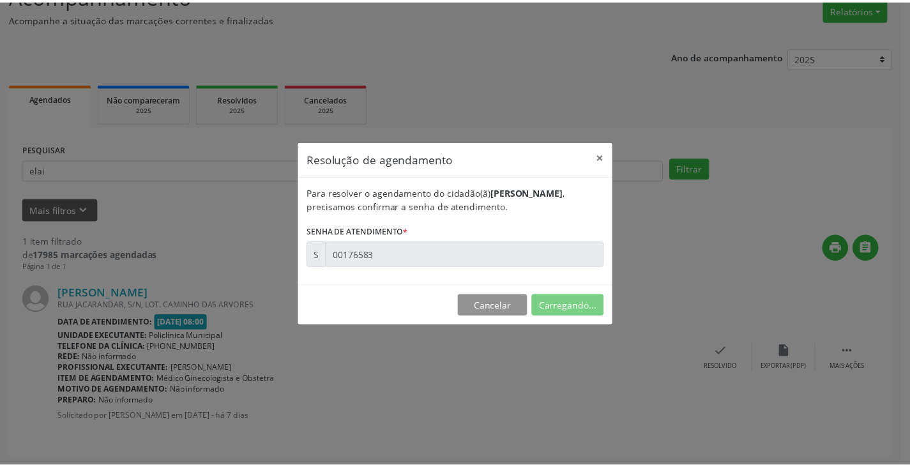
scroll to position [0, 0]
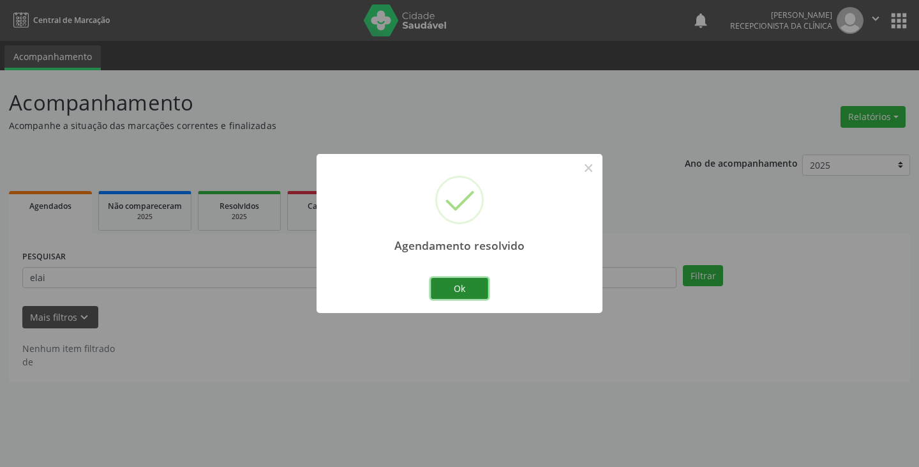
click at [455, 285] on button "Ok" at bounding box center [459, 289] width 57 height 22
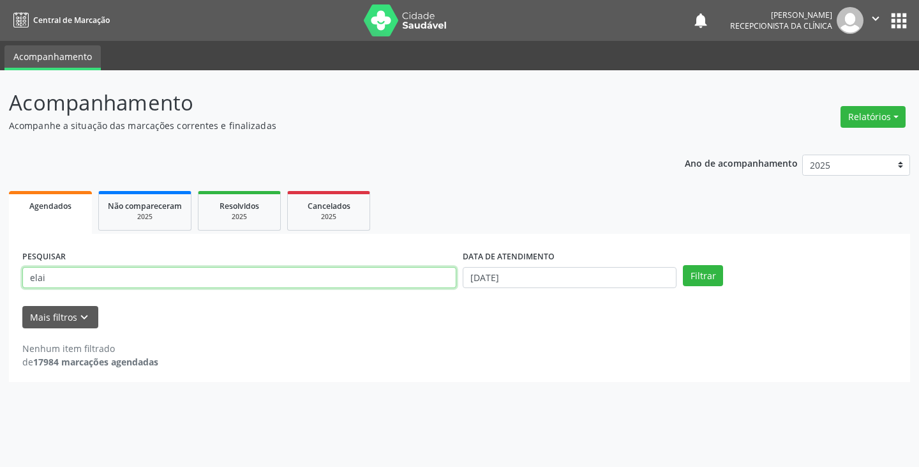
click at [407, 276] on input "elai" at bounding box center [239, 278] width 434 height 22
type input "e"
type input "leti"
click at [683, 265] on button "Filtrar" at bounding box center [703, 276] width 40 height 22
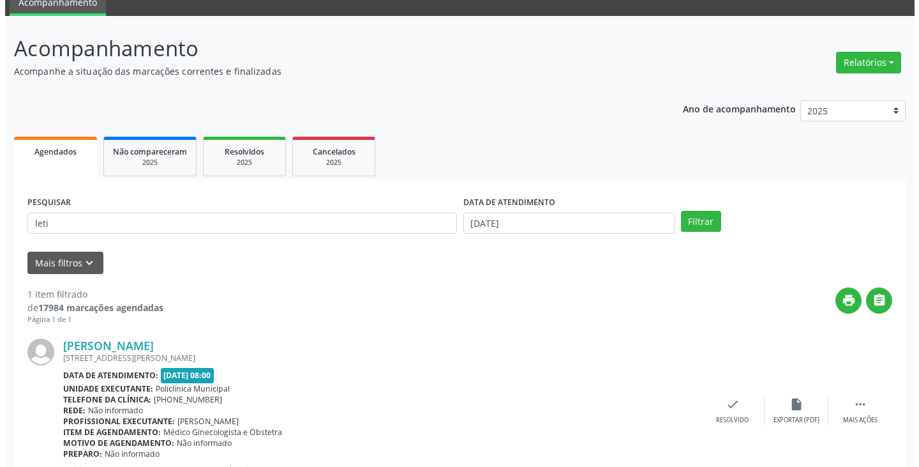
scroll to position [107, 0]
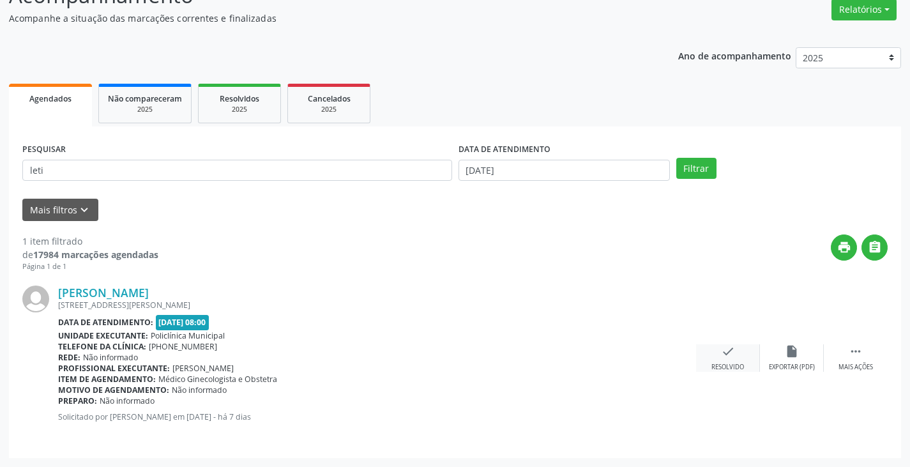
click at [716, 359] on div "check Resolvido" at bounding box center [728, 357] width 64 height 27
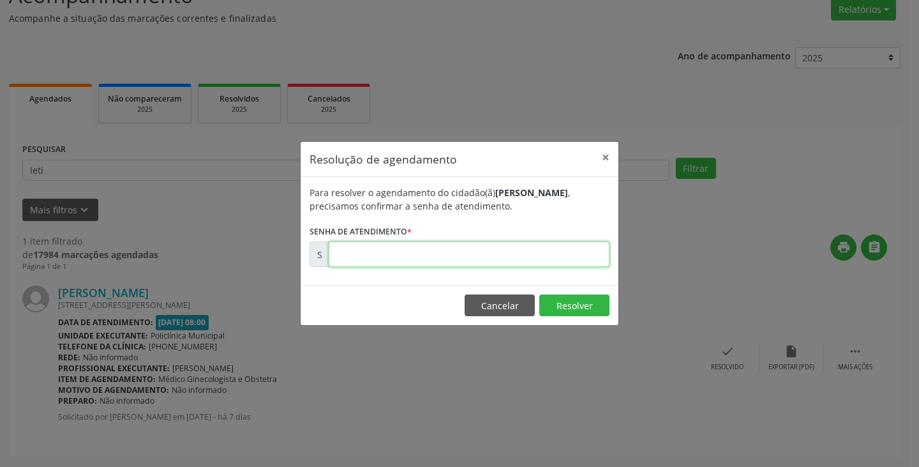
click at [585, 253] on input "text" at bounding box center [469, 254] width 281 height 26
type input "00176424"
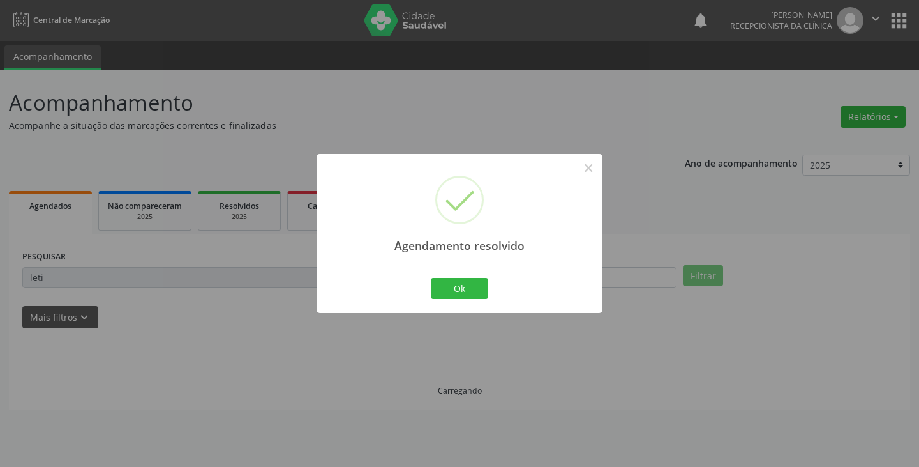
scroll to position [0, 0]
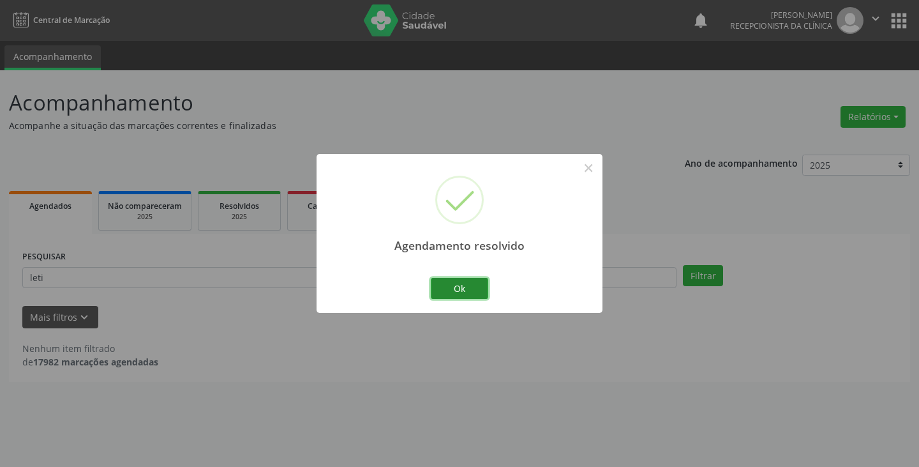
click at [478, 285] on button "Ok" at bounding box center [459, 289] width 57 height 22
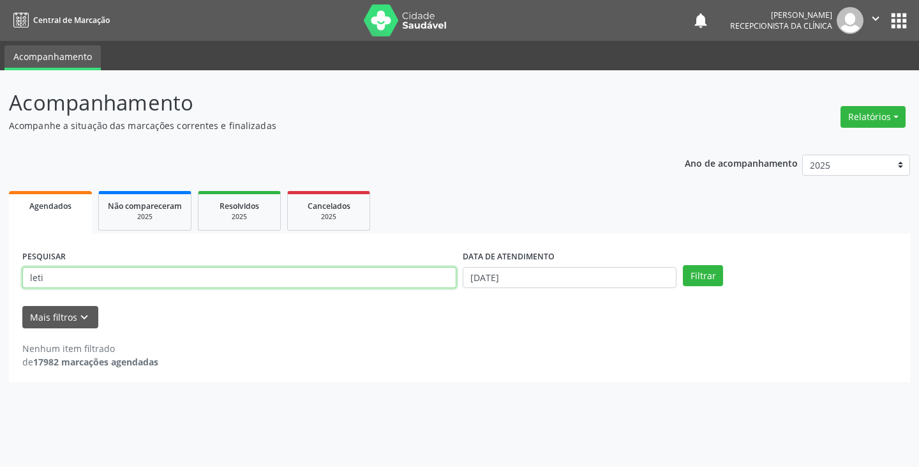
click at [245, 279] on input "leti" at bounding box center [239, 278] width 434 height 22
type input "l"
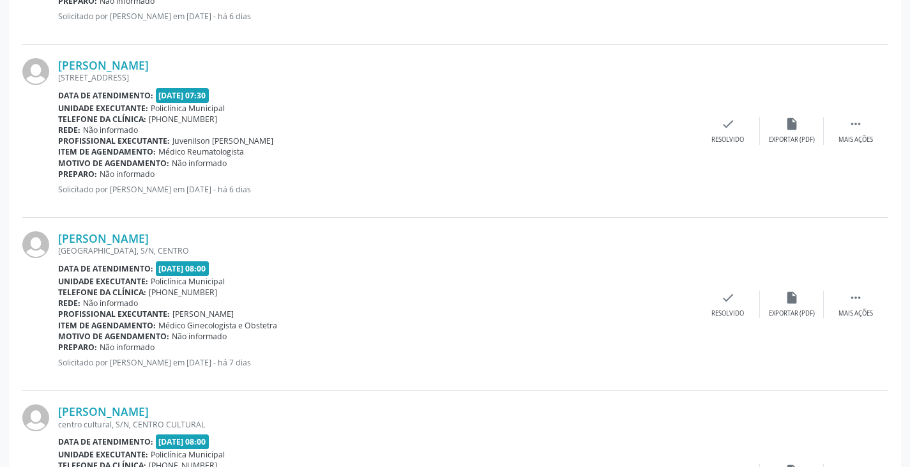
scroll to position [876, 0]
